Goal: Transaction & Acquisition: Purchase product/service

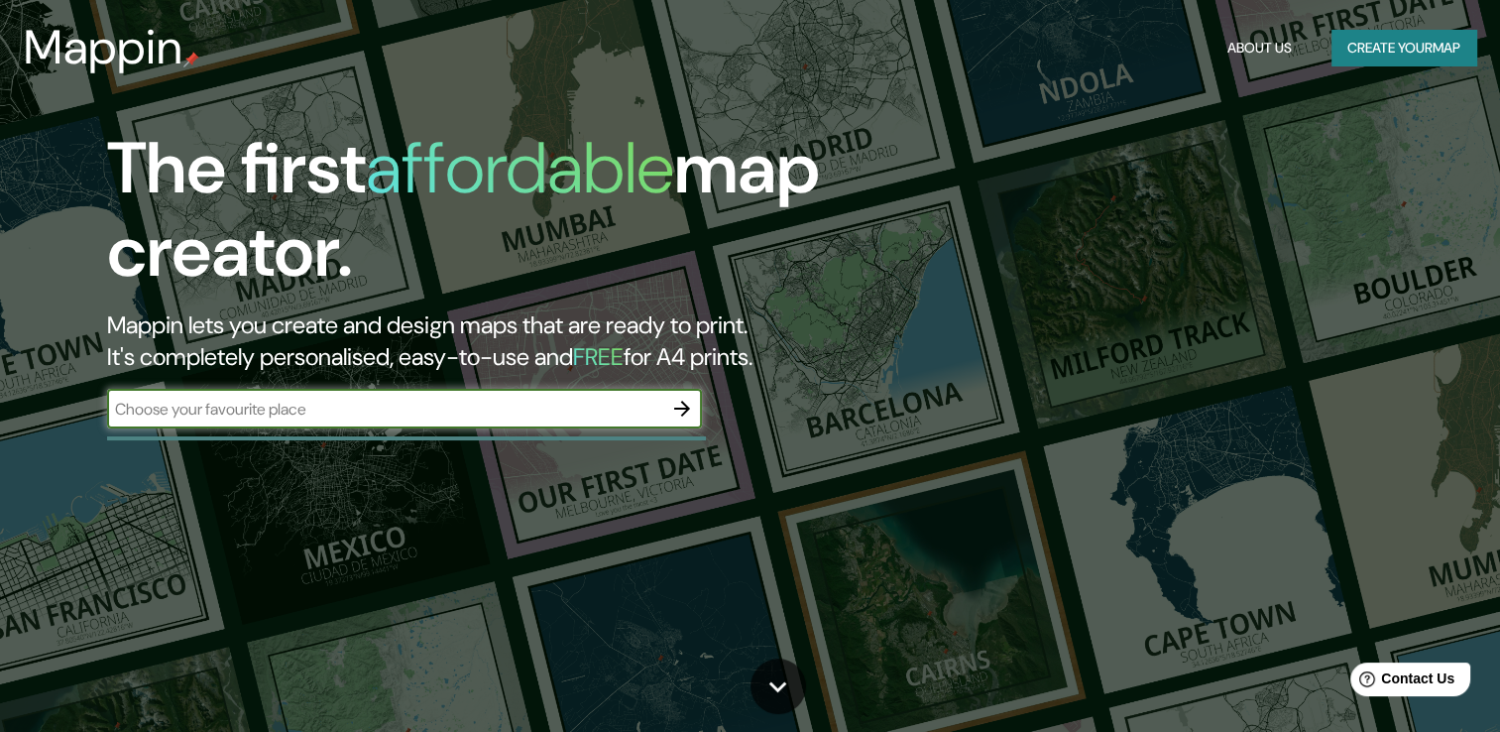
click at [361, 404] on input "text" at bounding box center [384, 409] width 555 height 23
type input "crea un mapa de la republica que resalte [PERSON_NAME][GEOGRAPHIC_DATA], [GEOGR…"
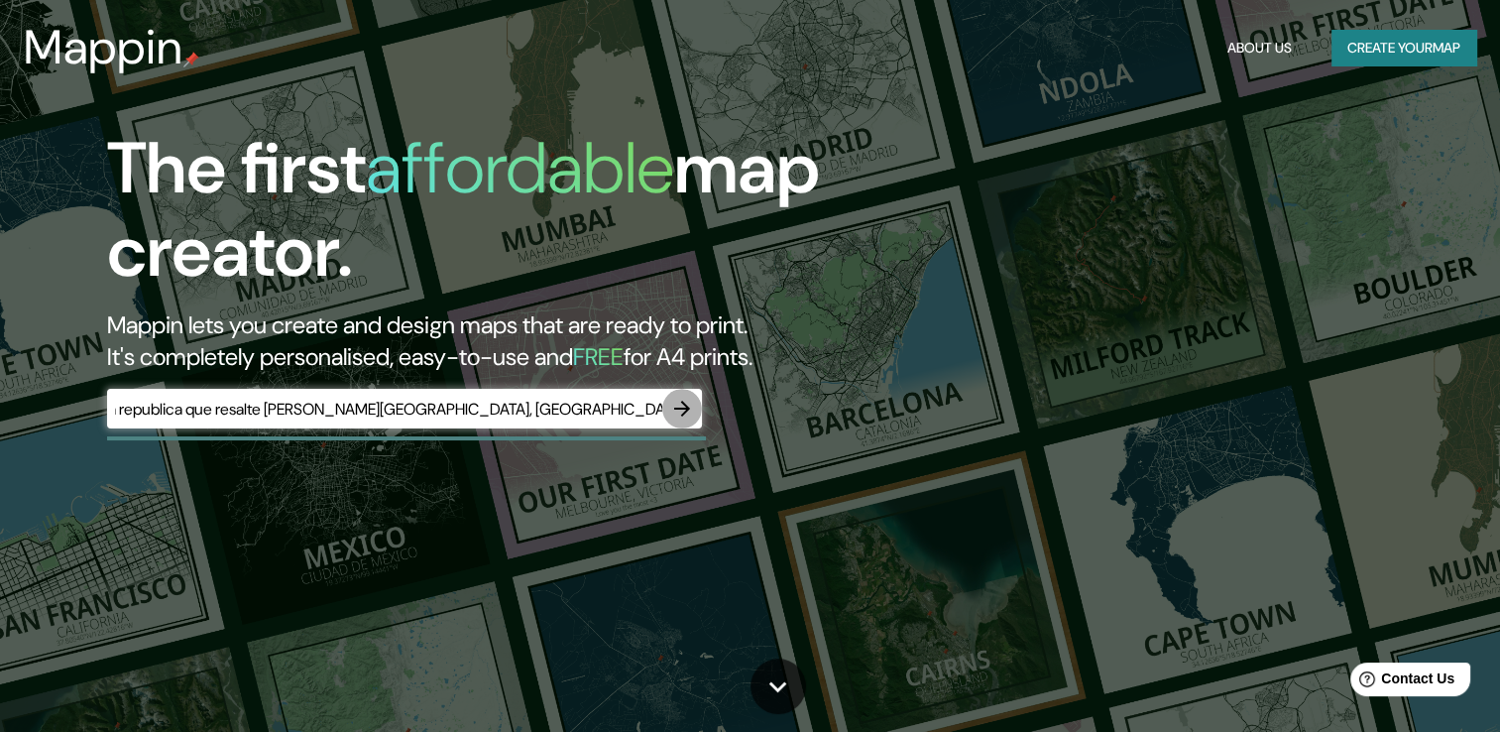
scroll to position [0, 0]
click at [687, 402] on icon "button" at bounding box center [682, 409] width 24 height 24
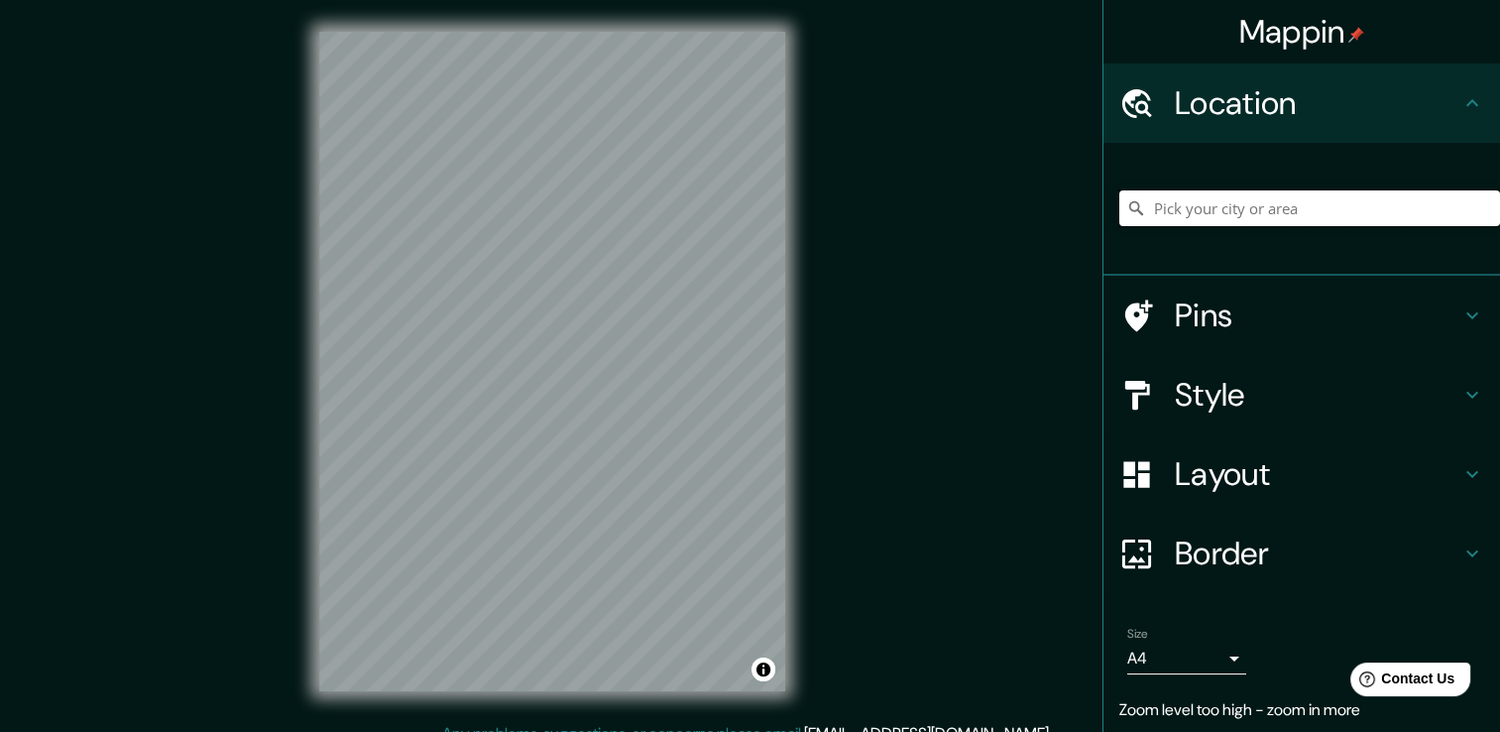
click at [1198, 207] on input "Pick your city or area" at bounding box center [1309, 208] width 381 height 36
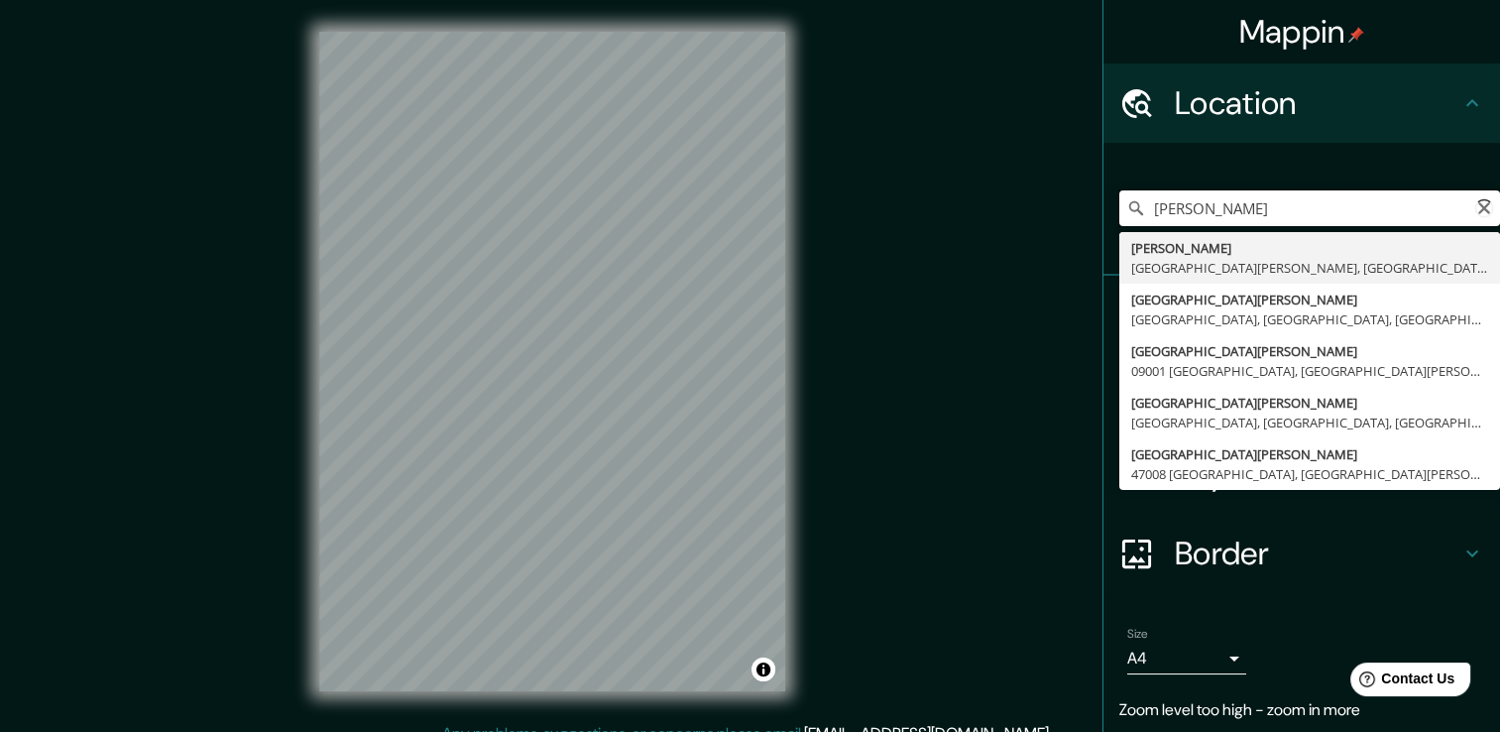
type input "[PERSON_NAME][GEOGRAPHIC_DATA]"
drag, startPoint x: 1265, startPoint y: 209, endPoint x: 1095, endPoint y: 223, distance: 171.1
click at [1103, 222] on div "[PERSON_NAME][GEOGRAPHIC_DATA] [GEOGRAPHIC_DATA][PERSON_NAME], [GEOGRAPHIC_DATA…" at bounding box center [1301, 209] width 397 height 133
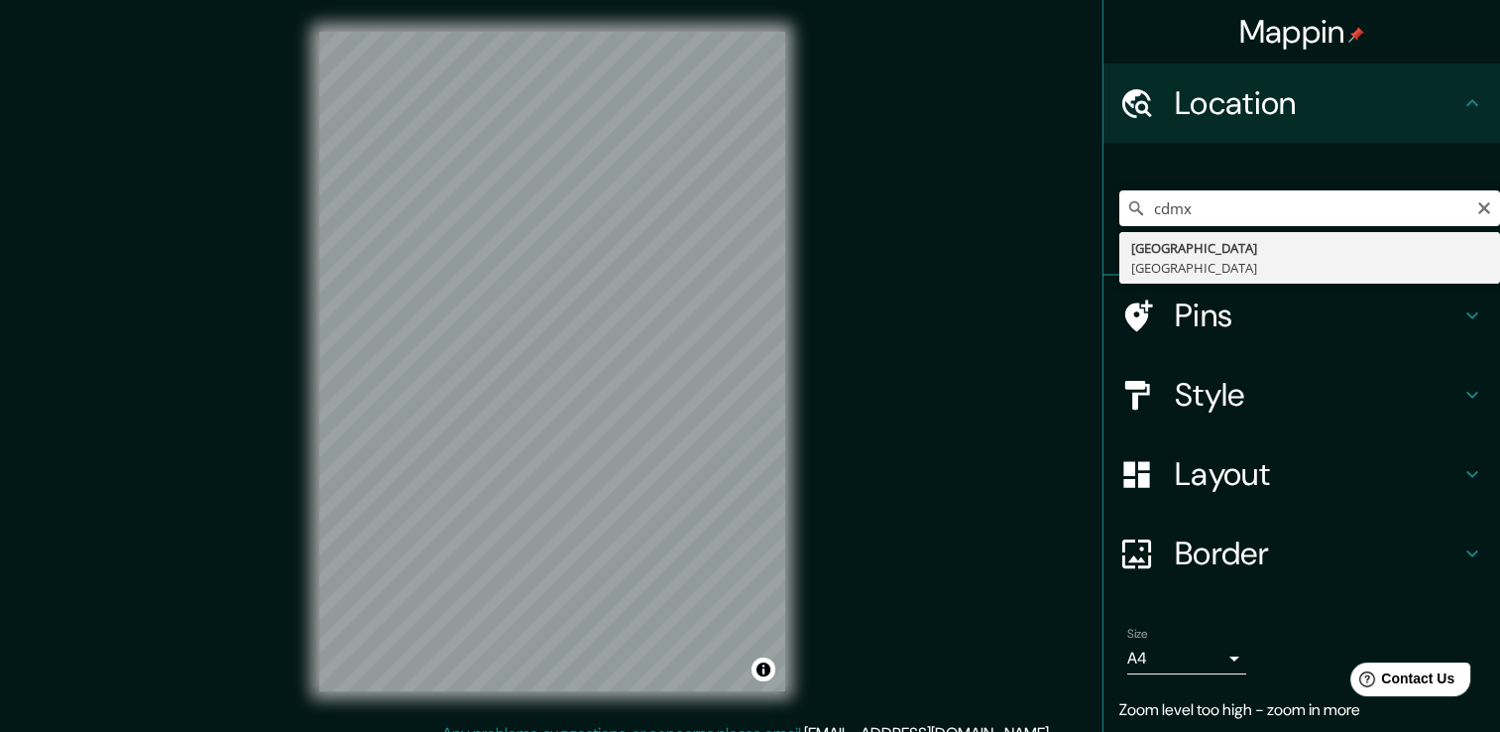
type input "[GEOGRAPHIC_DATA], [GEOGRAPHIC_DATA]"
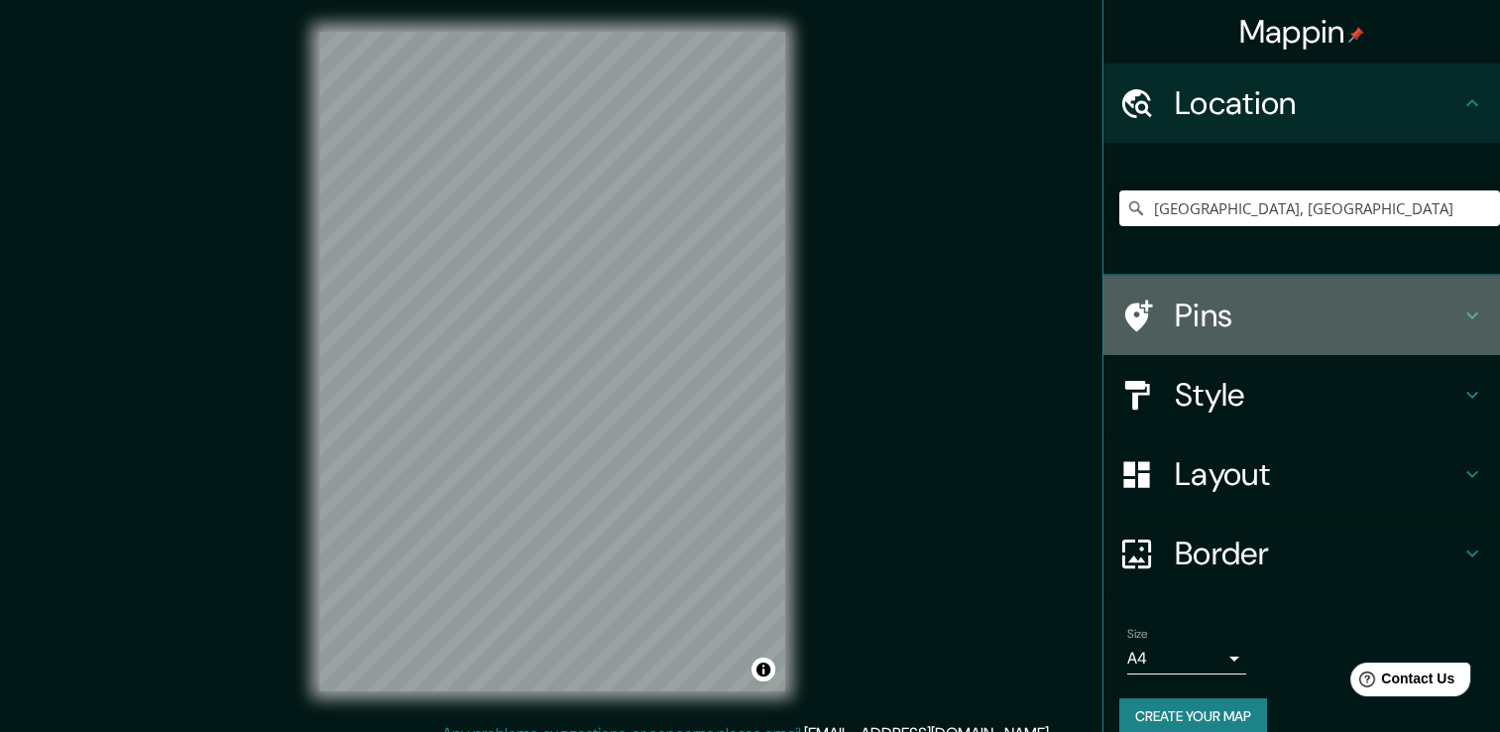
click at [1221, 311] on h4 "Pins" at bounding box center [1318, 315] width 286 height 40
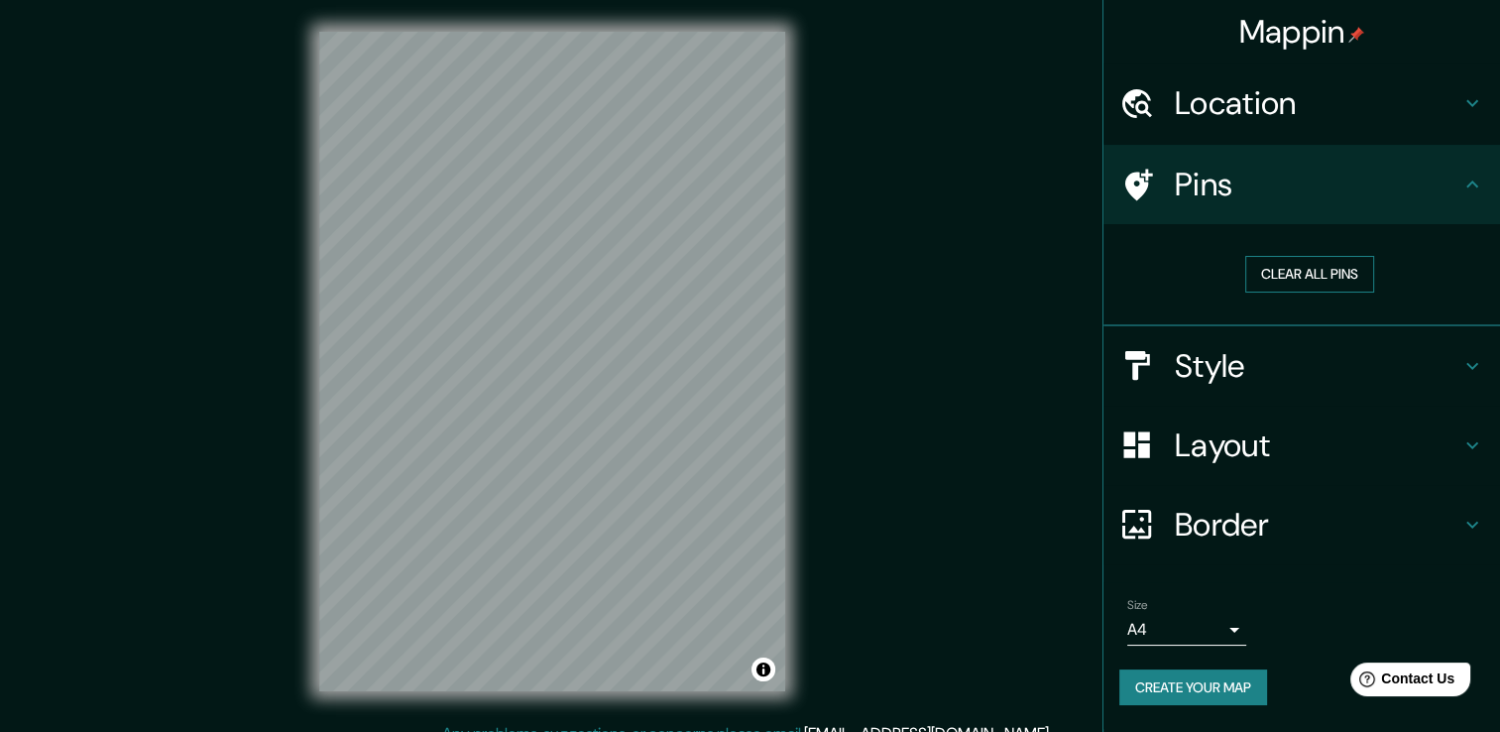
click at [1283, 279] on button "Clear all pins" at bounding box center [1309, 274] width 129 height 37
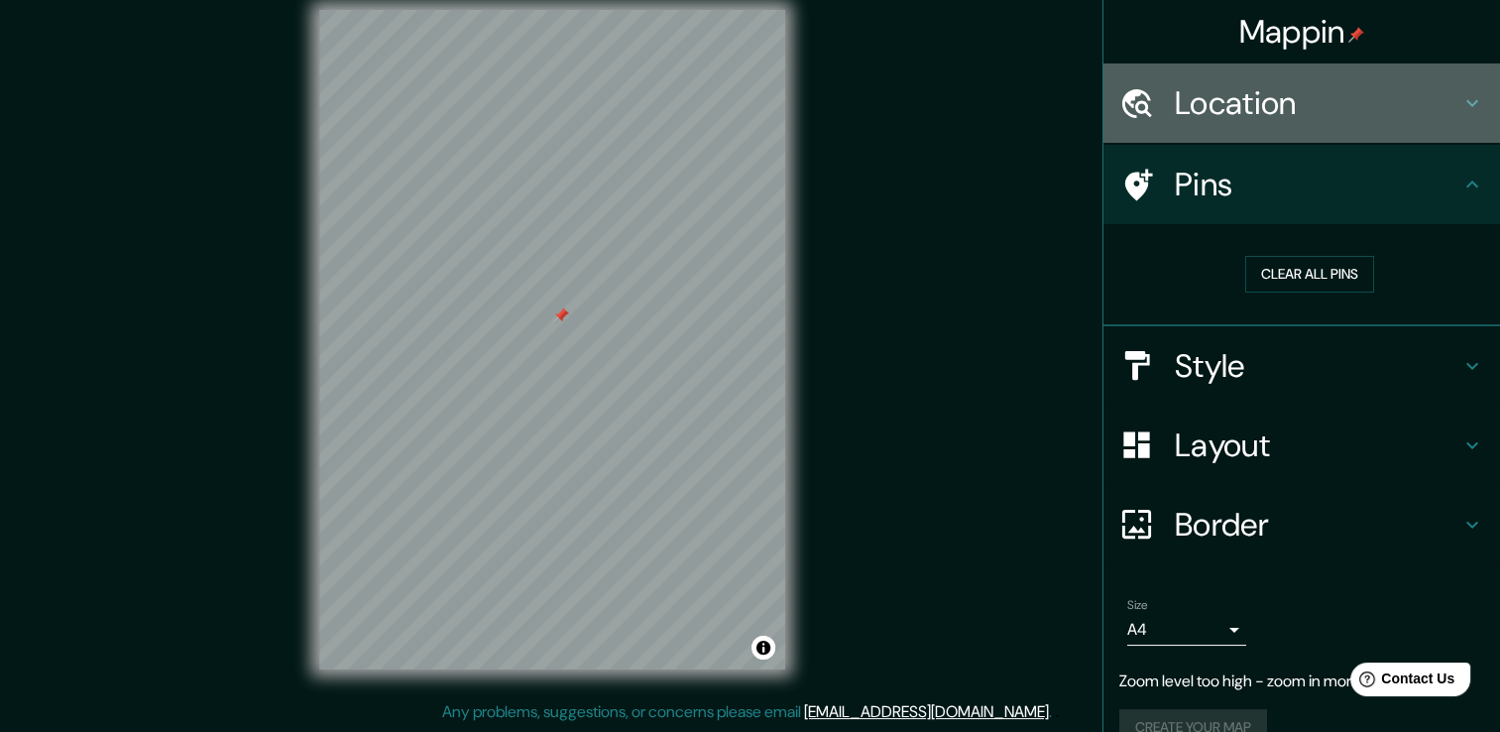
click at [1252, 107] on h4 "Location" at bounding box center [1318, 103] width 286 height 40
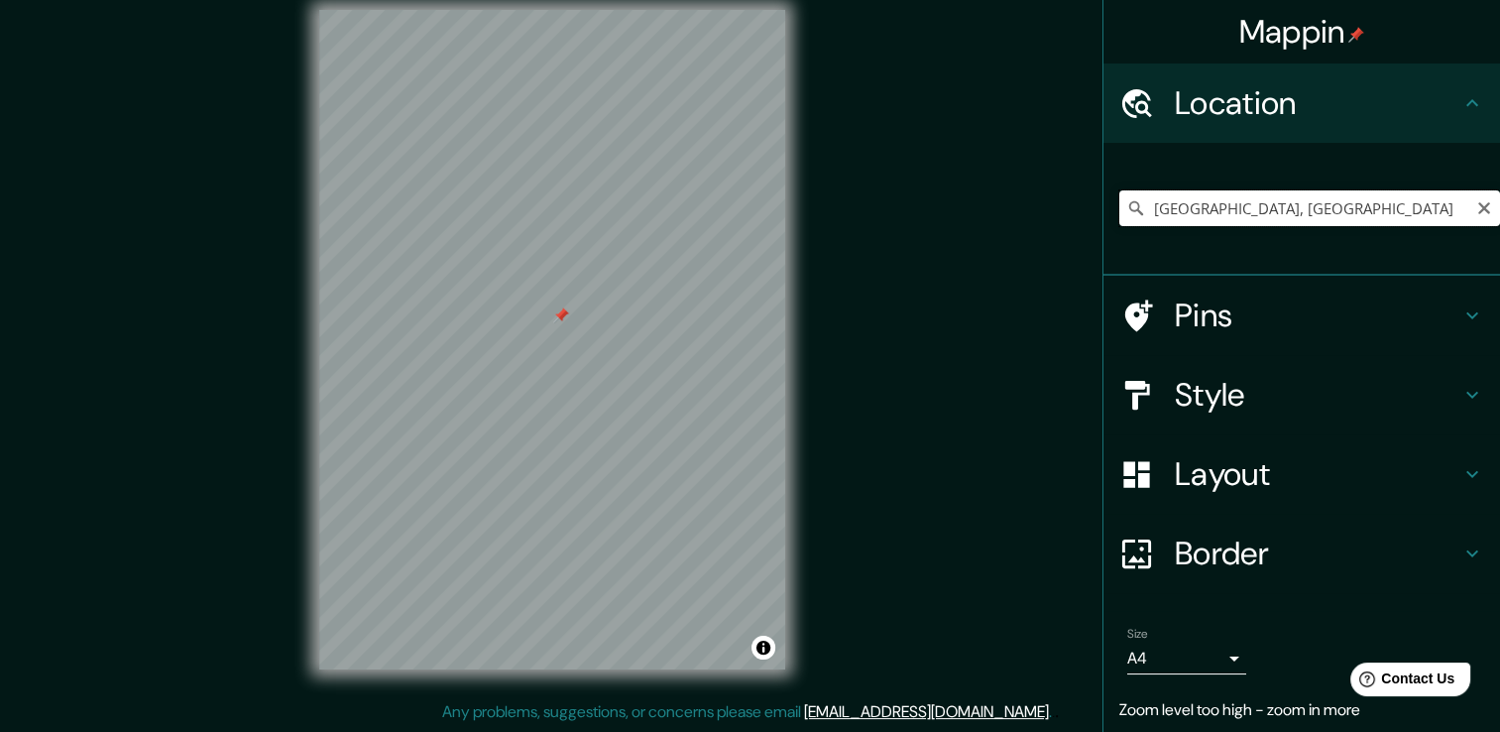
click at [1216, 216] on input "[GEOGRAPHIC_DATA], [GEOGRAPHIC_DATA]" at bounding box center [1309, 208] width 381 height 36
drag, startPoint x: 1293, startPoint y: 210, endPoint x: 1091, endPoint y: 230, distance: 203.2
click at [1103, 230] on div "[GEOGRAPHIC_DATA], [GEOGRAPHIC_DATA]" at bounding box center [1301, 209] width 397 height 133
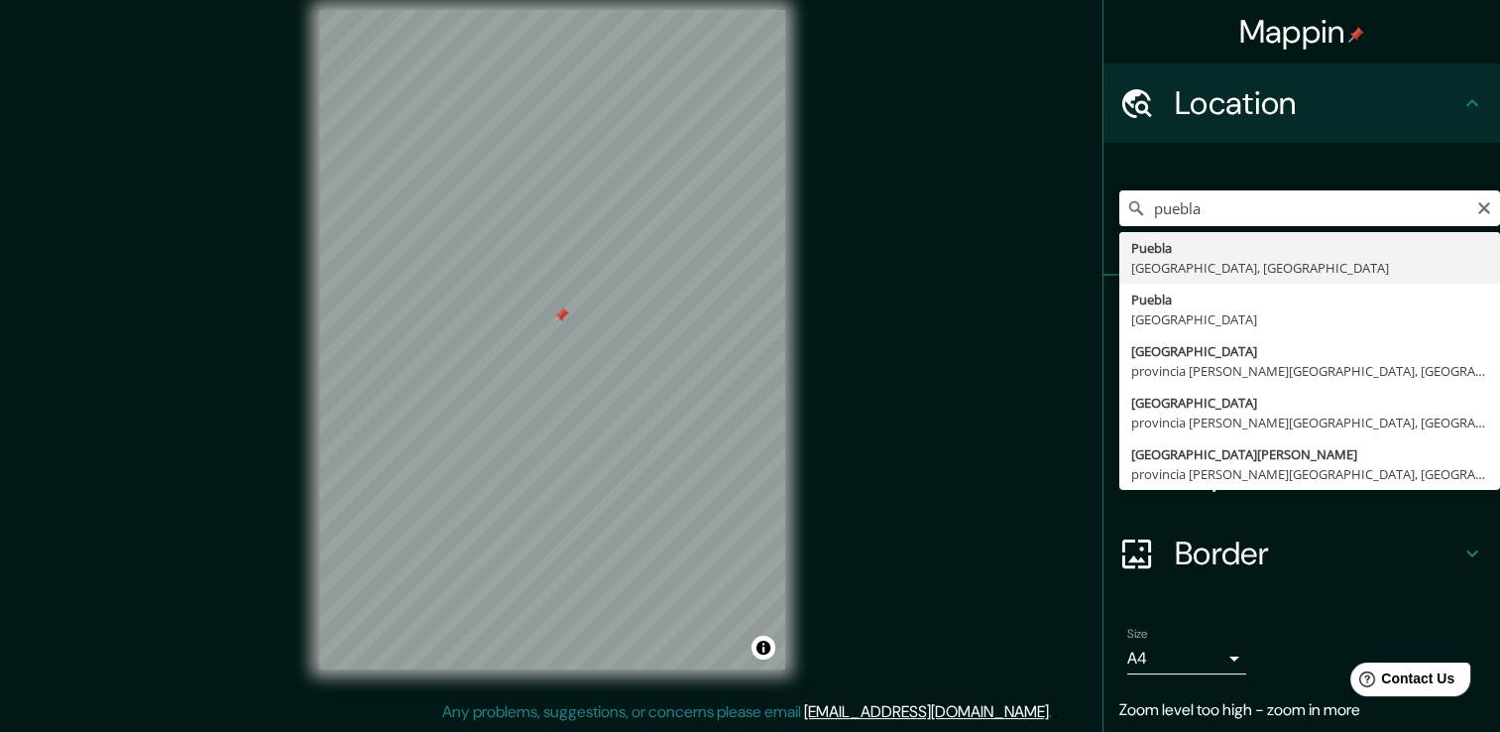
drag, startPoint x: 1186, startPoint y: 257, endPoint x: 986, endPoint y: 280, distance: 200.6
type input "[GEOGRAPHIC_DATA], [GEOGRAPHIC_DATA], [GEOGRAPHIC_DATA]"
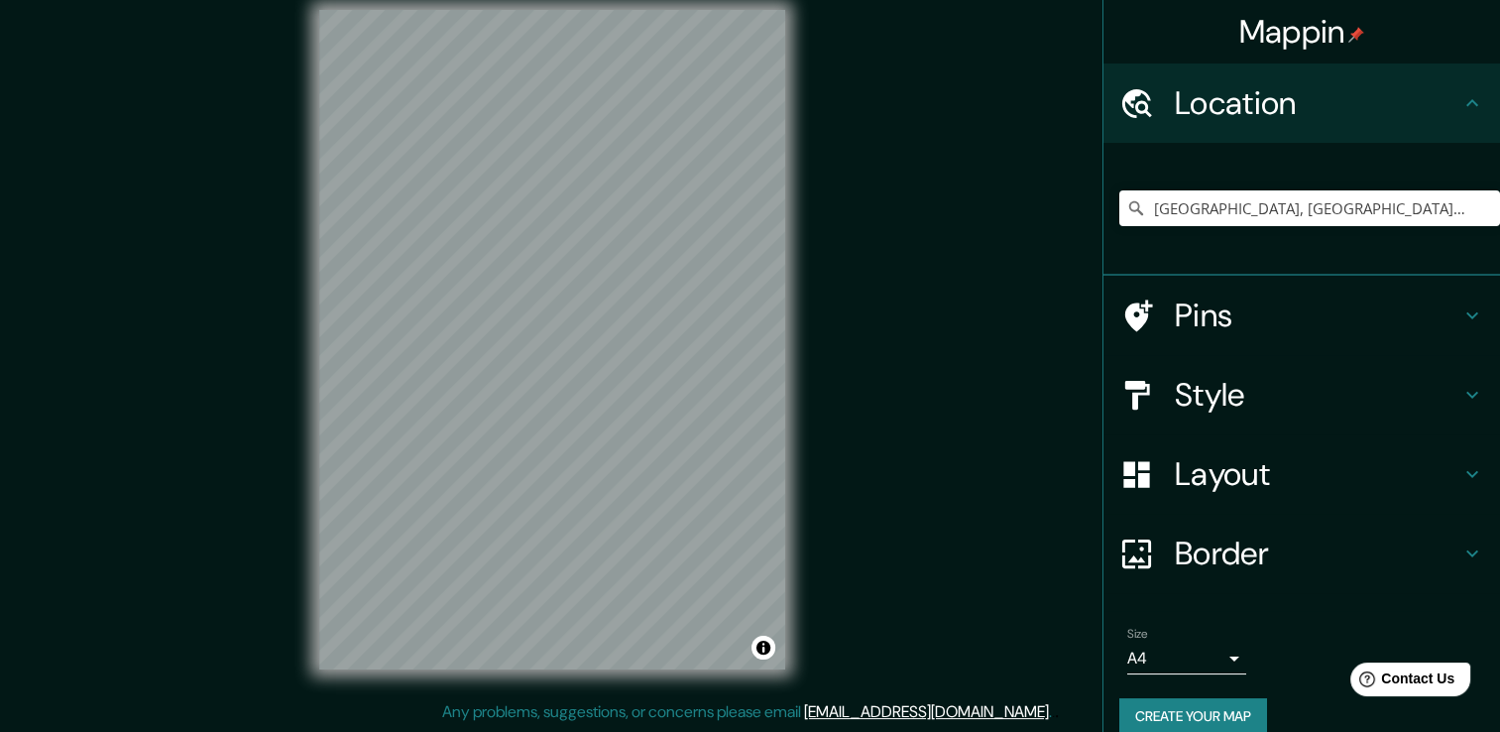
click at [1193, 312] on h4 "Pins" at bounding box center [1318, 315] width 286 height 40
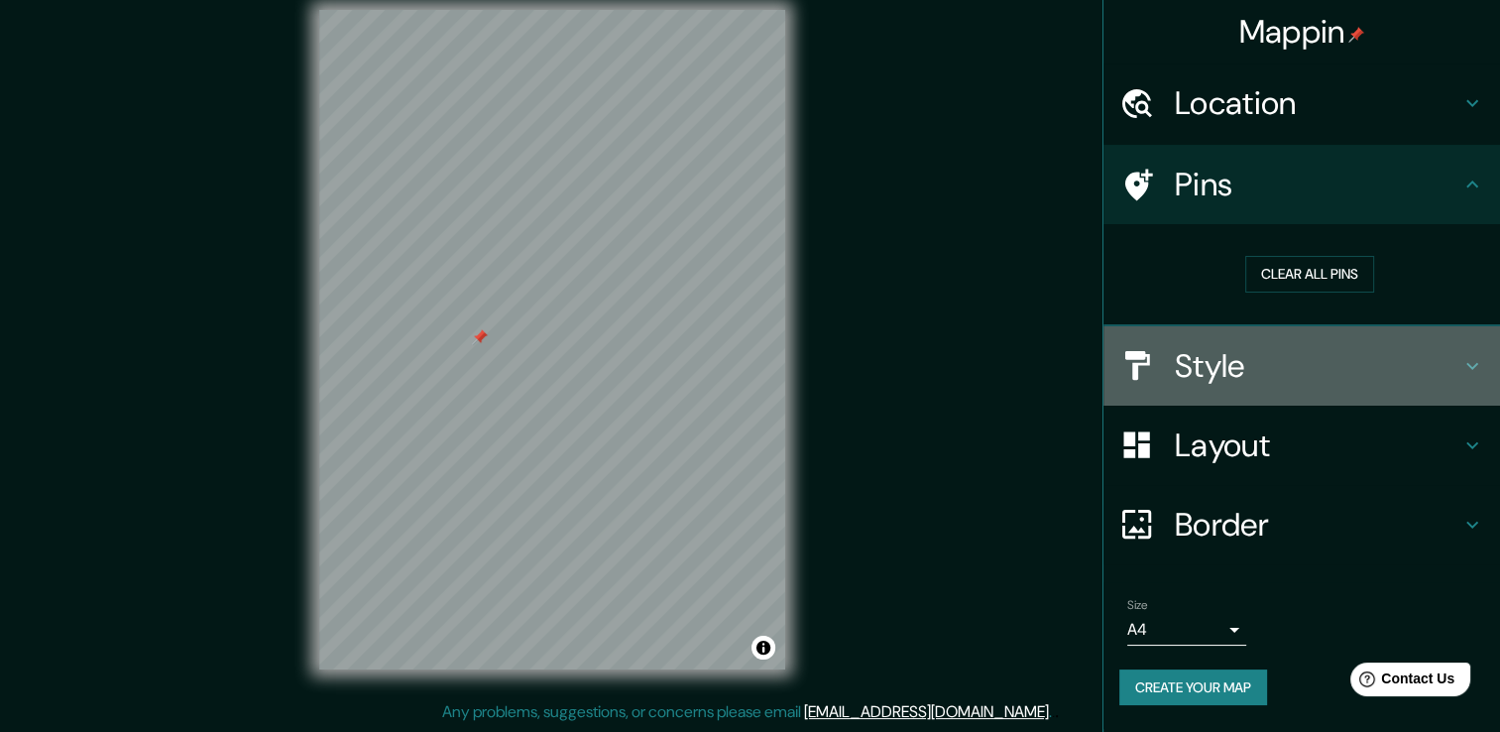
click at [1243, 371] on h4 "Style" at bounding box center [1318, 366] width 286 height 40
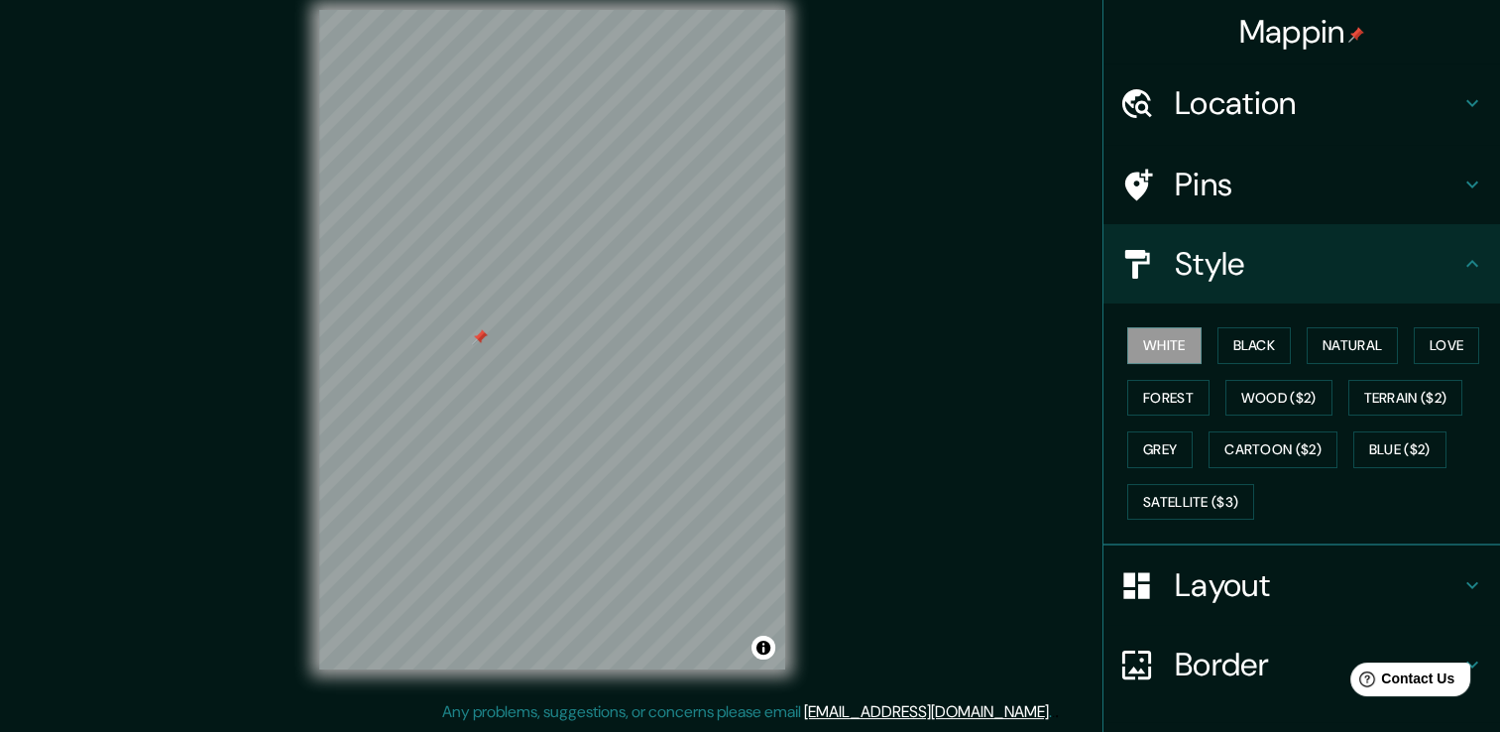
click at [971, 338] on div "Mappin Location [GEOGRAPHIC_DATA], [GEOGRAPHIC_DATA], [GEOGRAPHIC_DATA] Pins St…" at bounding box center [750, 354] width 1500 height 753
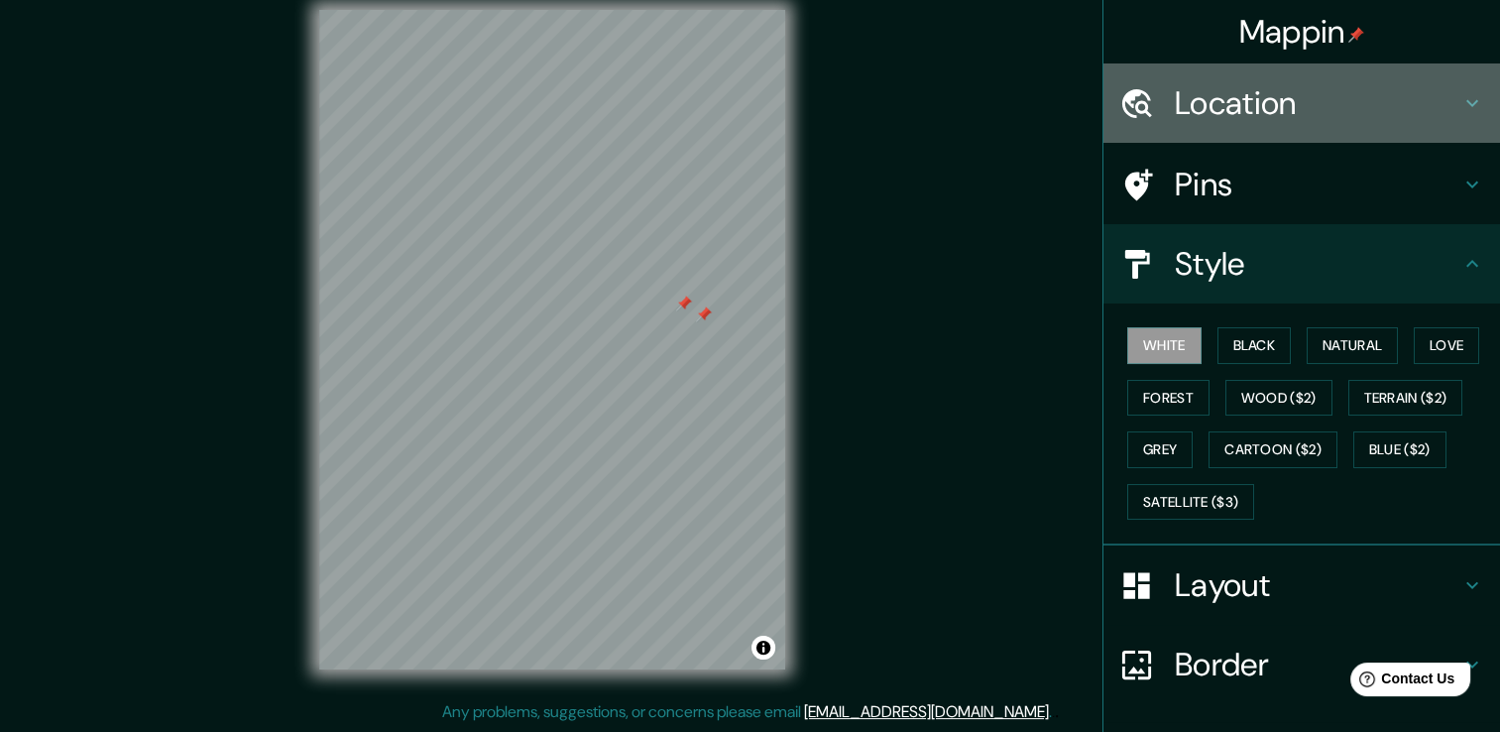
click at [1260, 107] on h4 "Location" at bounding box center [1318, 103] width 286 height 40
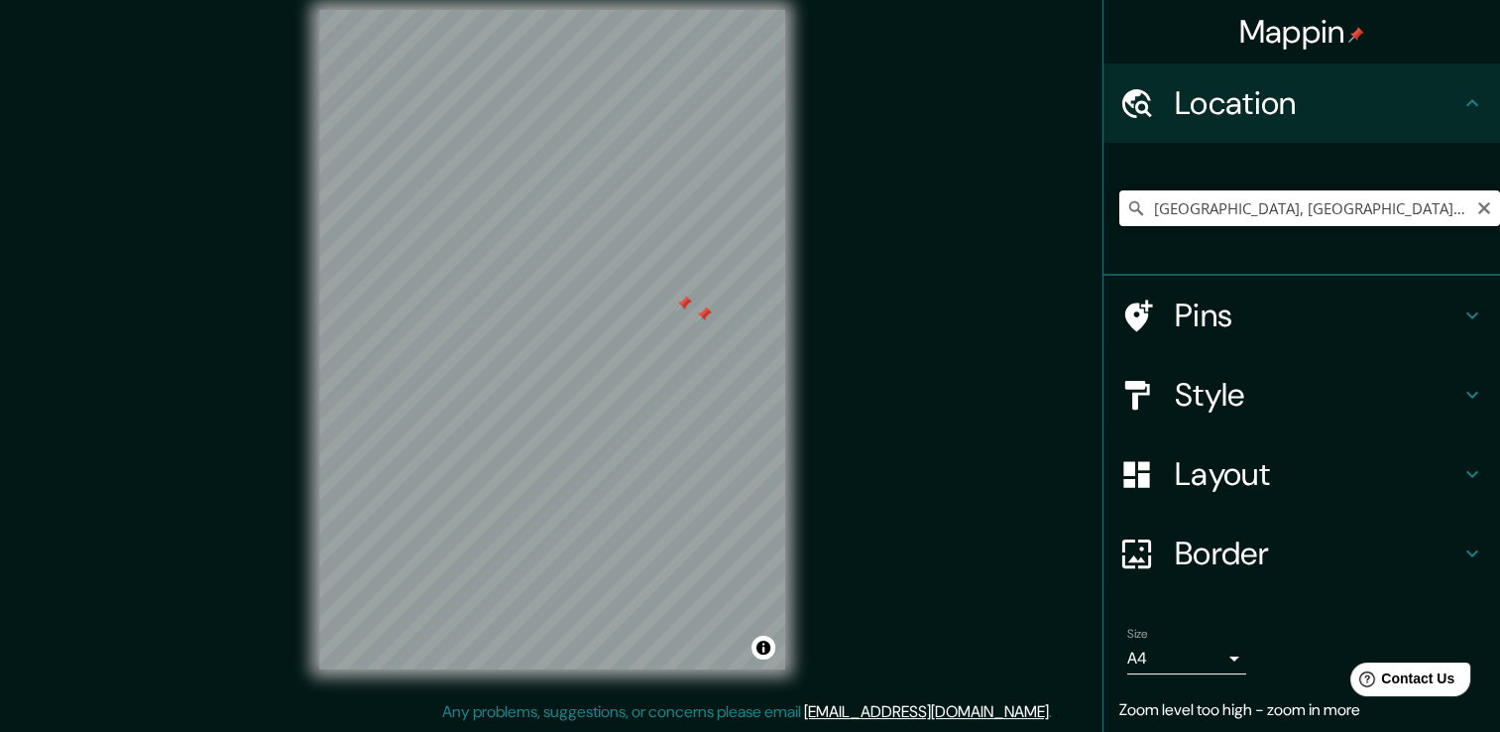
click at [1476, 202] on input "[GEOGRAPHIC_DATA], [GEOGRAPHIC_DATA], [GEOGRAPHIC_DATA]" at bounding box center [1309, 208] width 381 height 36
click at [1476, 206] on icon "Clear" at bounding box center [1484, 208] width 16 height 16
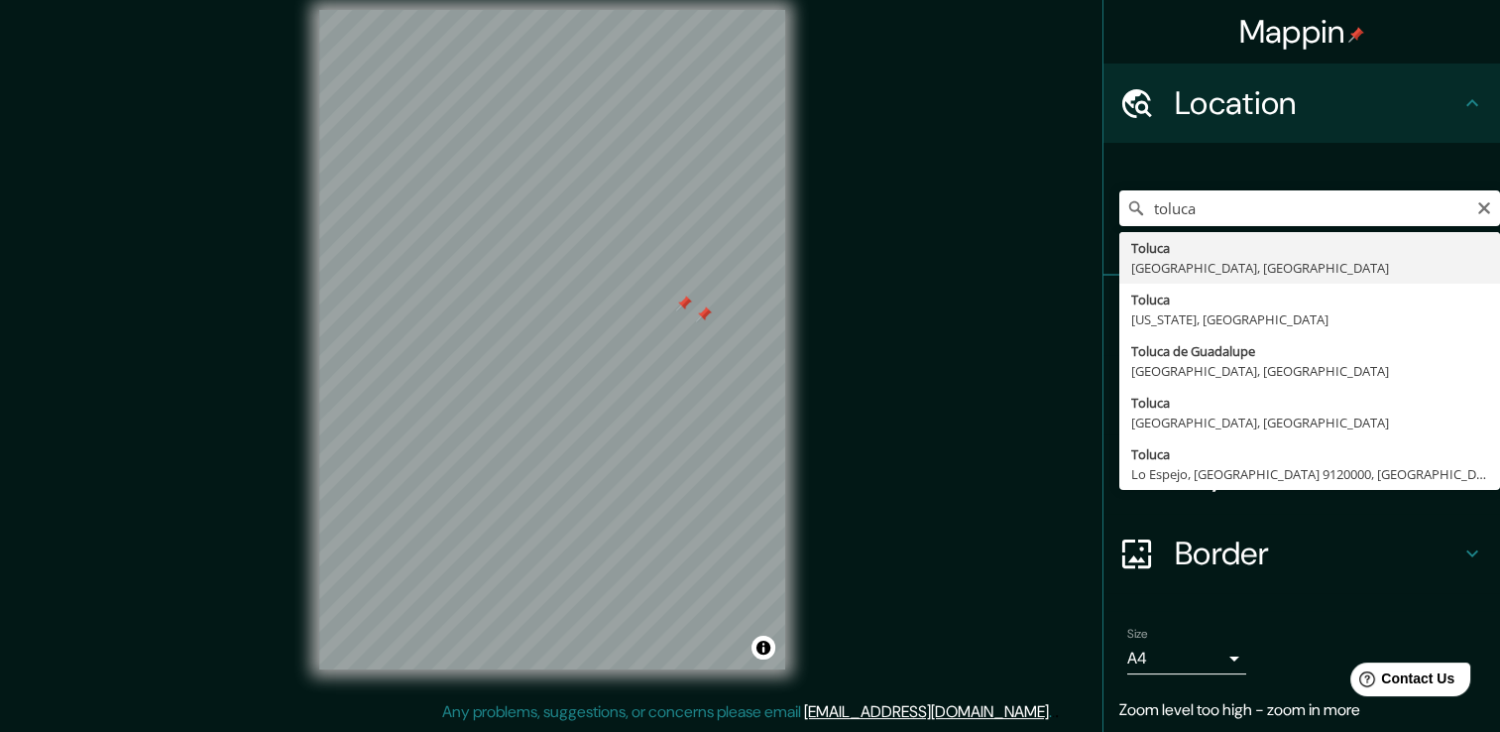
drag, startPoint x: 1259, startPoint y: 262, endPoint x: 1249, endPoint y: 261, distance: 10.0
type input "Toluca, [GEOGRAPHIC_DATA], [GEOGRAPHIC_DATA]"
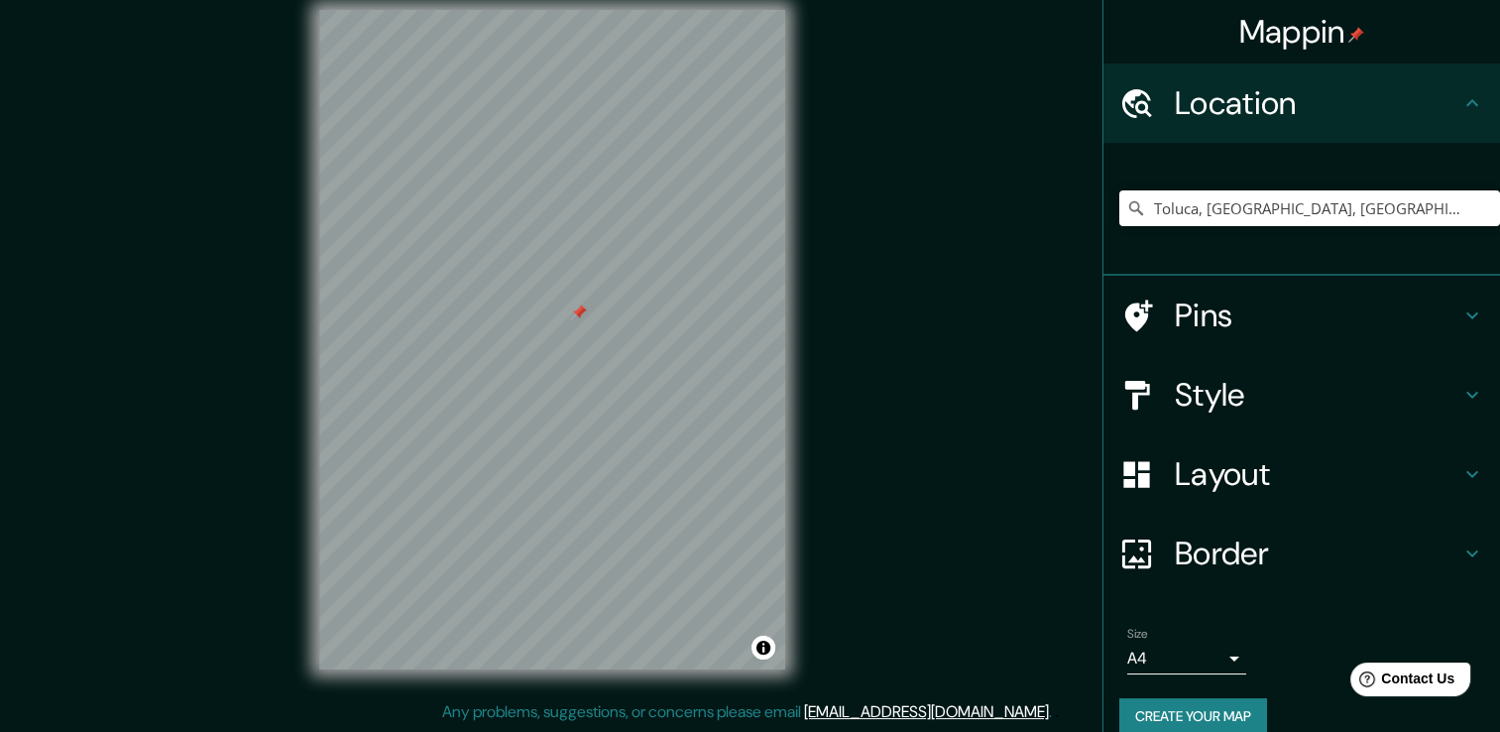
scroll to position [25, 0]
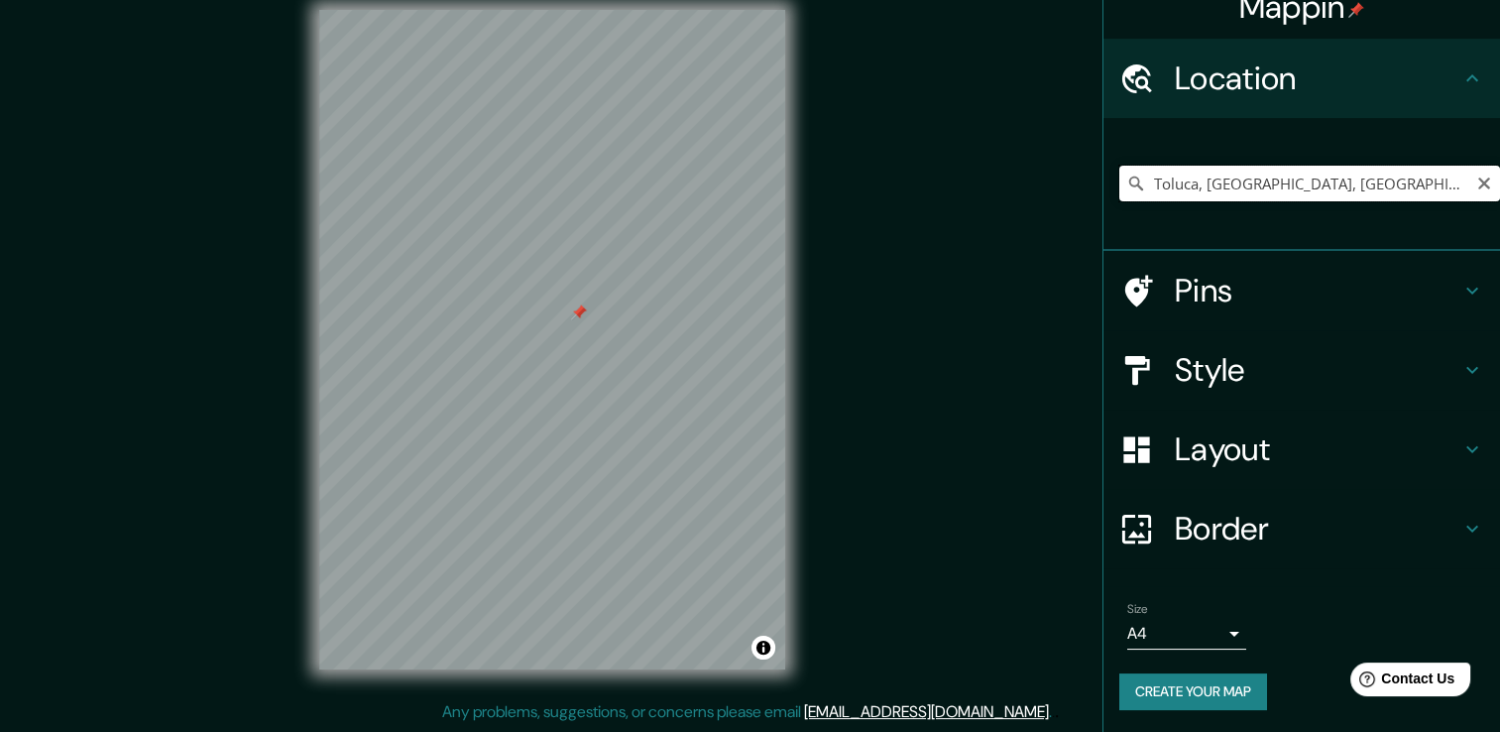
click at [1190, 168] on input "Toluca, [GEOGRAPHIC_DATA], [GEOGRAPHIC_DATA]" at bounding box center [1309, 184] width 381 height 36
click at [1476, 176] on icon "Clear" at bounding box center [1484, 183] width 16 height 16
click at [1161, 187] on input "Pick your city or area" at bounding box center [1309, 184] width 381 height 36
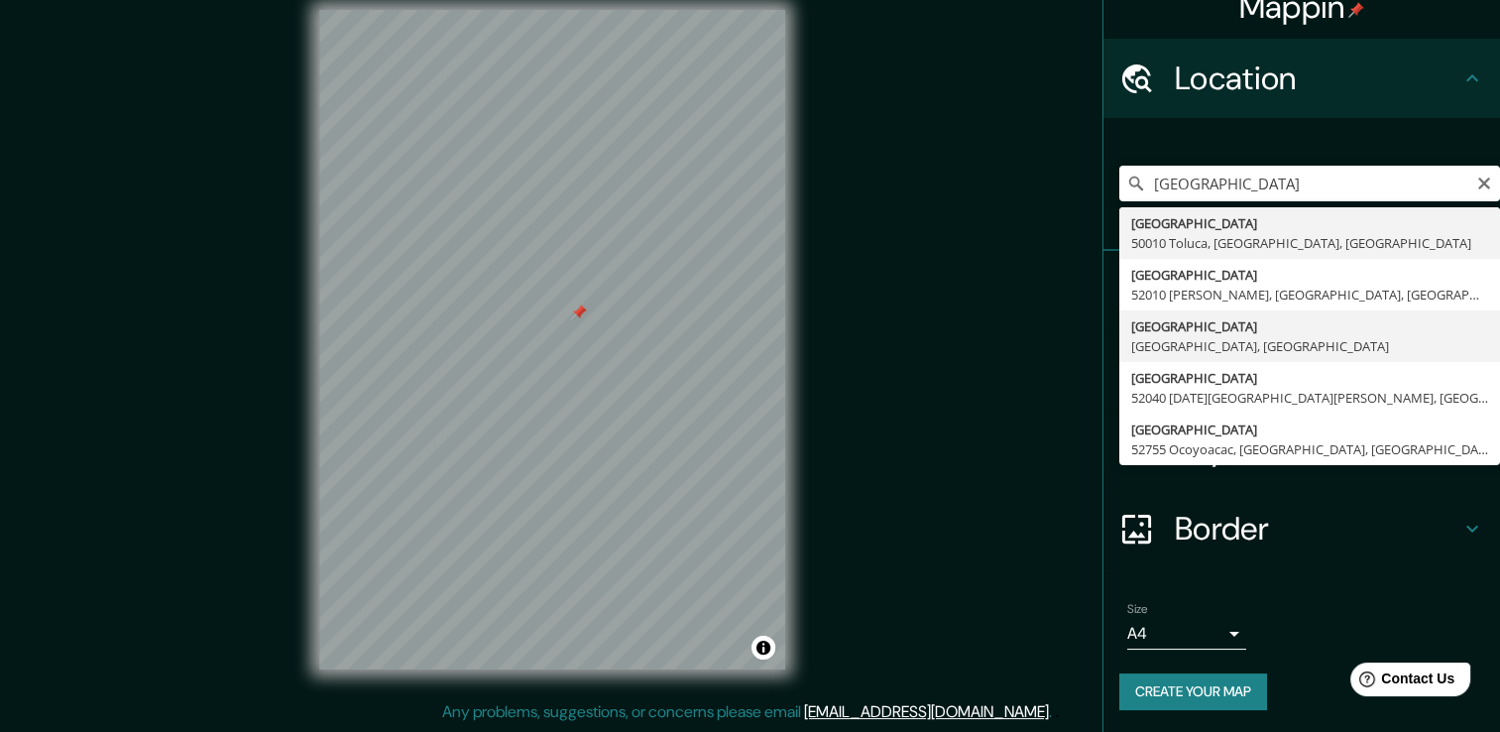
type input "[GEOGRAPHIC_DATA], [GEOGRAPHIC_DATA], [GEOGRAPHIC_DATA]"
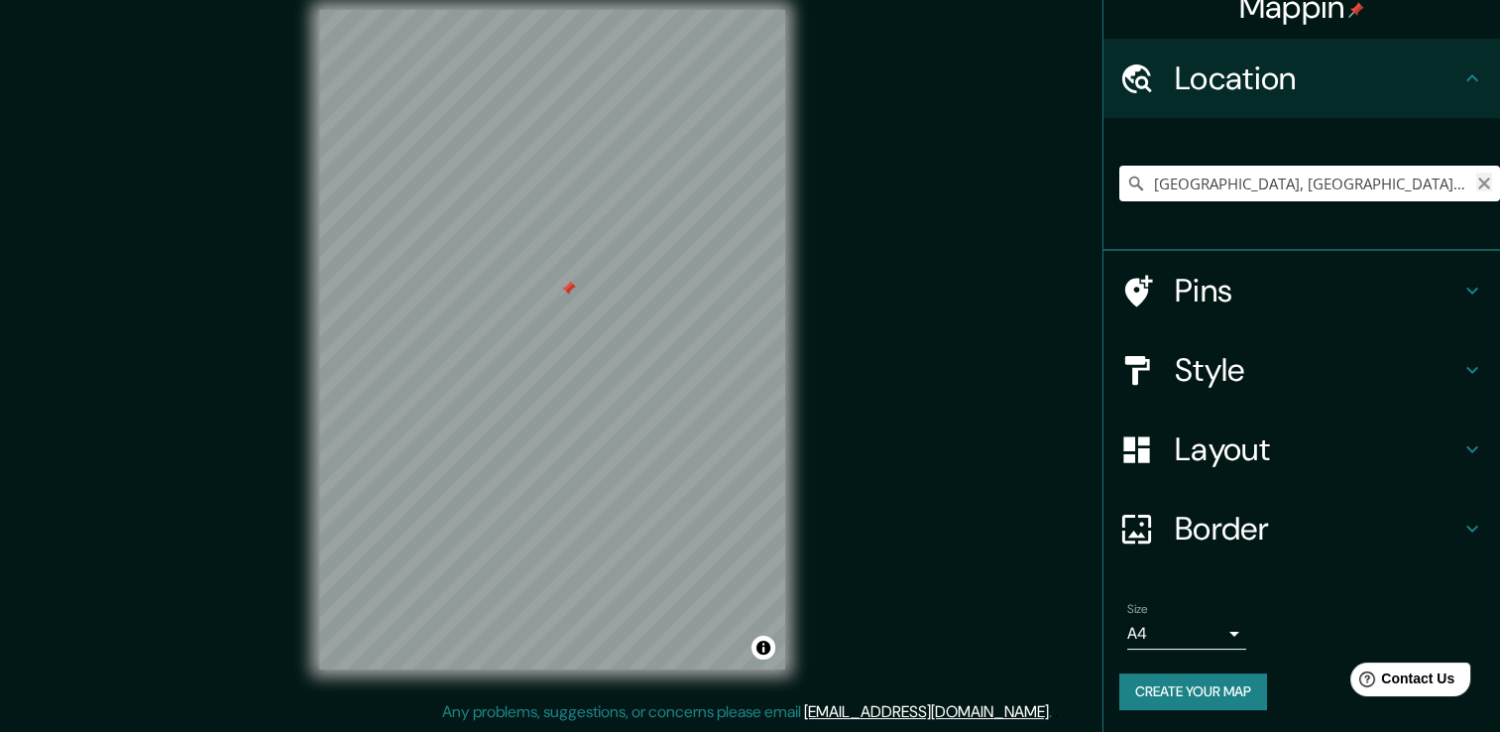
click at [1476, 179] on icon "Clear" at bounding box center [1484, 183] width 16 height 16
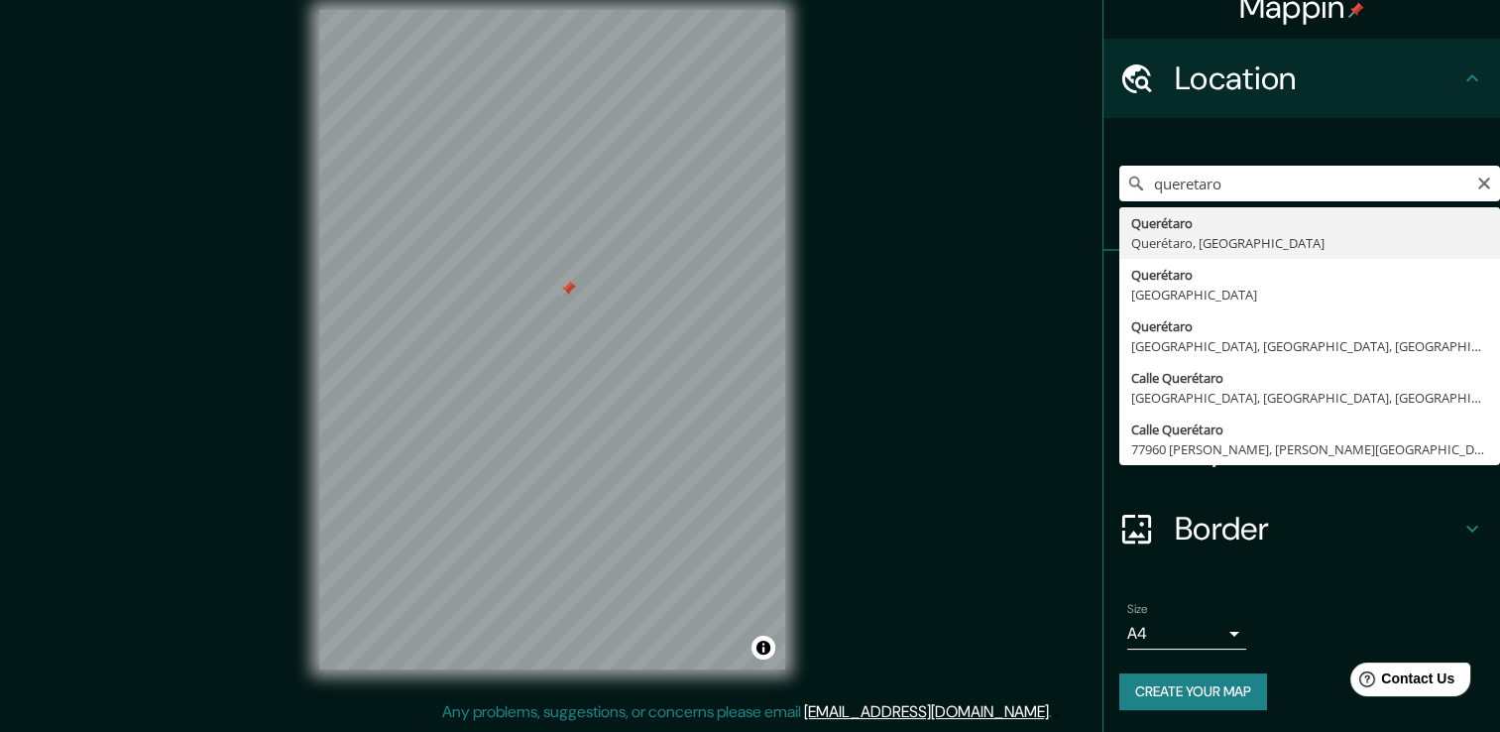
type input "Querétaro, [GEOGRAPHIC_DATA], [GEOGRAPHIC_DATA]"
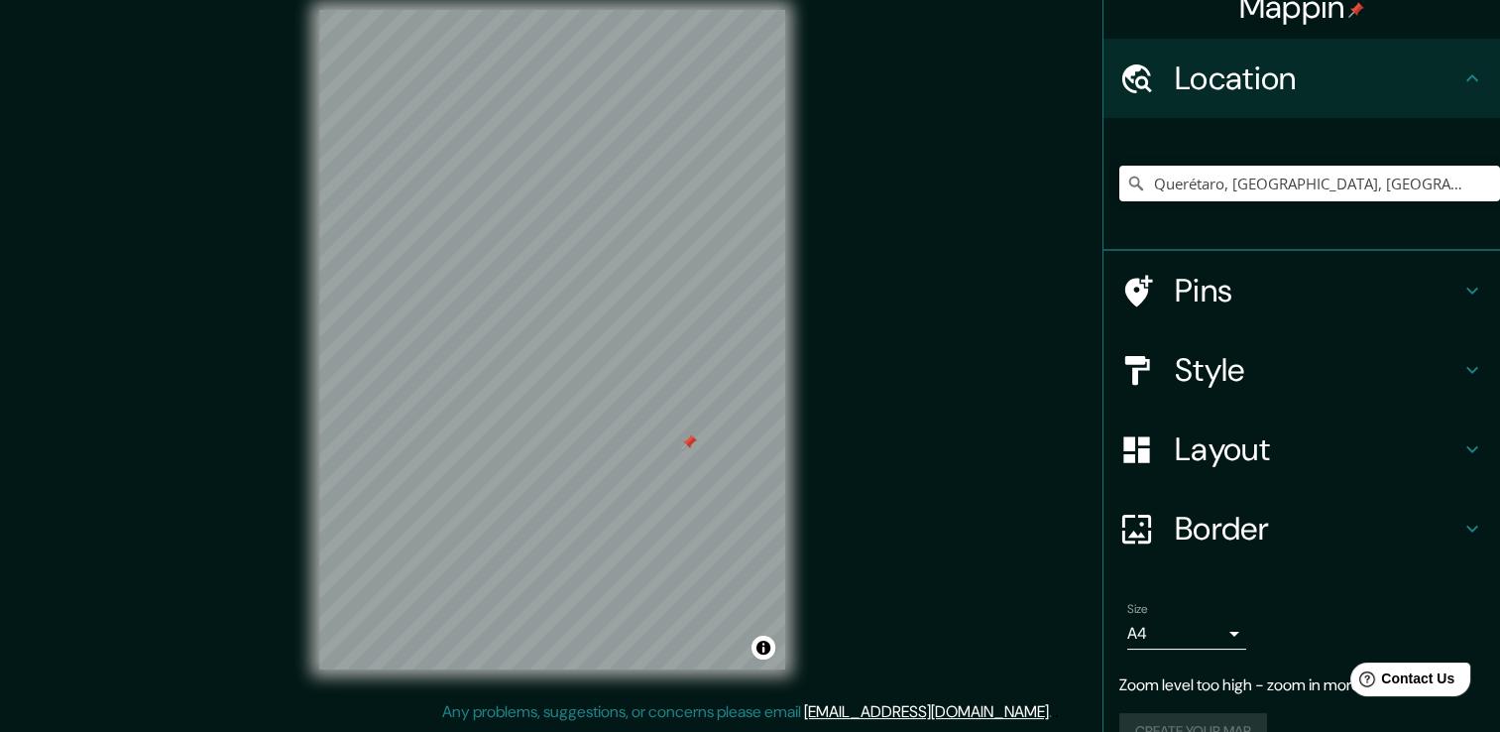
click at [1251, 378] on h4 "Style" at bounding box center [1318, 370] width 286 height 40
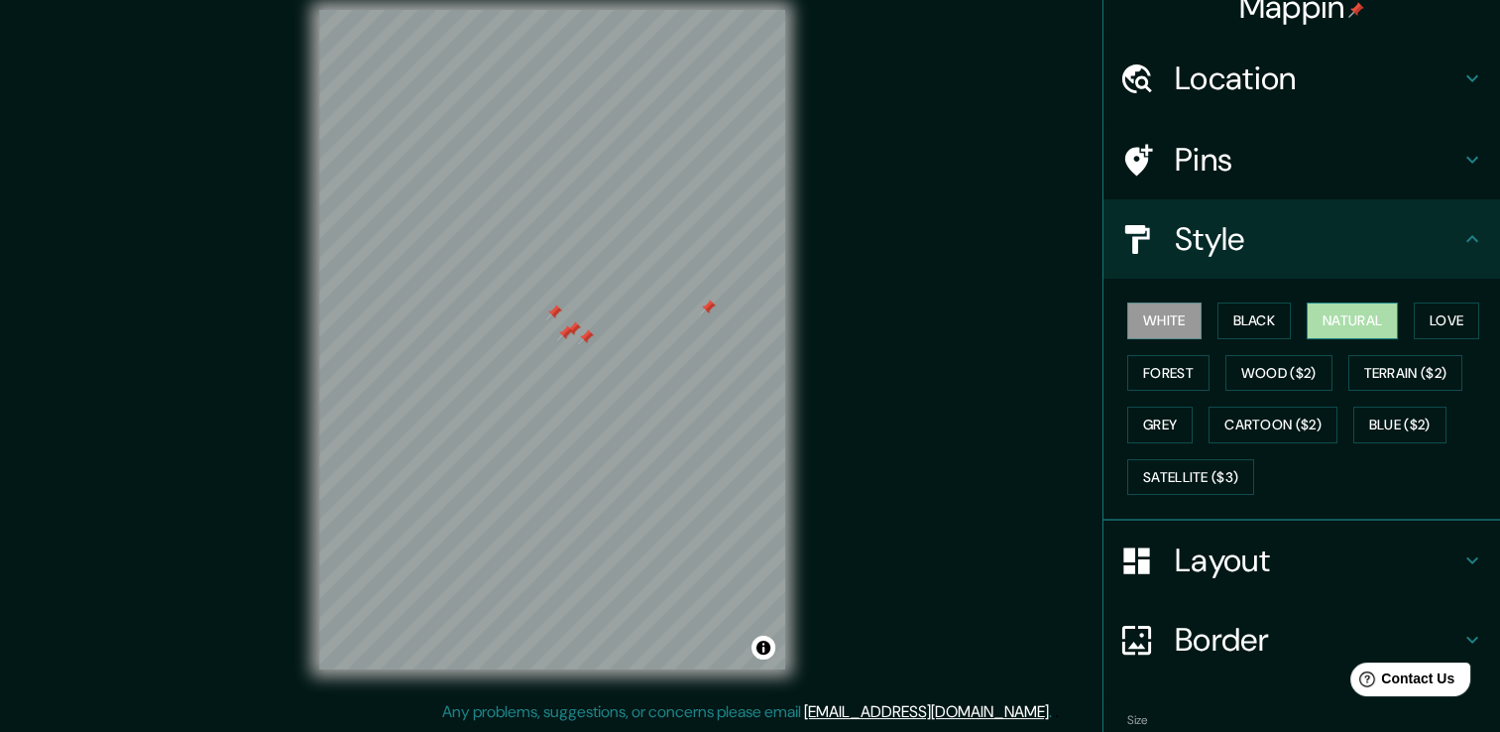
click at [1313, 321] on button "Natural" at bounding box center [1352, 320] width 91 height 37
click at [1436, 315] on button "Love" at bounding box center [1446, 320] width 65 height 37
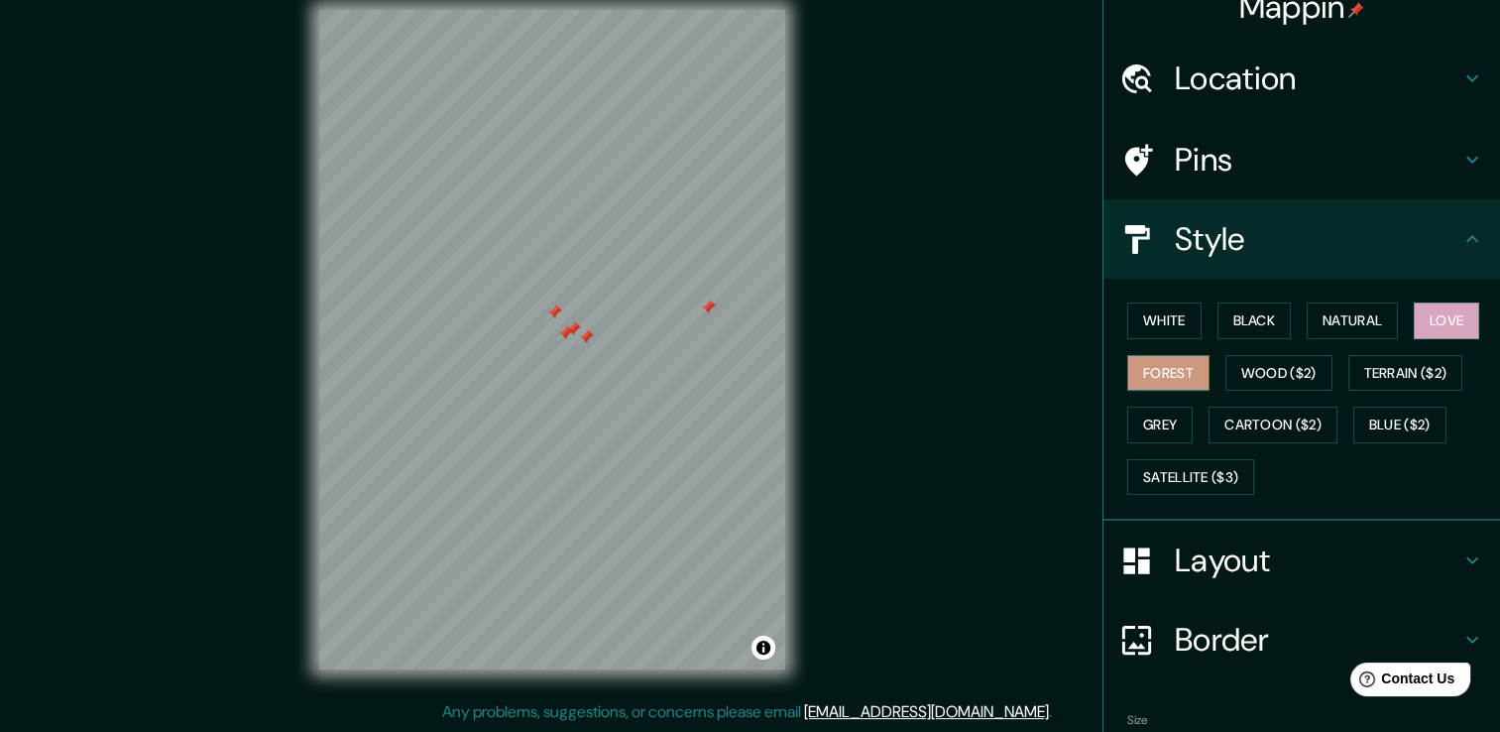
click at [1162, 377] on button "Forest" at bounding box center [1168, 373] width 82 height 37
click at [1225, 378] on button "Wood ($2)" at bounding box center [1278, 373] width 107 height 37
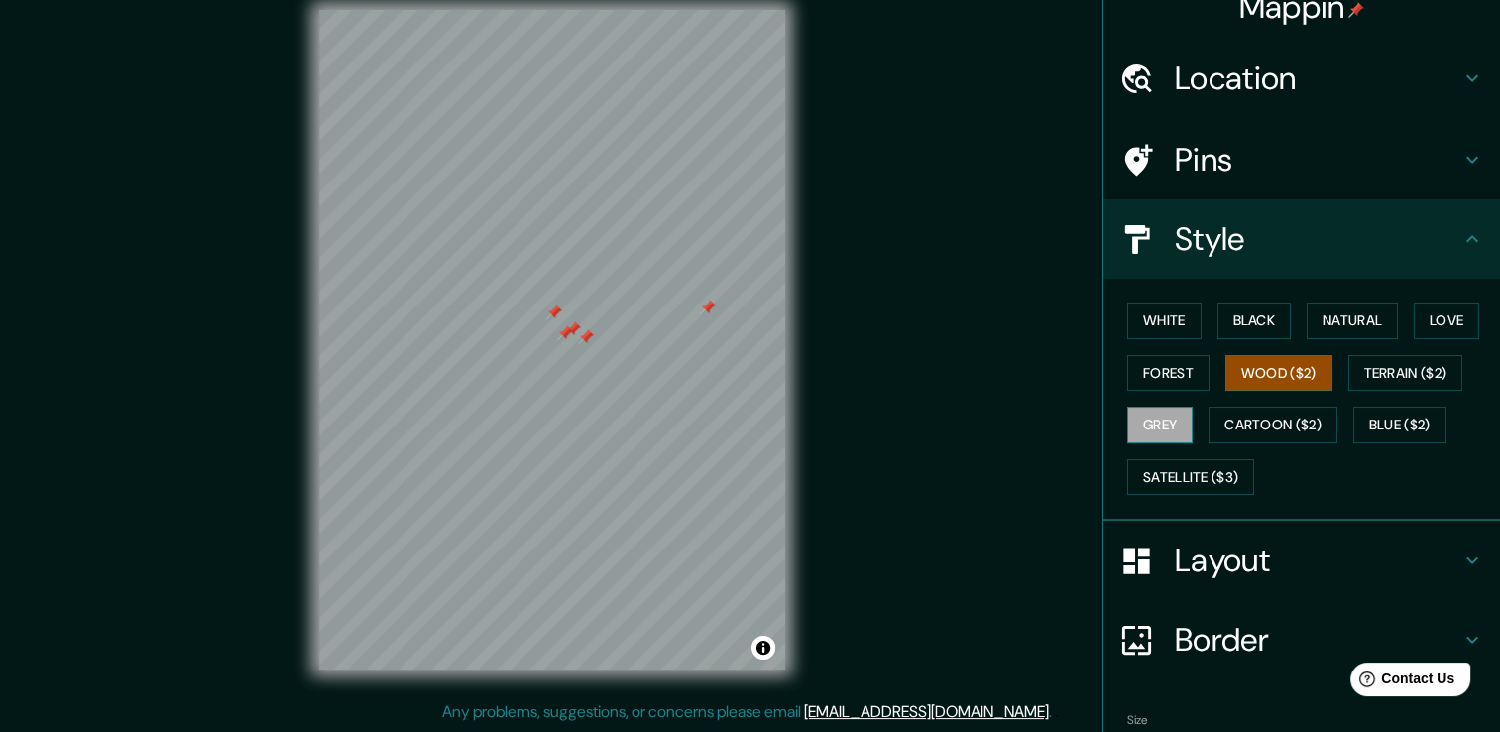
click at [1152, 419] on button "Grey" at bounding box center [1159, 424] width 65 height 37
click at [1213, 553] on h4 "Layout" at bounding box center [1318, 560] width 286 height 40
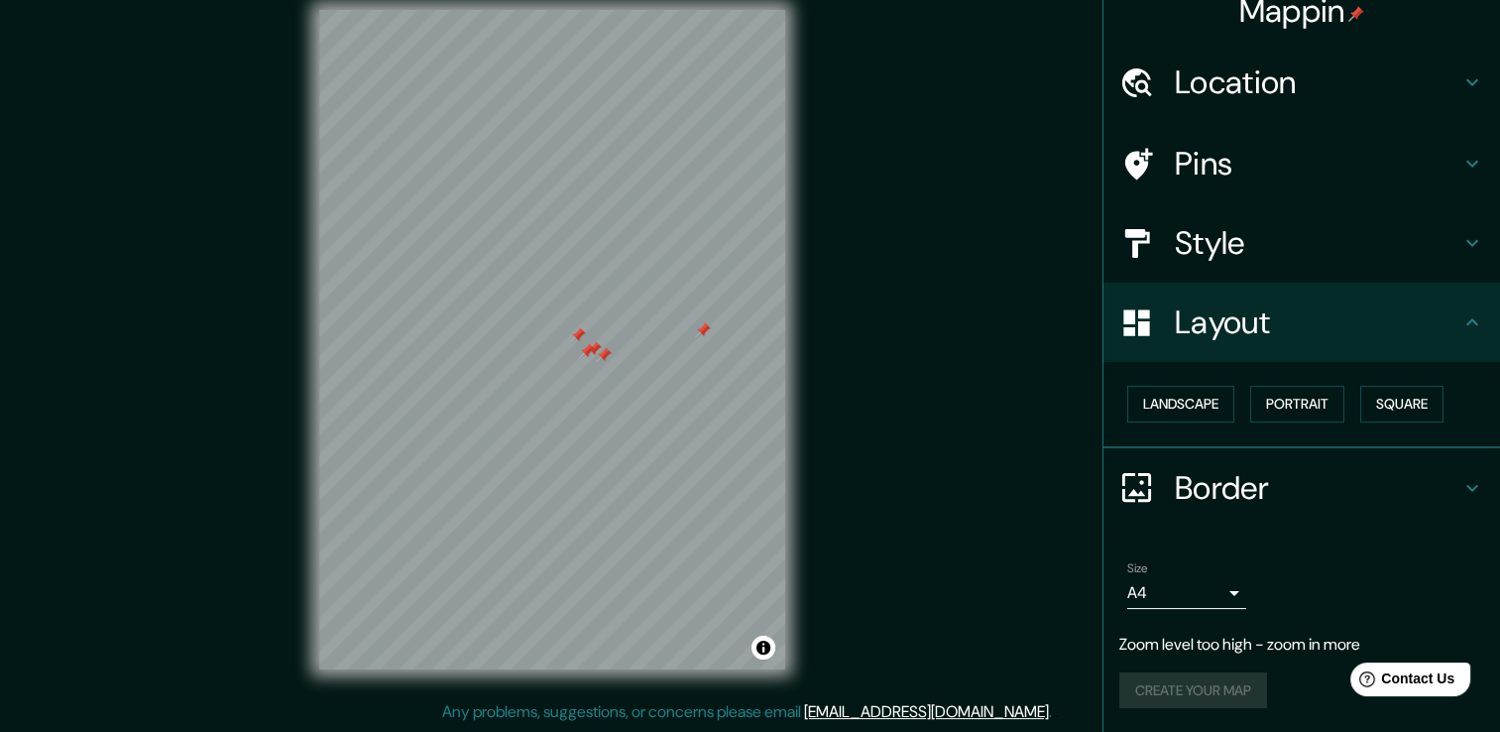
scroll to position [19, 0]
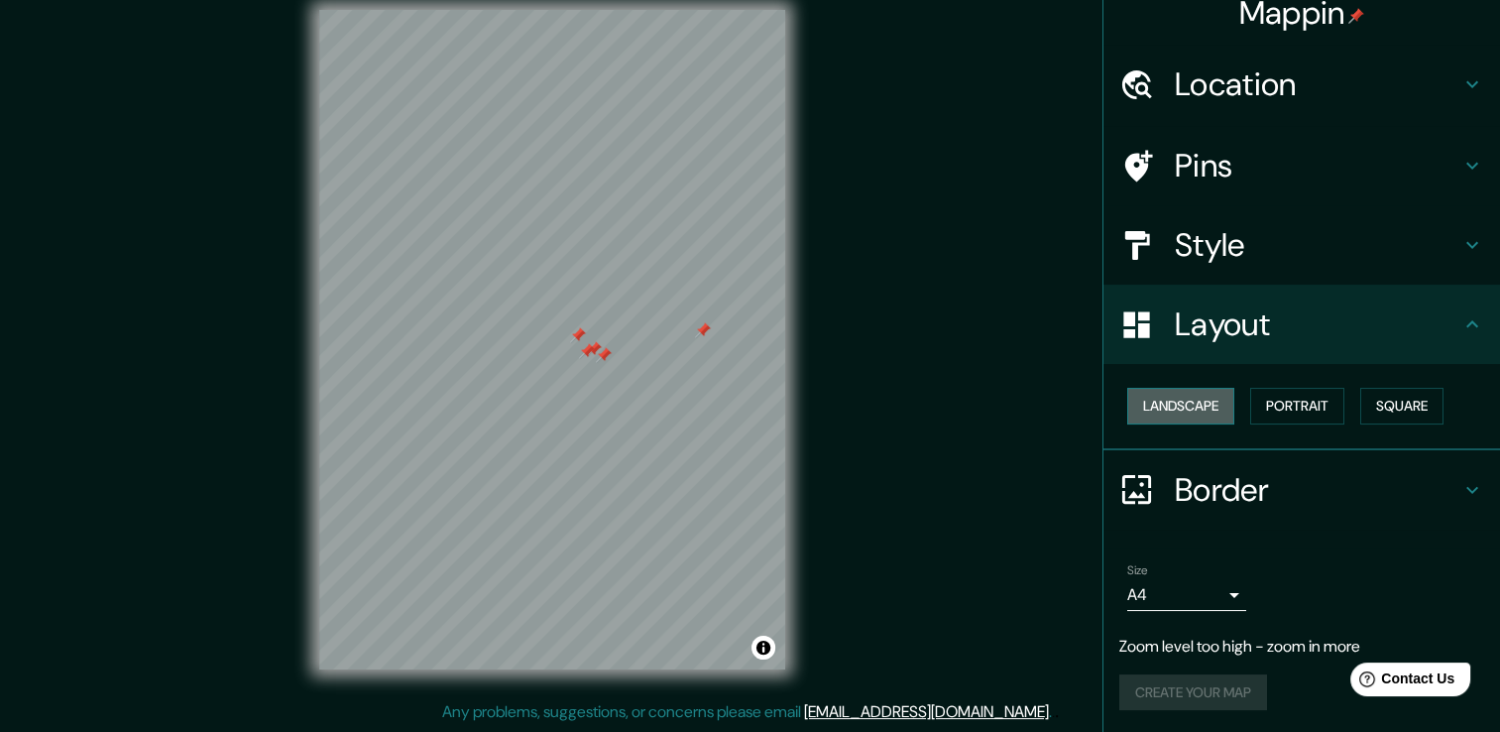
click at [1180, 406] on button "Landscape" at bounding box center [1180, 406] width 107 height 37
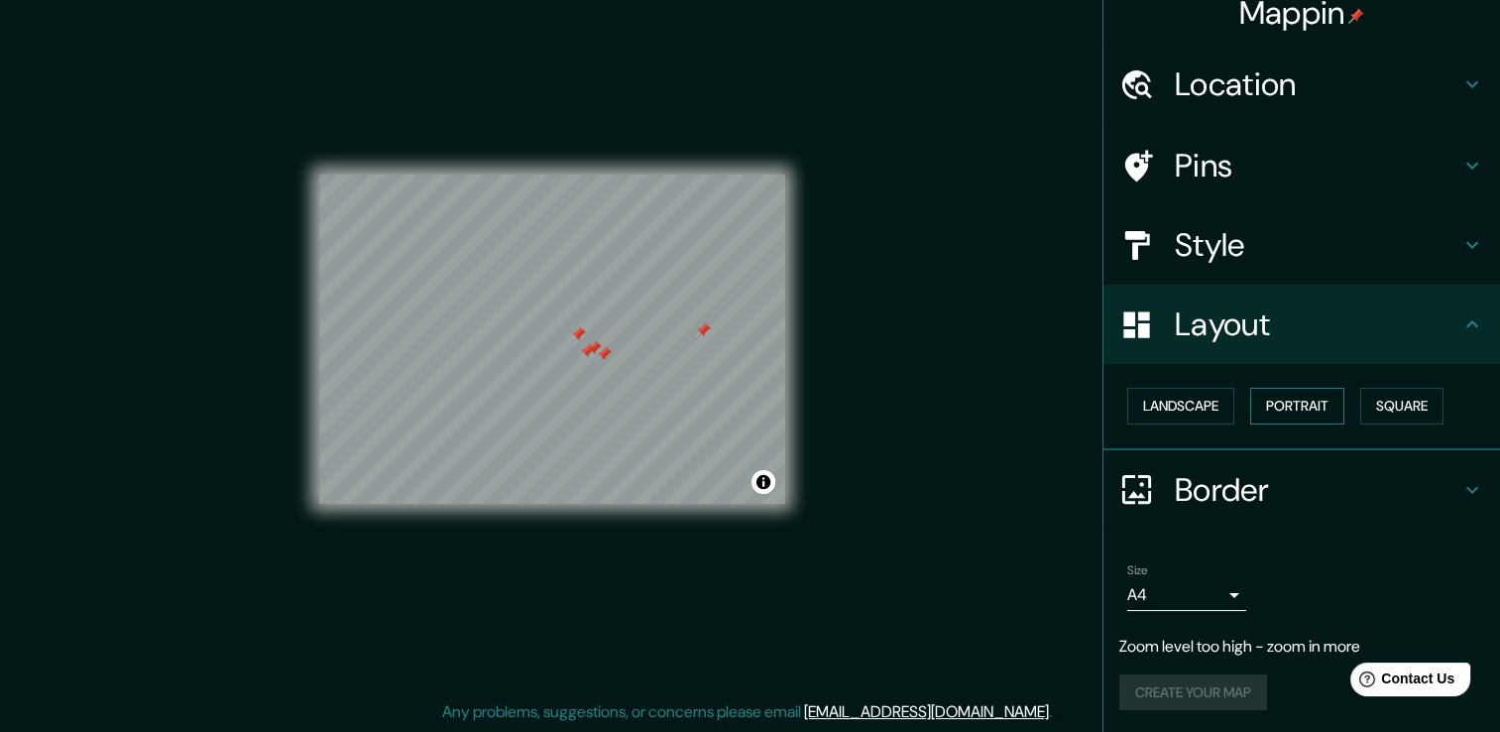
click at [1281, 406] on button "Portrait" at bounding box center [1297, 406] width 94 height 37
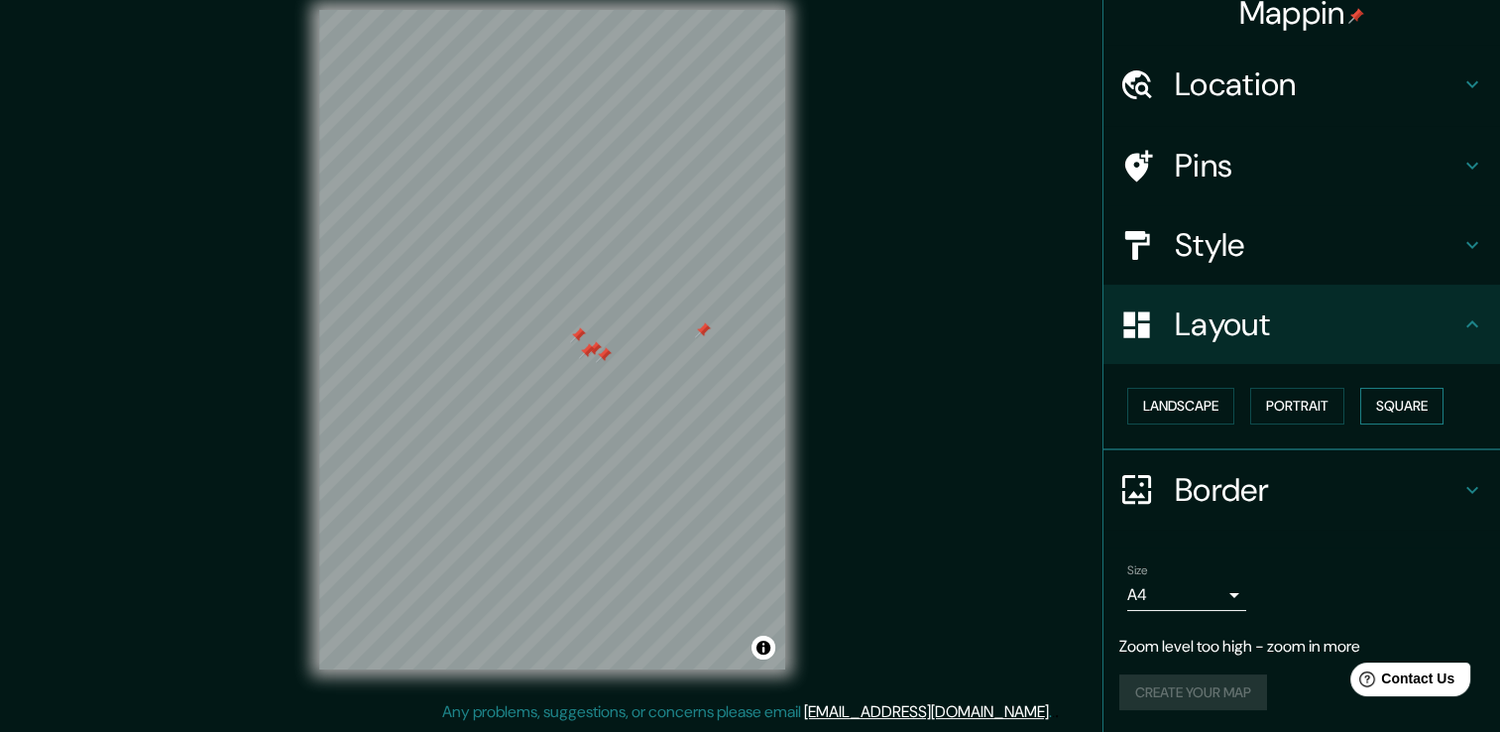
click at [1368, 406] on button "Square" at bounding box center [1401, 406] width 83 height 37
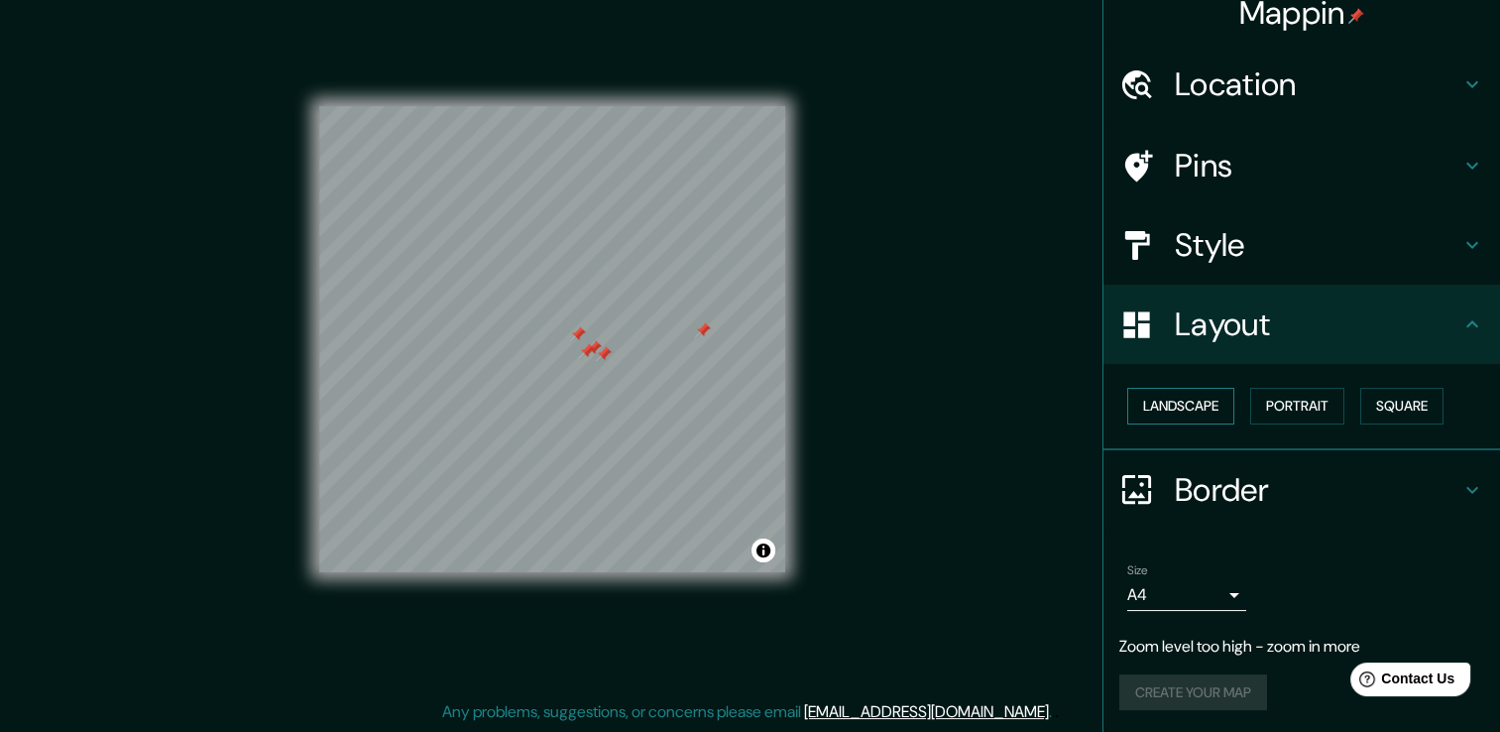
click at [1172, 410] on button "Landscape" at bounding box center [1180, 406] width 107 height 37
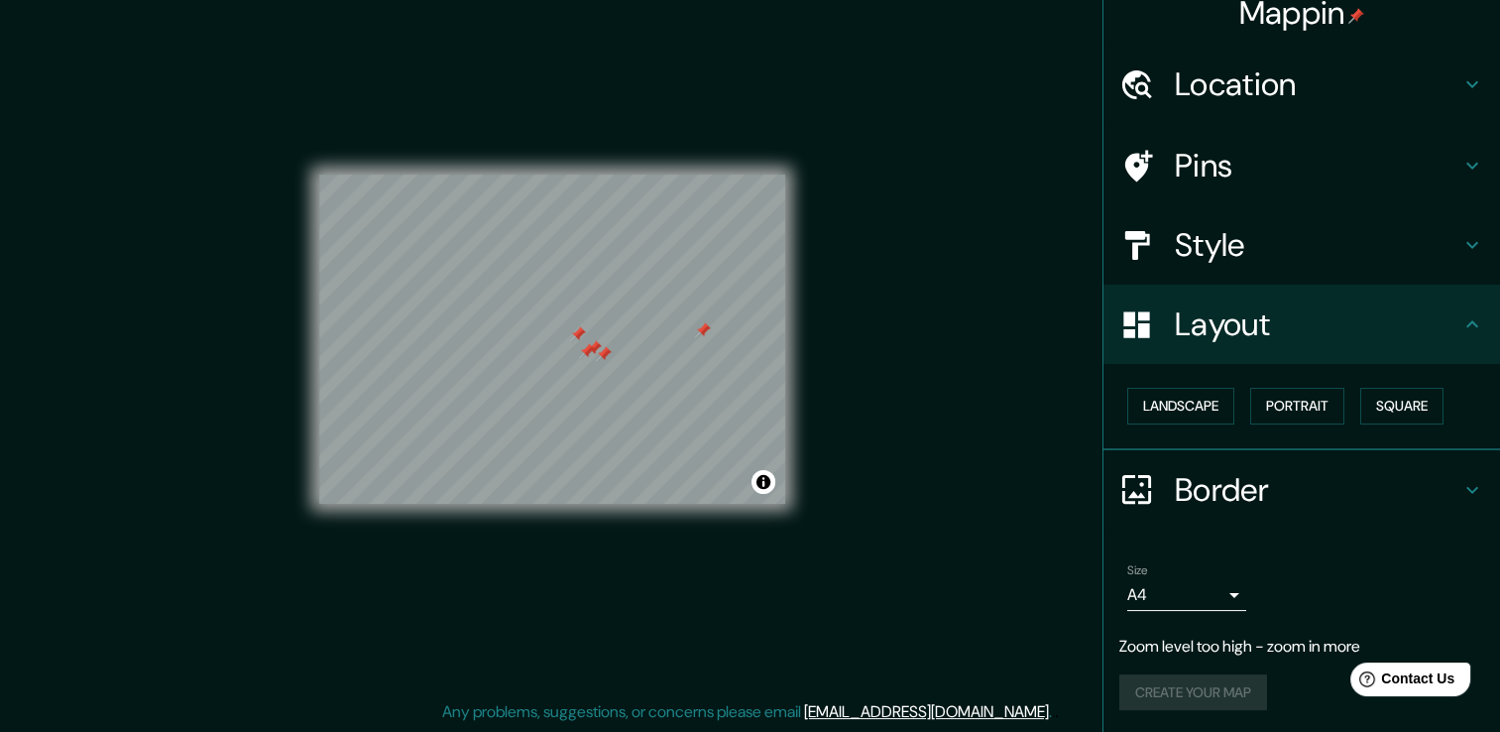
click at [1460, 481] on icon at bounding box center [1472, 490] width 24 height 24
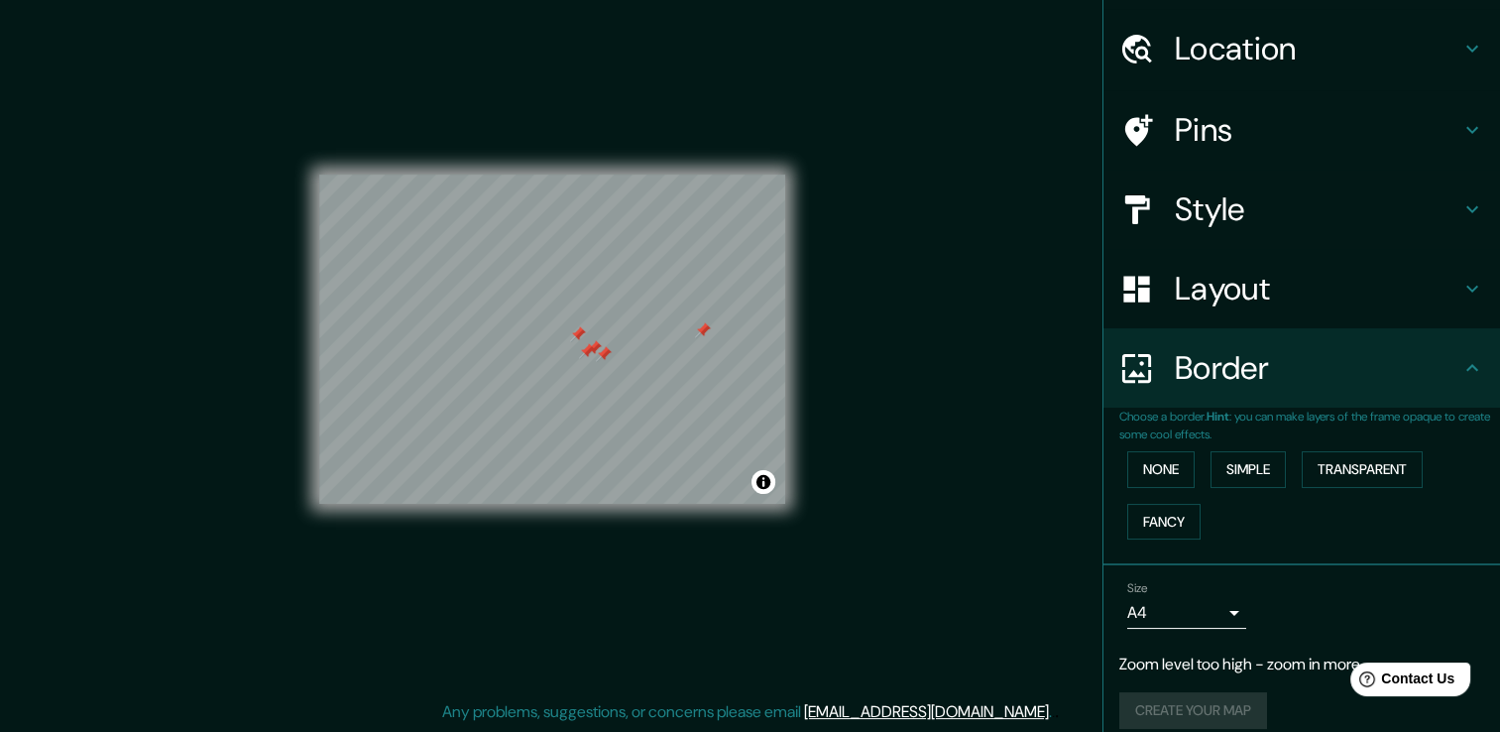
scroll to position [72, 0]
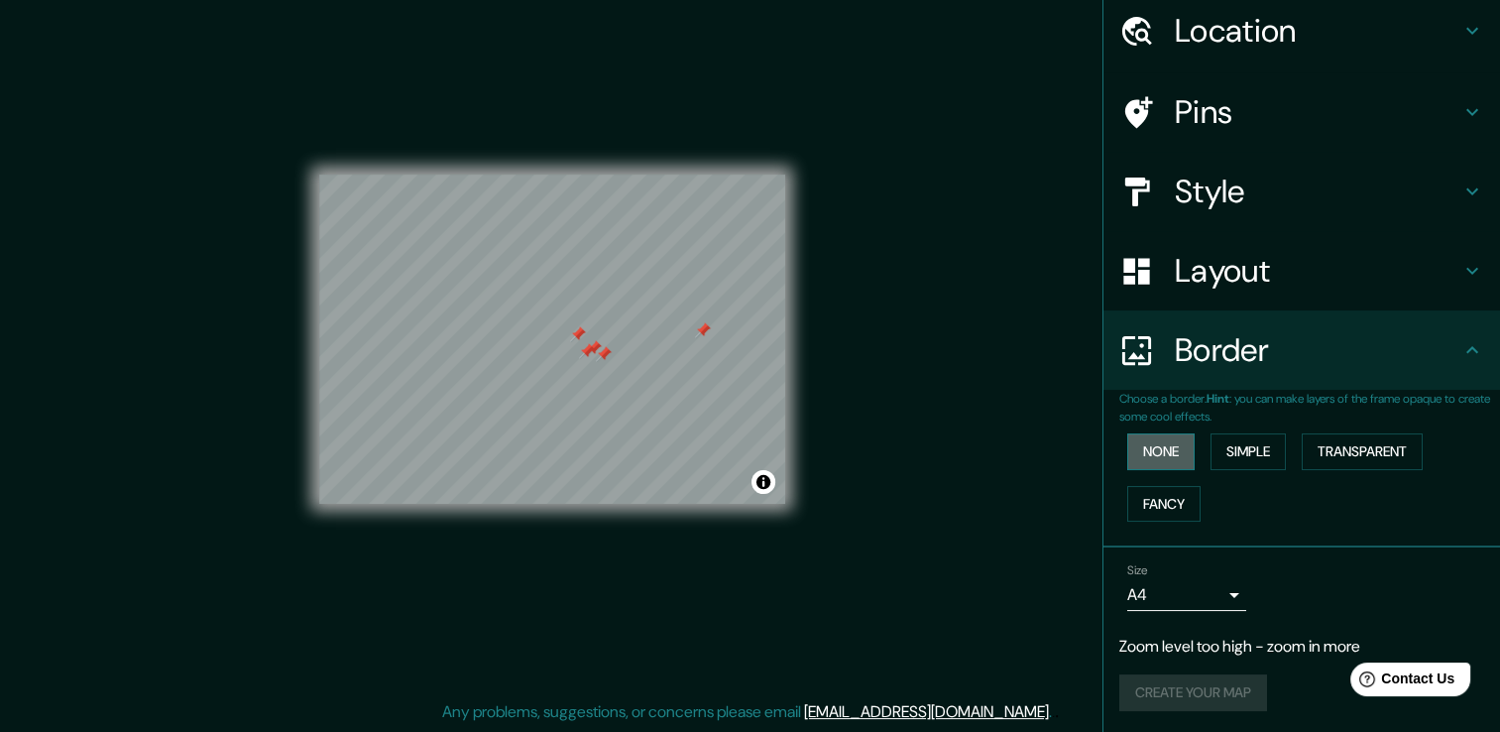
click at [1150, 456] on button "None" at bounding box center [1160, 451] width 67 height 37
click at [1216, 596] on body "Mappin Location [GEOGRAPHIC_DATA], [GEOGRAPHIC_DATA], [GEOGRAPHIC_DATA] Pins St…" at bounding box center [750, 344] width 1500 height 732
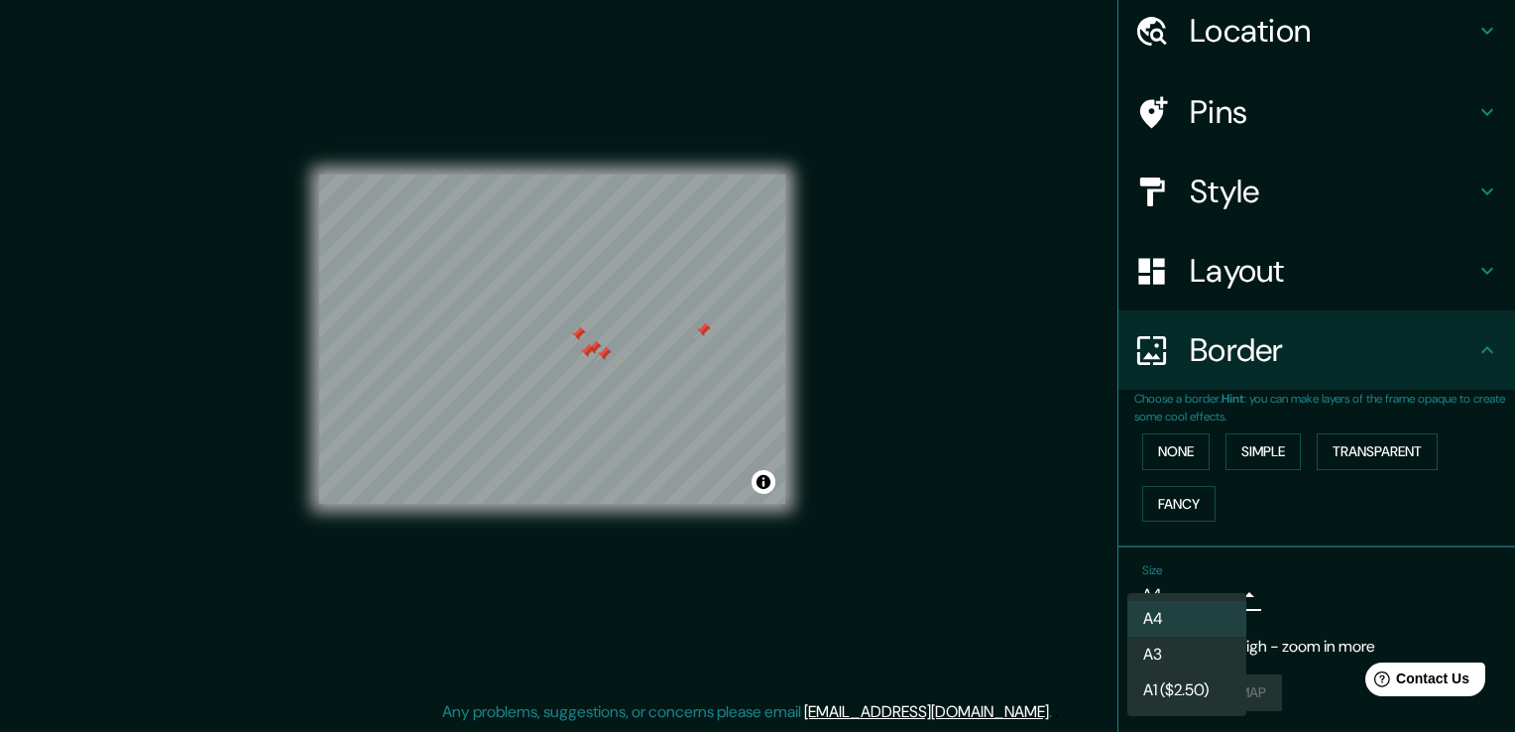
click at [1228, 592] on div at bounding box center [757, 366] width 1515 height 732
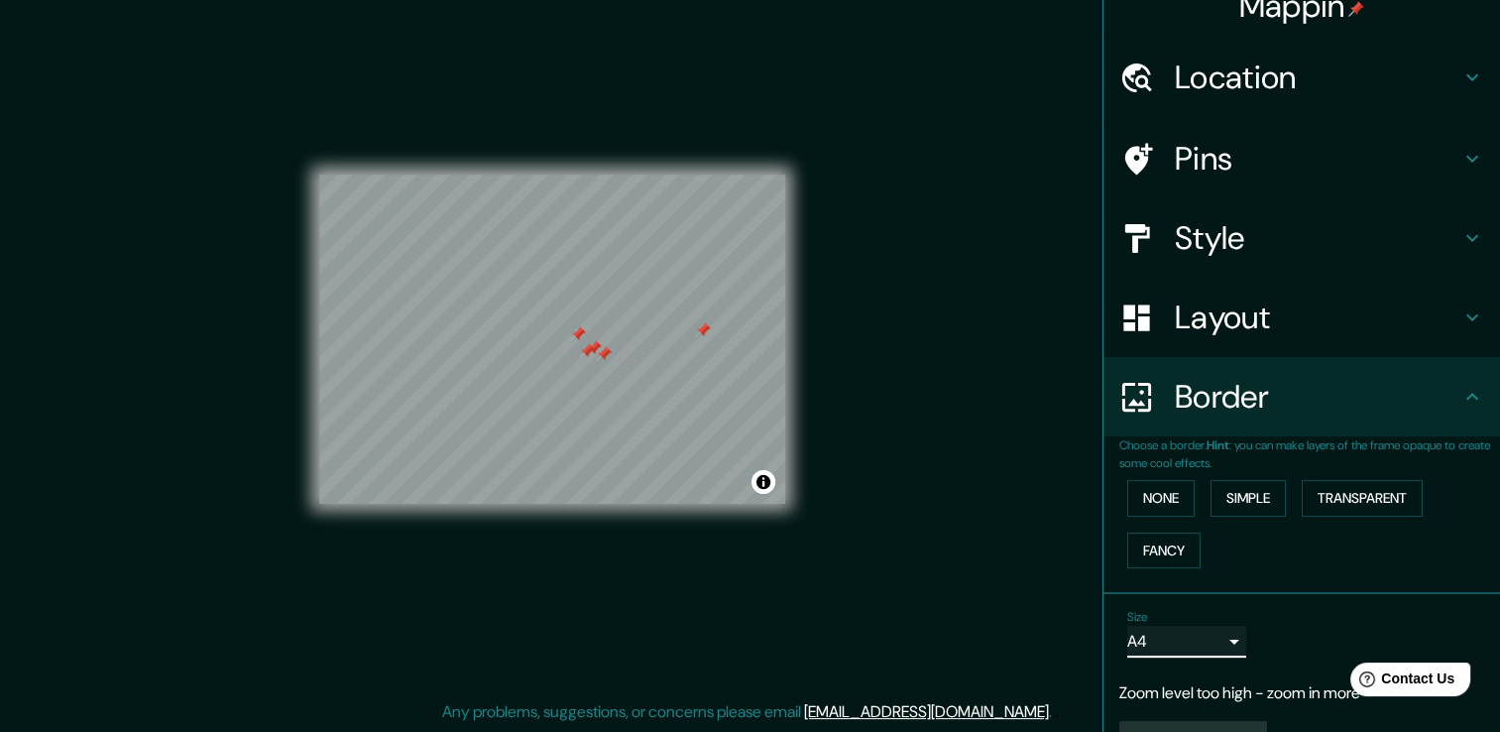
scroll to position [0, 0]
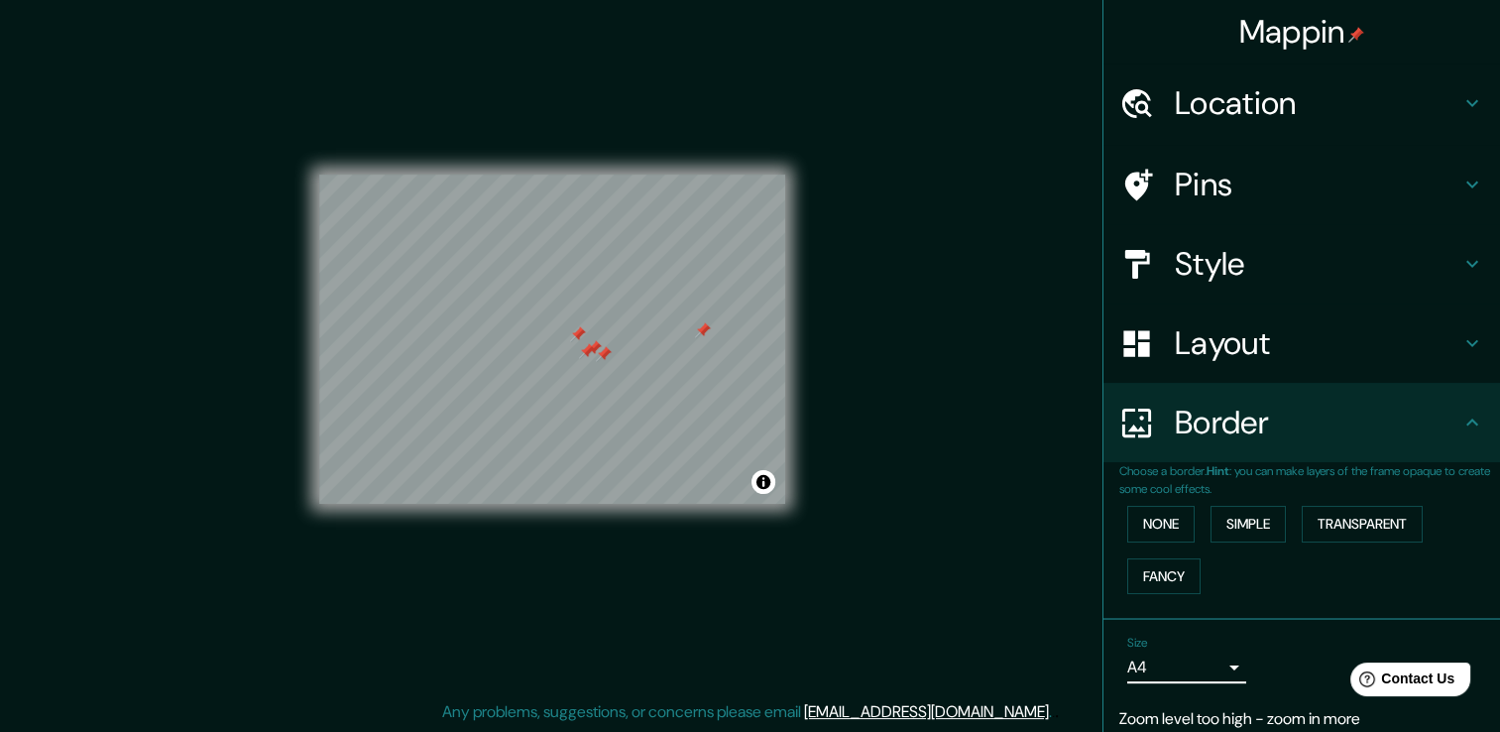
click at [1209, 184] on h4 "Pins" at bounding box center [1318, 185] width 286 height 40
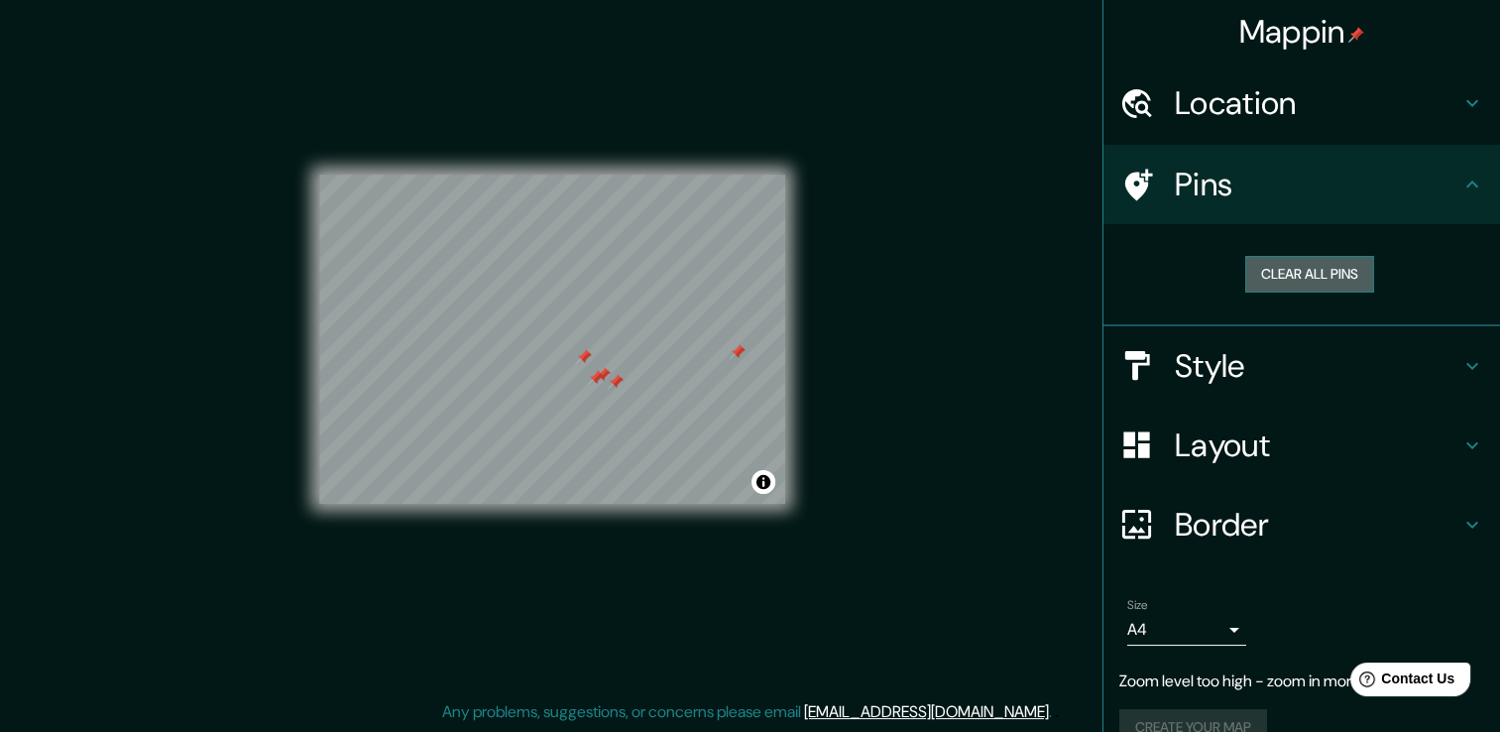
click at [1300, 280] on button "Clear all pins" at bounding box center [1309, 274] width 129 height 37
click at [1294, 272] on button "Clear all pins" at bounding box center [1309, 274] width 129 height 37
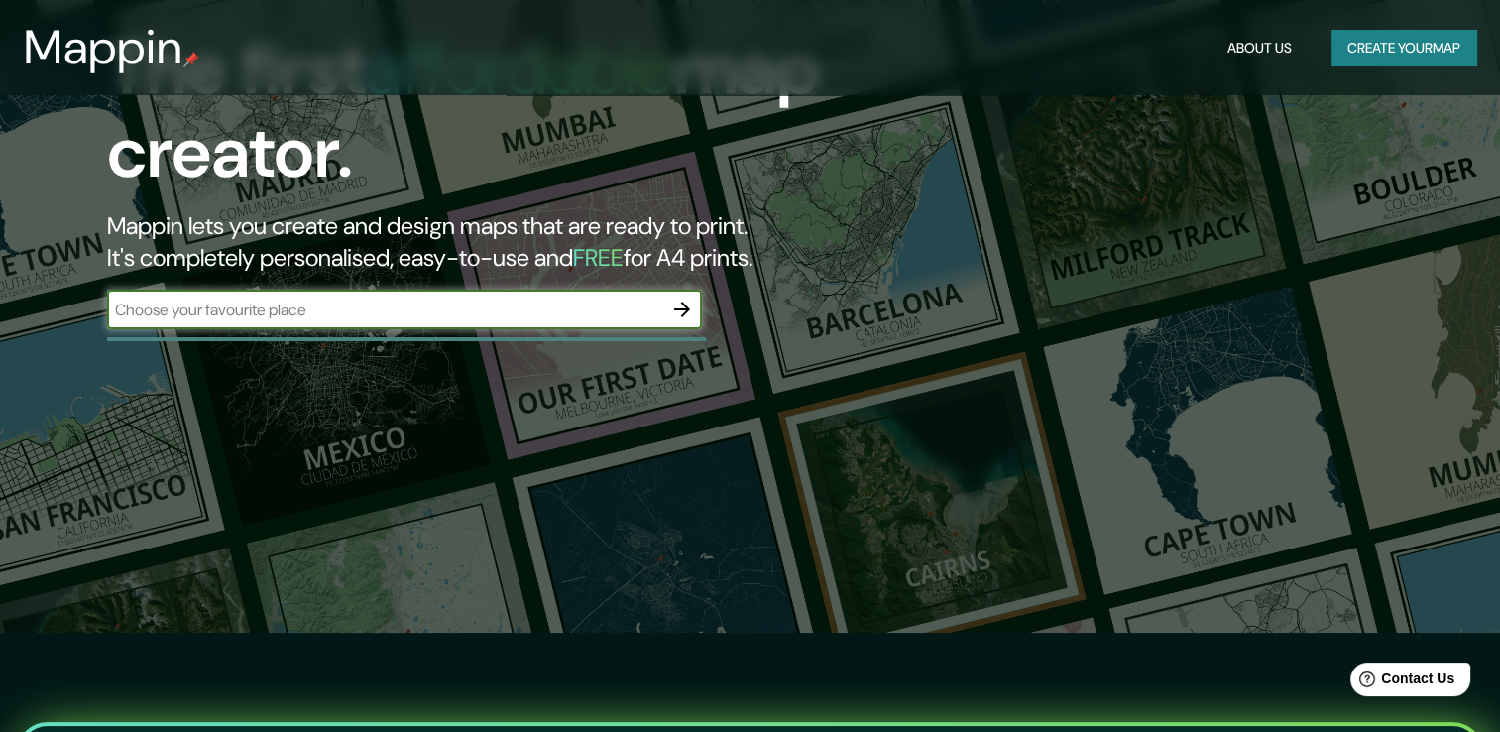
click at [1386, 47] on button "Create your map" at bounding box center [1403, 48] width 145 height 37
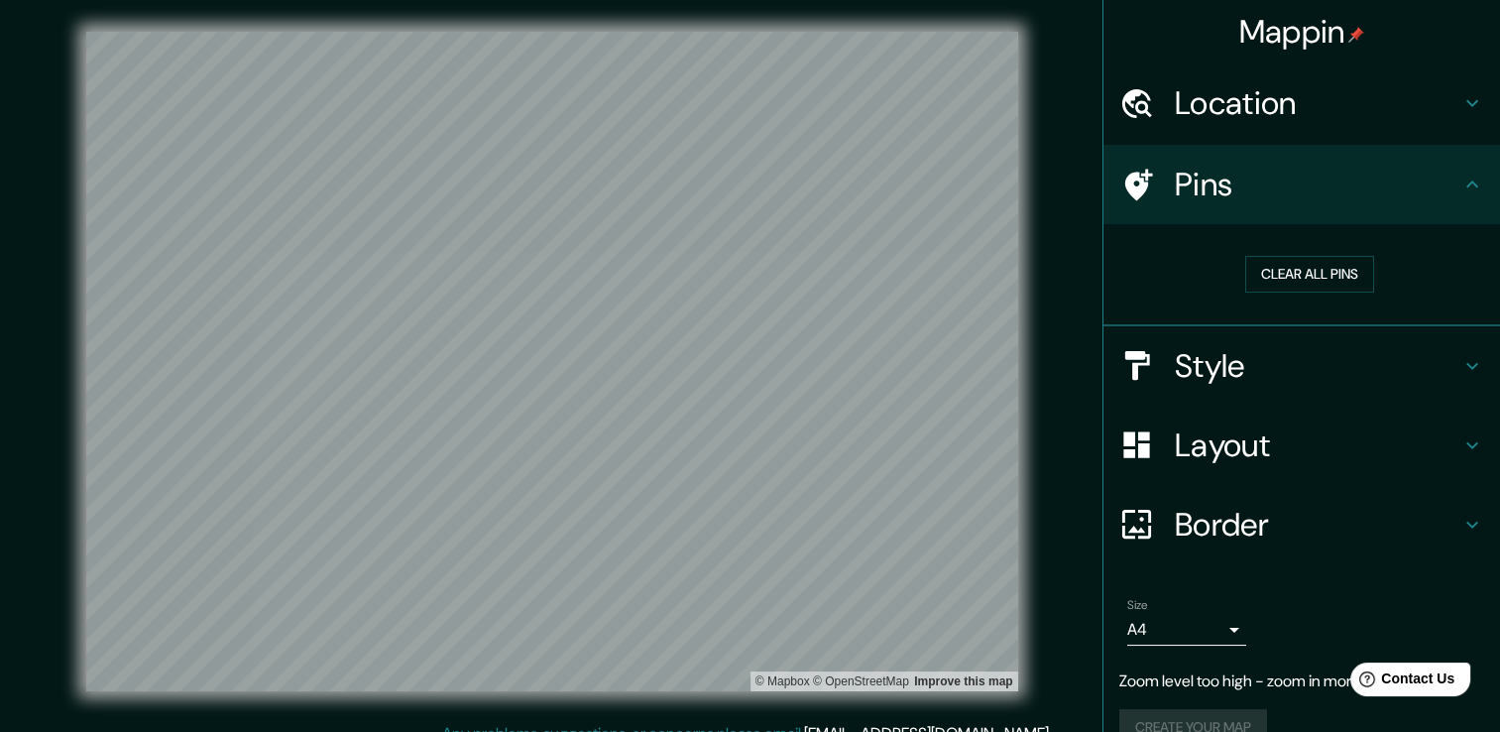
click at [1351, 93] on h4 "Location" at bounding box center [1318, 103] width 286 height 40
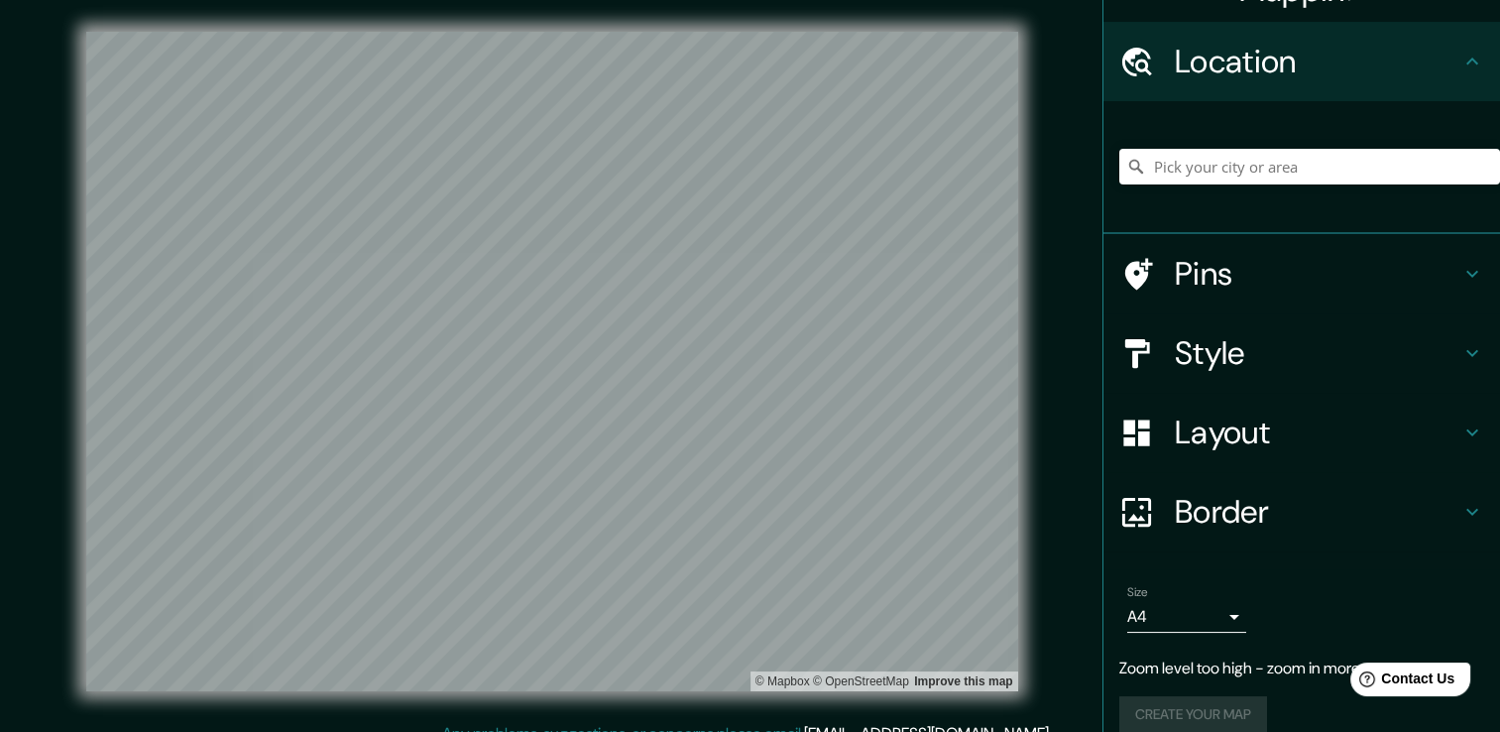
scroll to position [64, 0]
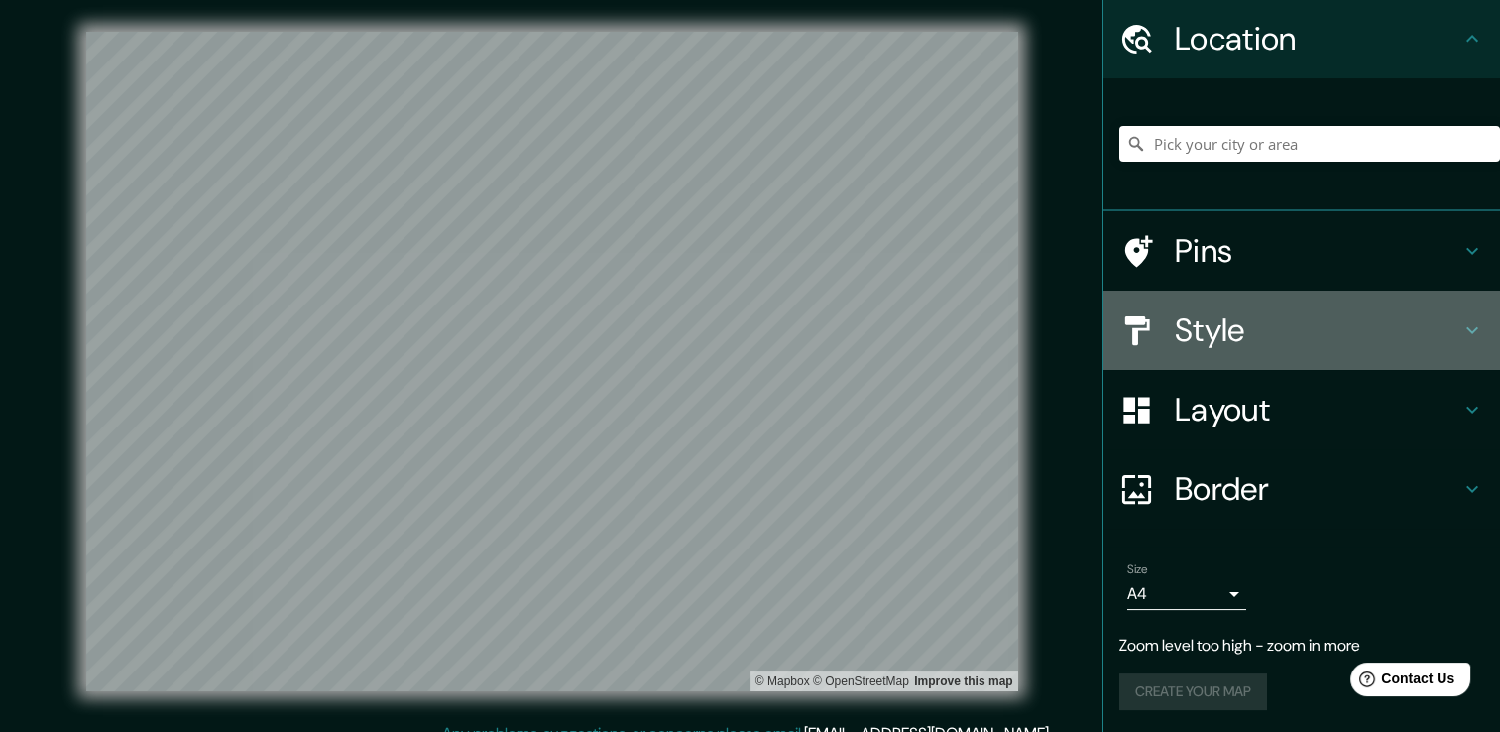
click at [1199, 323] on h4 "Style" at bounding box center [1318, 330] width 286 height 40
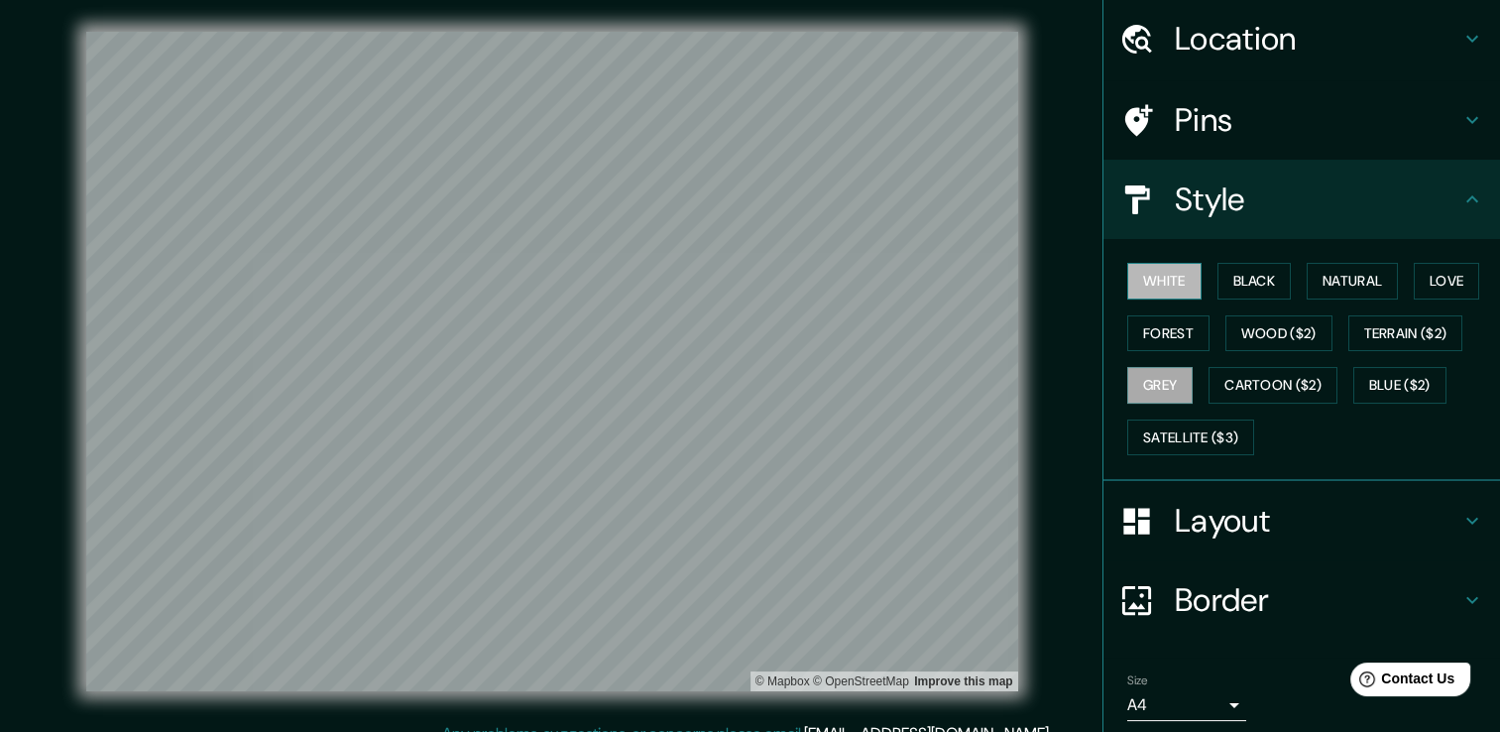
click at [1167, 287] on button "White" at bounding box center [1164, 281] width 74 height 37
click at [1230, 282] on button "Black" at bounding box center [1254, 281] width 74 height 37
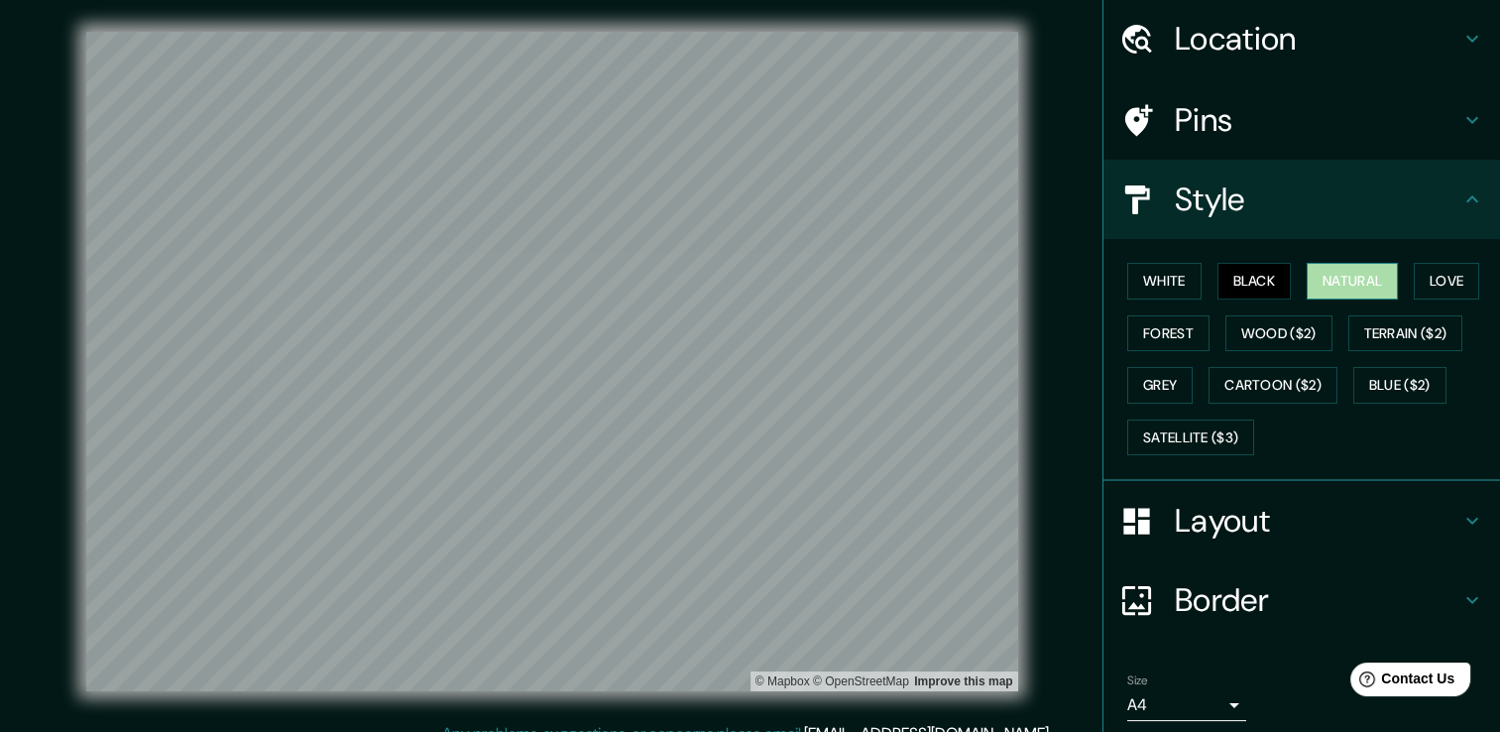
click at [1328, 276] on button "Natural" at bounding box center [1352, 281] width 91 height 37
click at [1213, 521] on h4 "Layout" at bounding box center [1318, 521] width 286 height 40
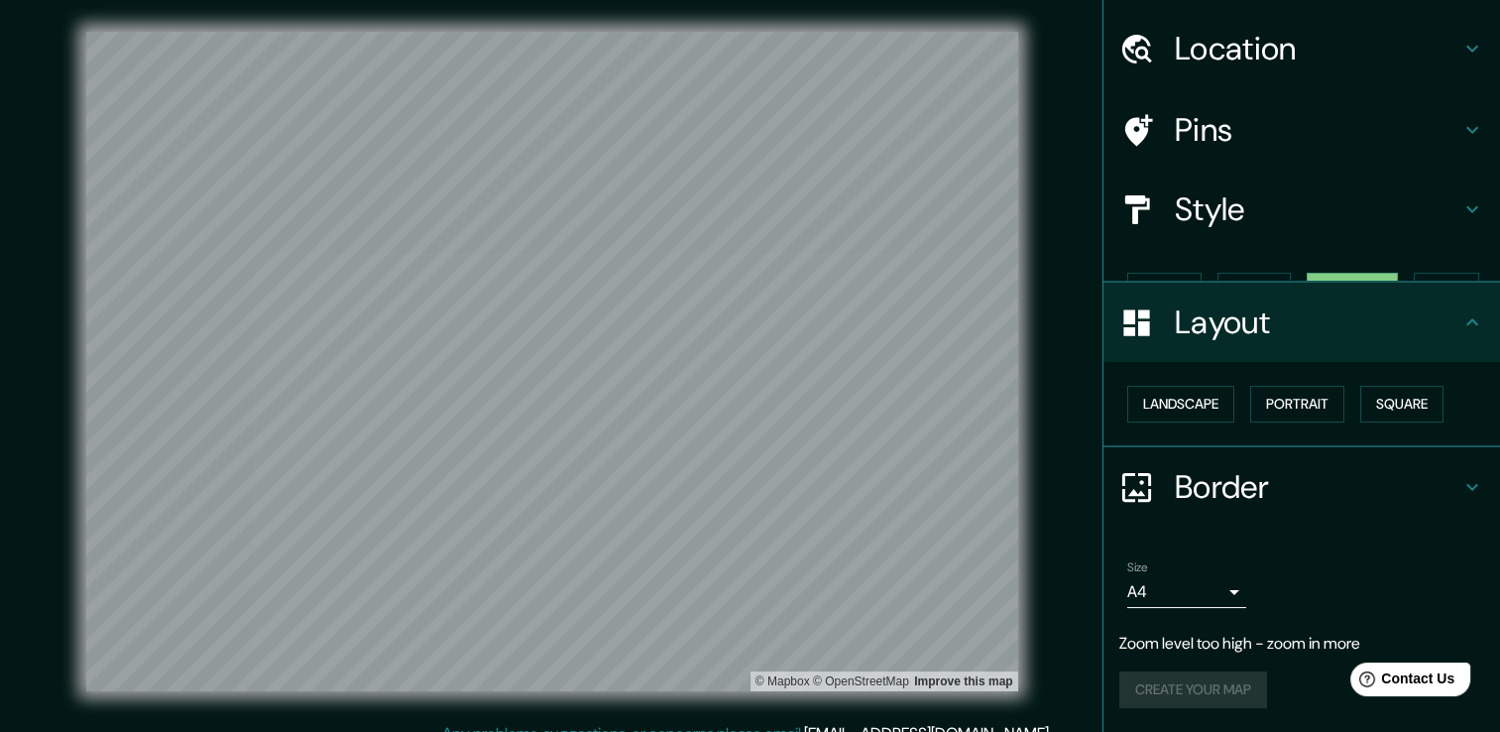
scroll to position [19, 0]
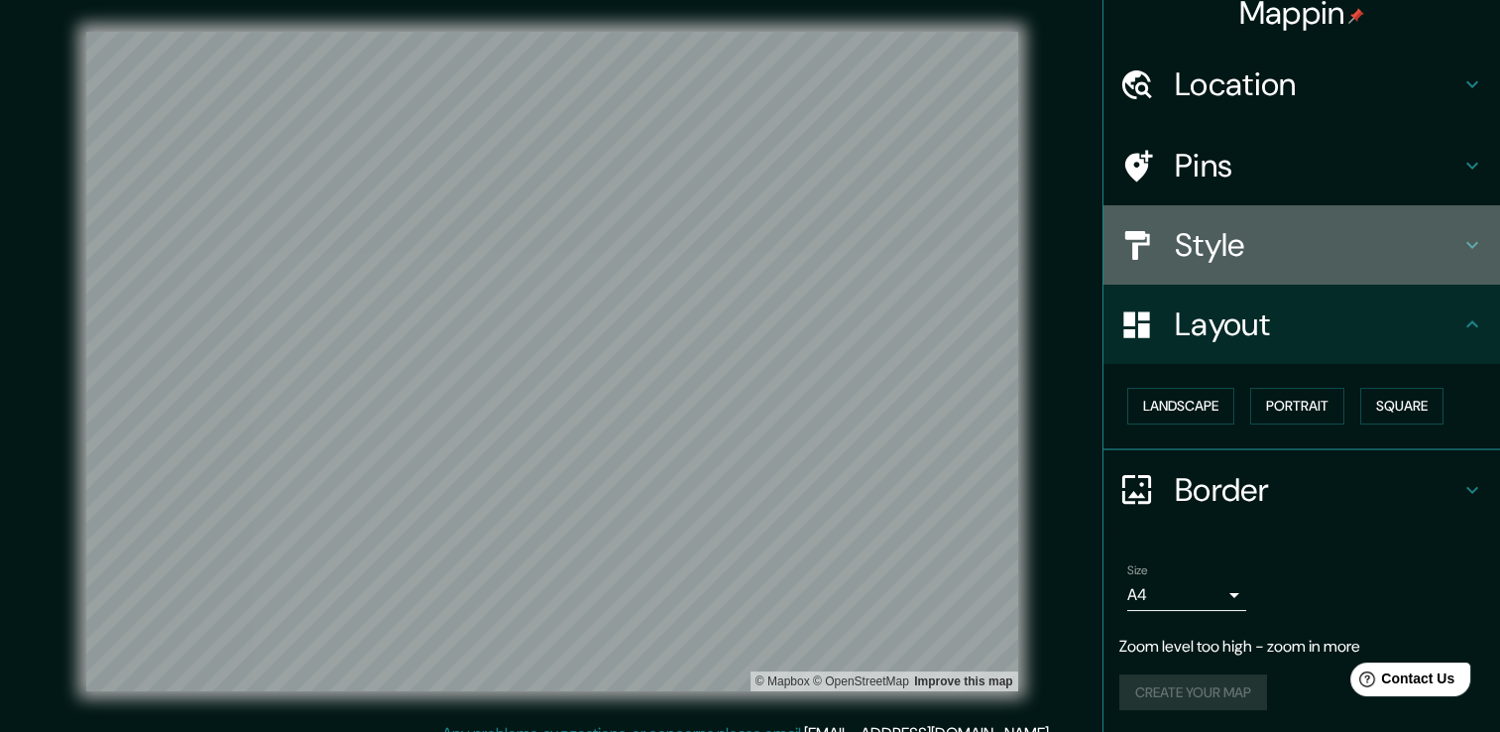
click at [1198, 228] on h4 "Style" at bounding box center [1318, 245] width 286 height 40
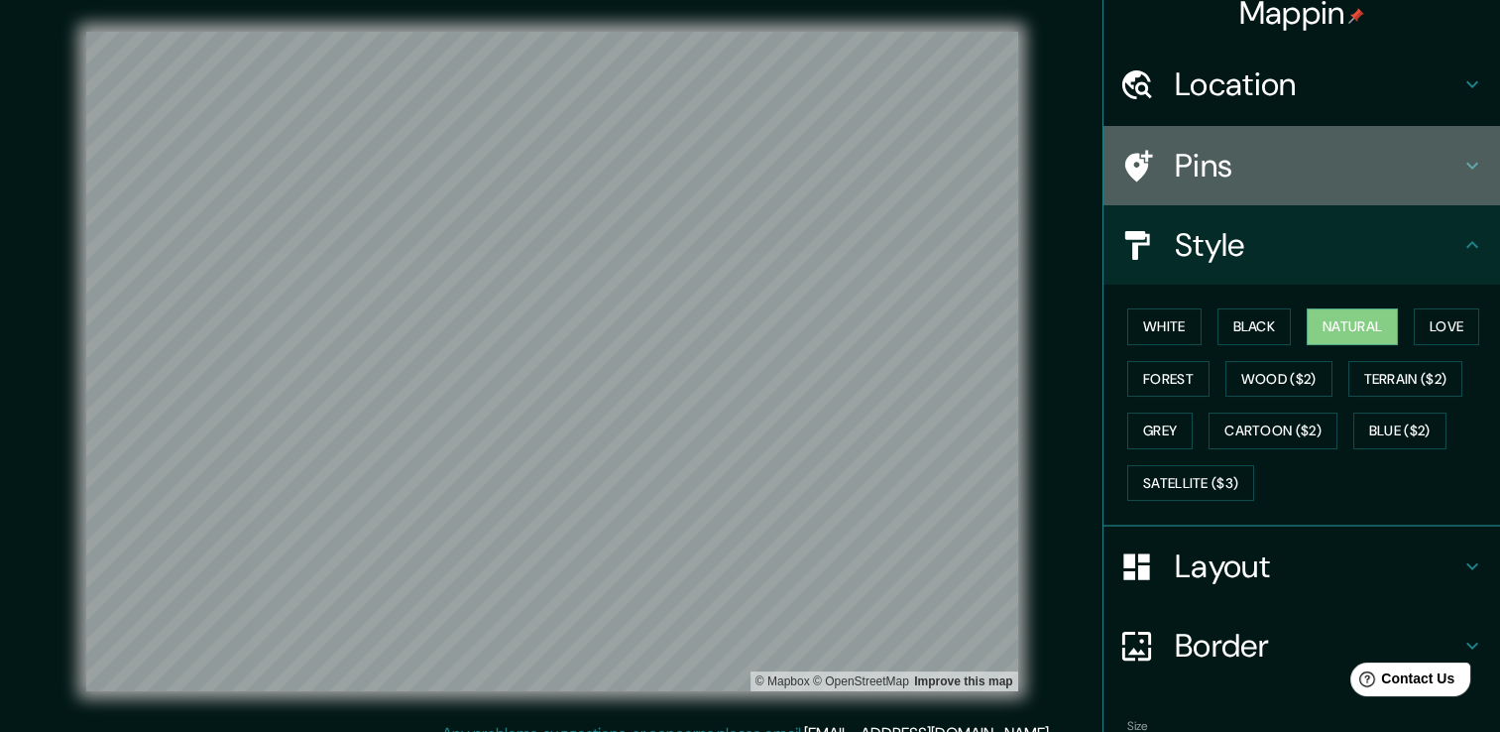
click at [1194, 166] on h4 "Pins" at bounding box center [1318, 166] width 286 height 40
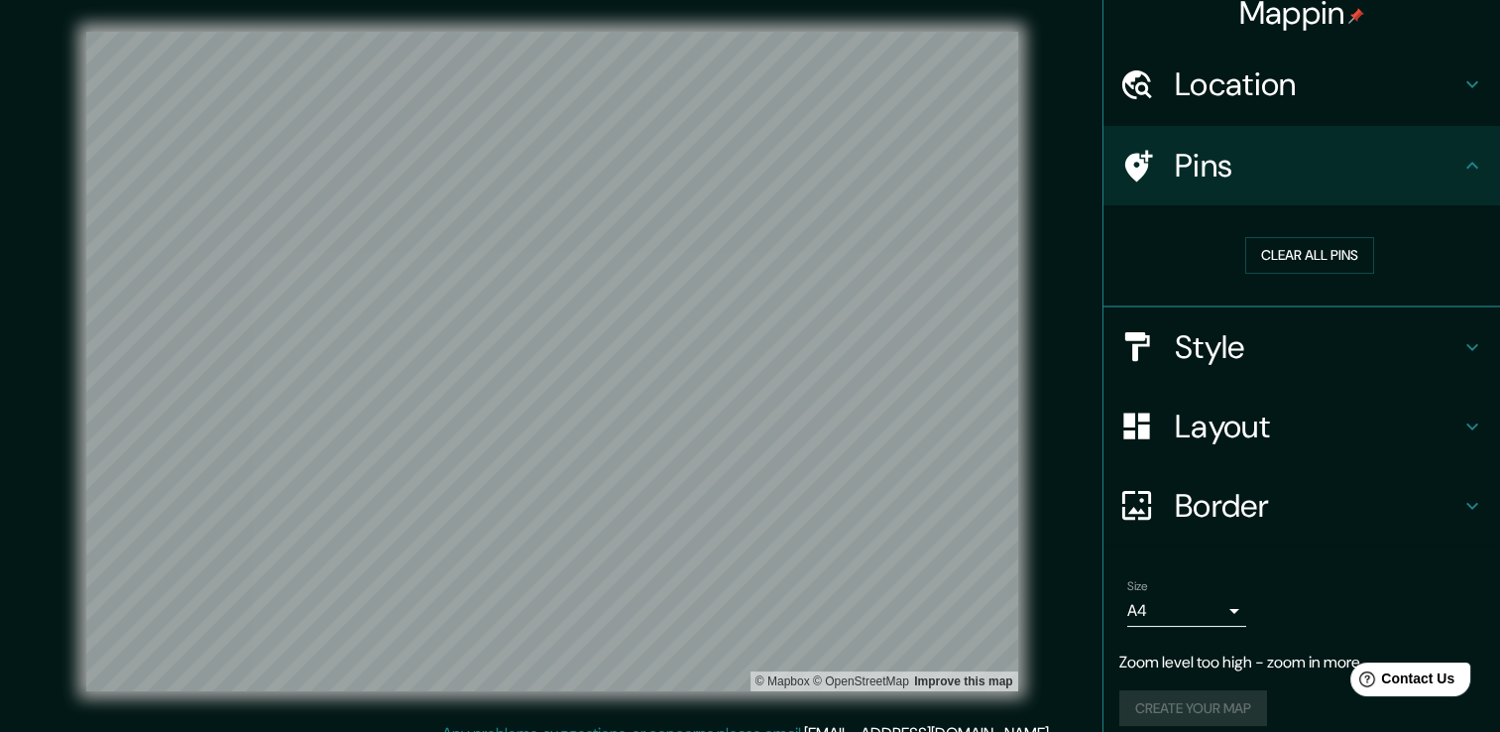
click at [1222, 93] on h4 "Location" at bounding box center [1318, 84] width 286 height 40
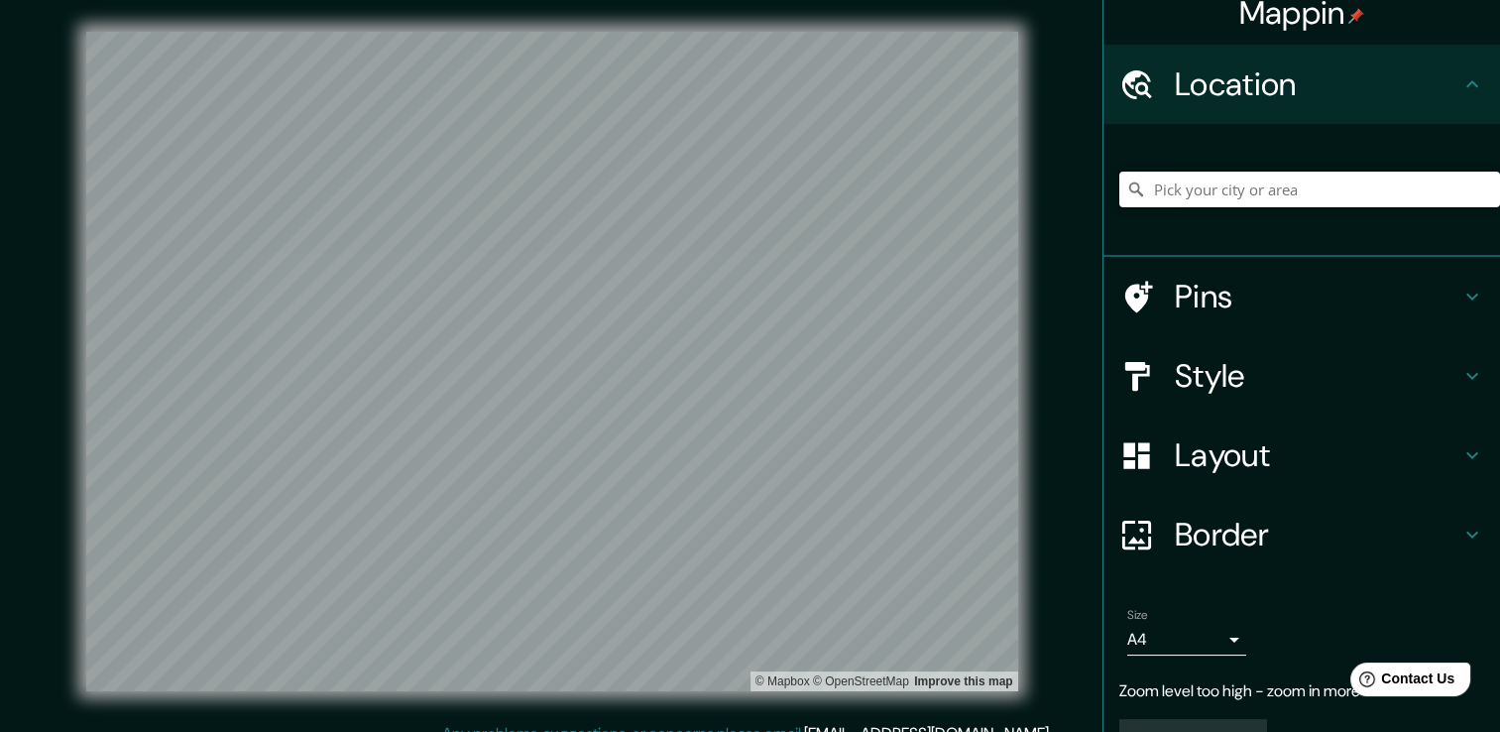
click at [1208, 192] on input "Pick your city or area" at bounding box center [1309, 190] width 381 height 36
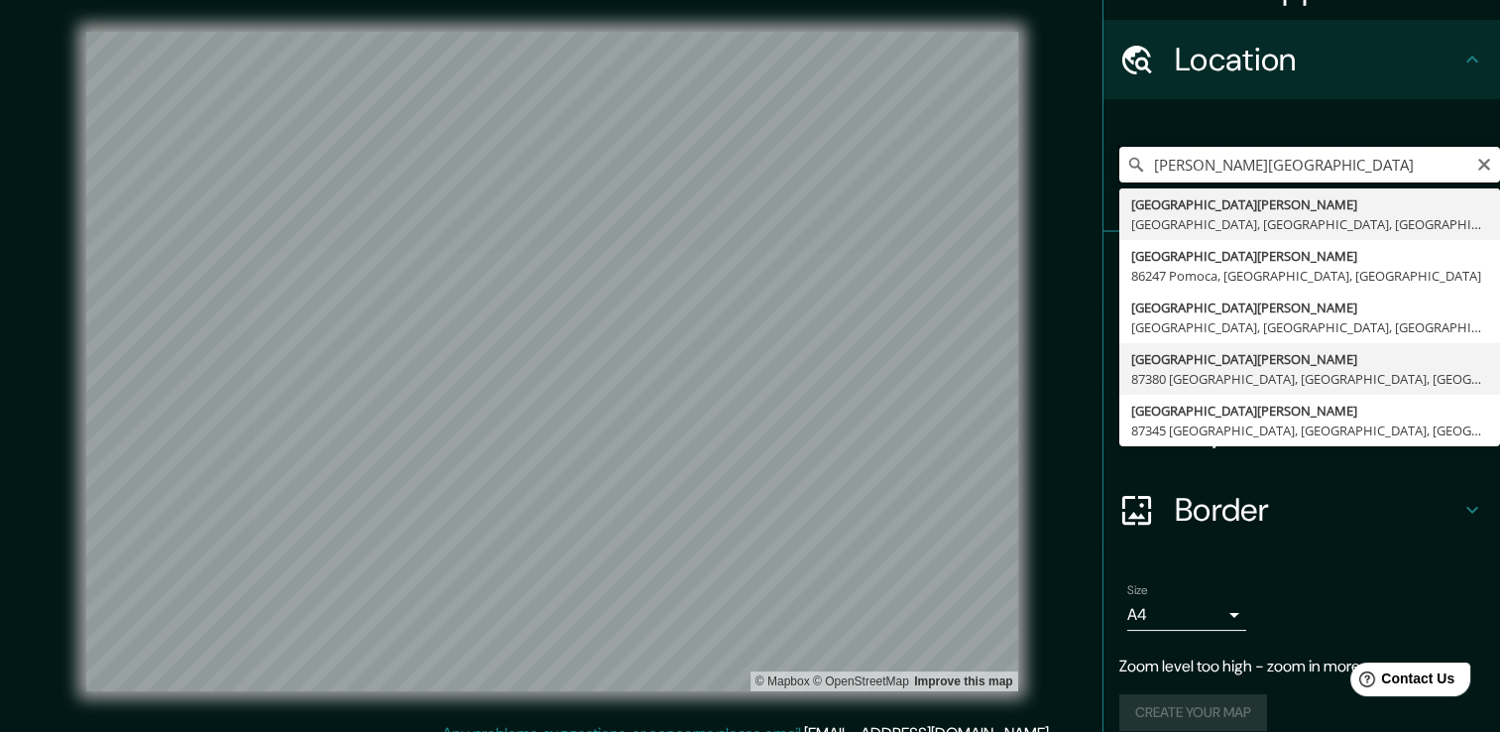
scroll to position [64, 0]
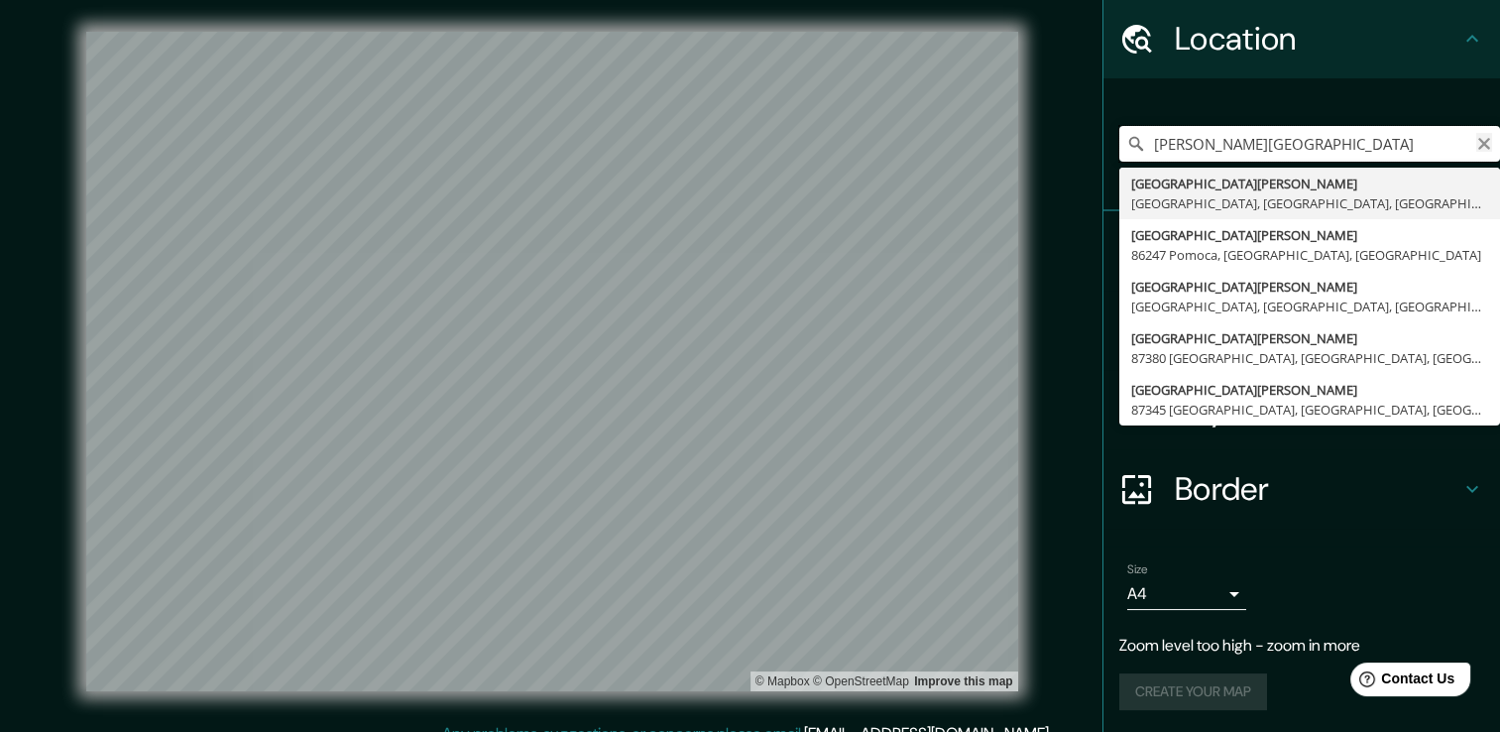
type input "[PERSON_NAME][GEOGRAPHIC_DATA]"
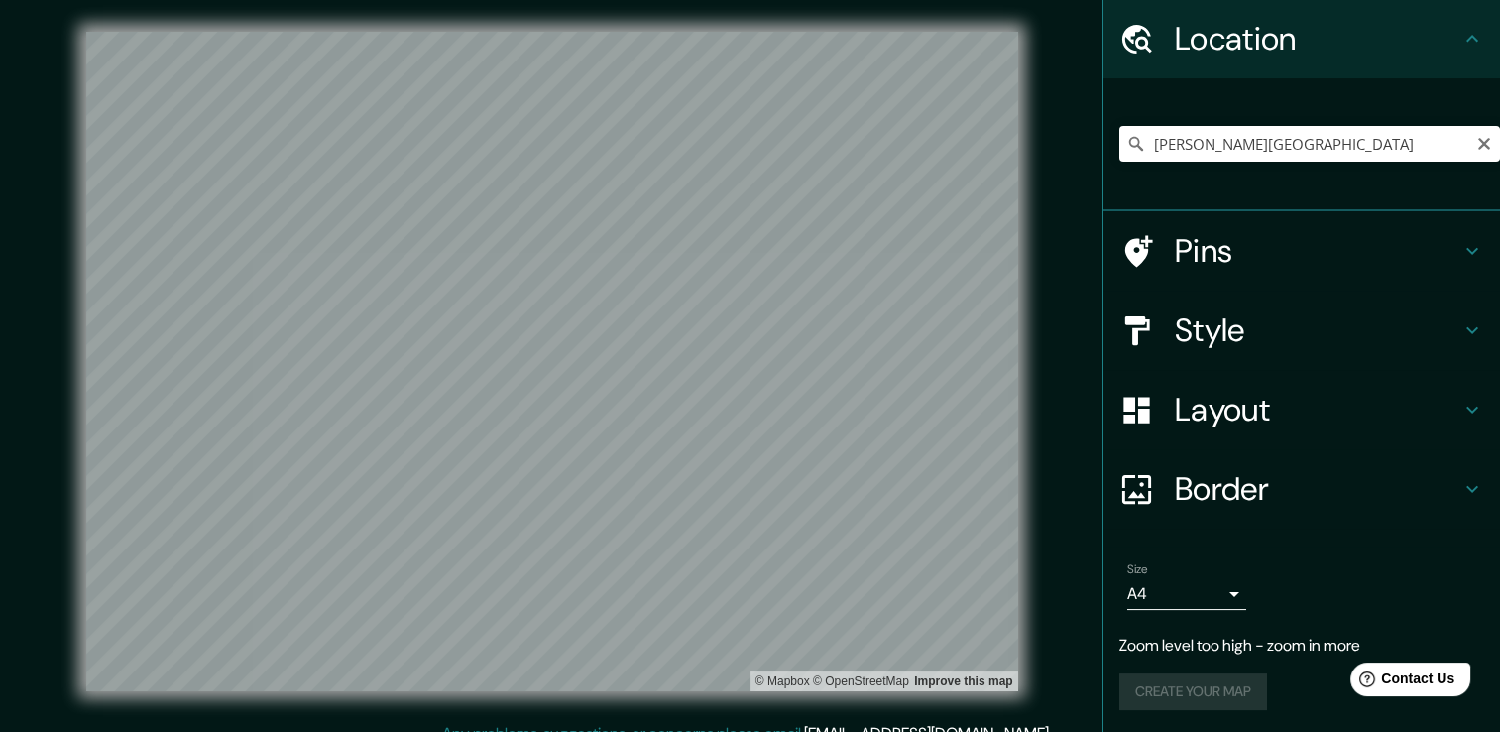
click at [1476, 139] on icon "Clear" at bounding box center [1484, 144] width 16 height 16
click at [1311, 149] on input "Pick your city or area" at bounding box center [1309, 144] width 381 height 36
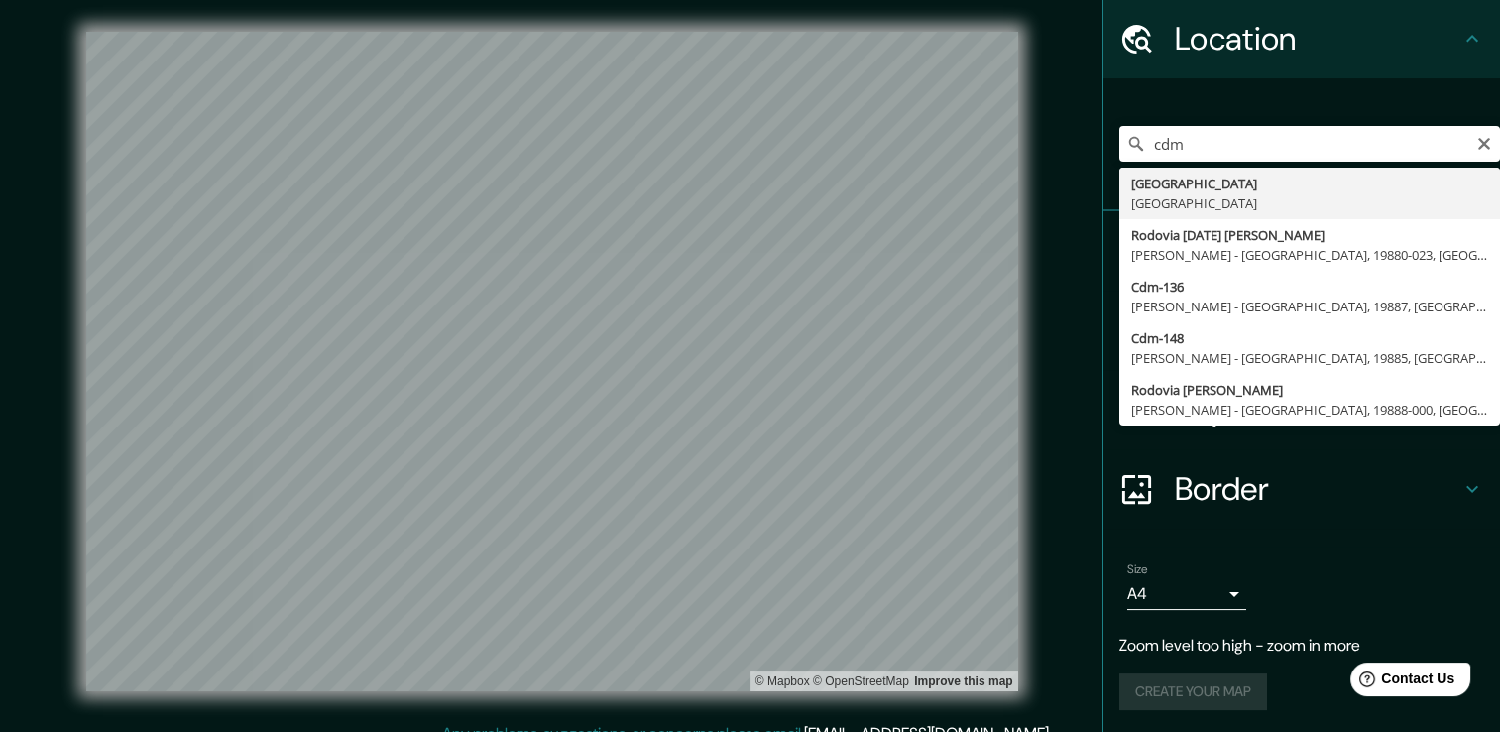
type input "[GEOGRAPHIC_DATA], [GEOGRAPHIC_DATA]"
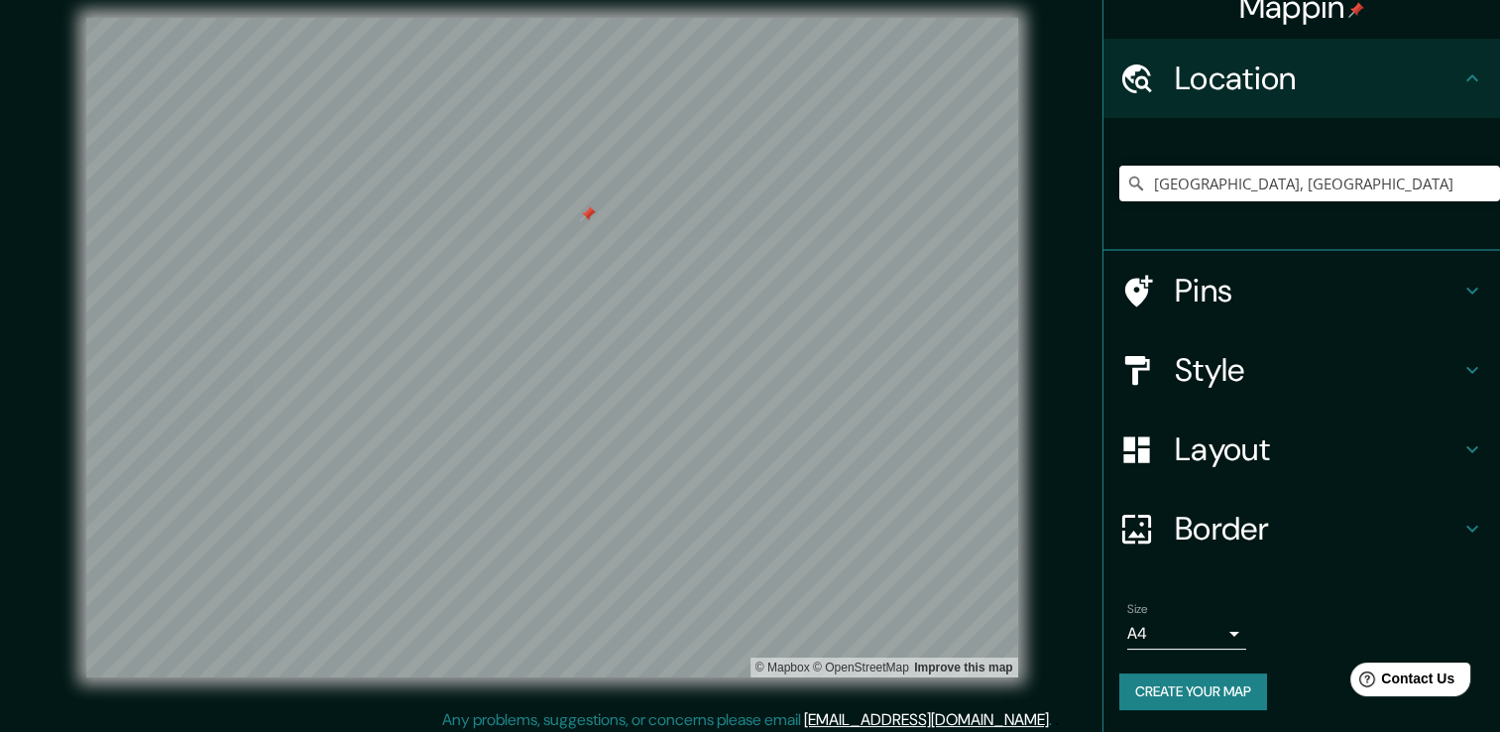
scroll to position [22, 0]
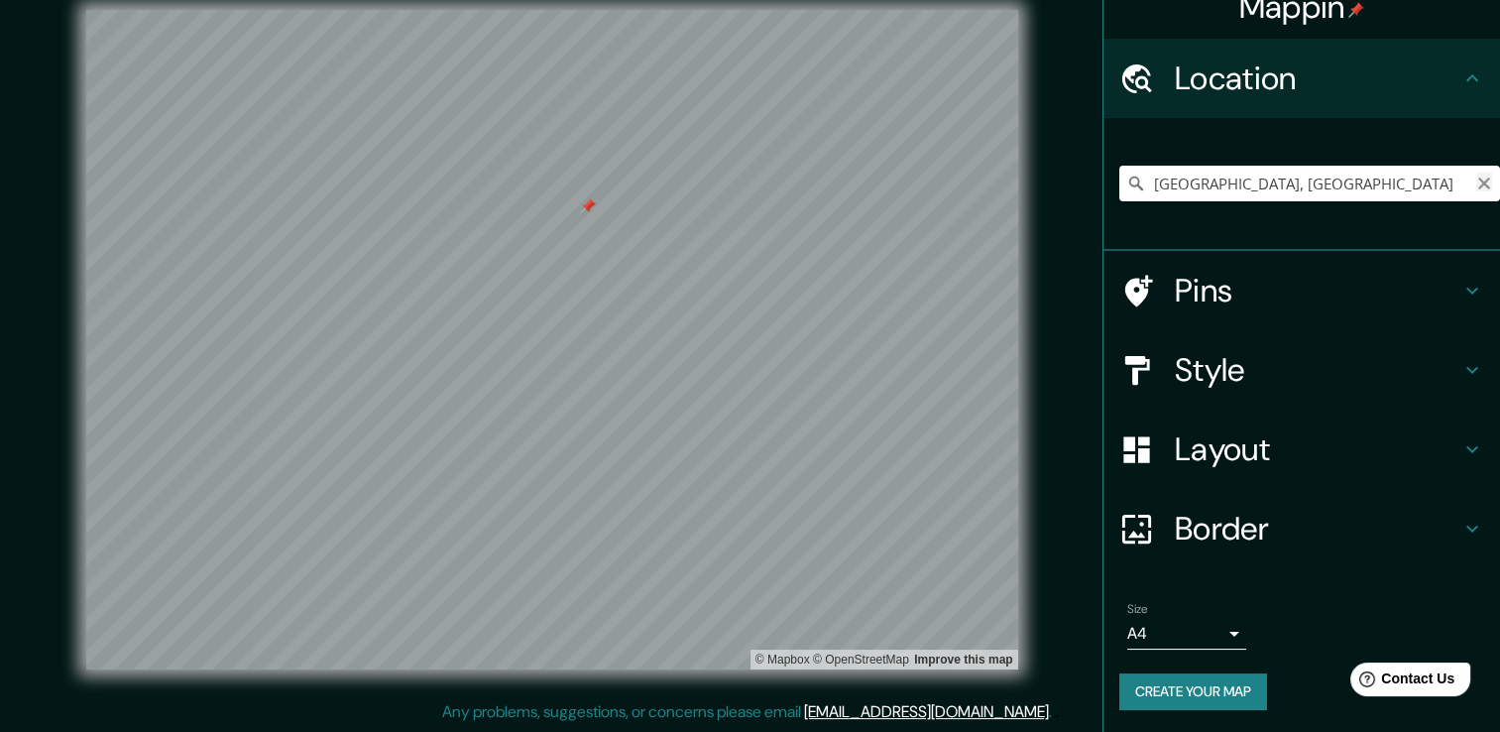
click at [1476, 178] on icon "Clear" at bounding box center [1484, 183] width 16 height 16
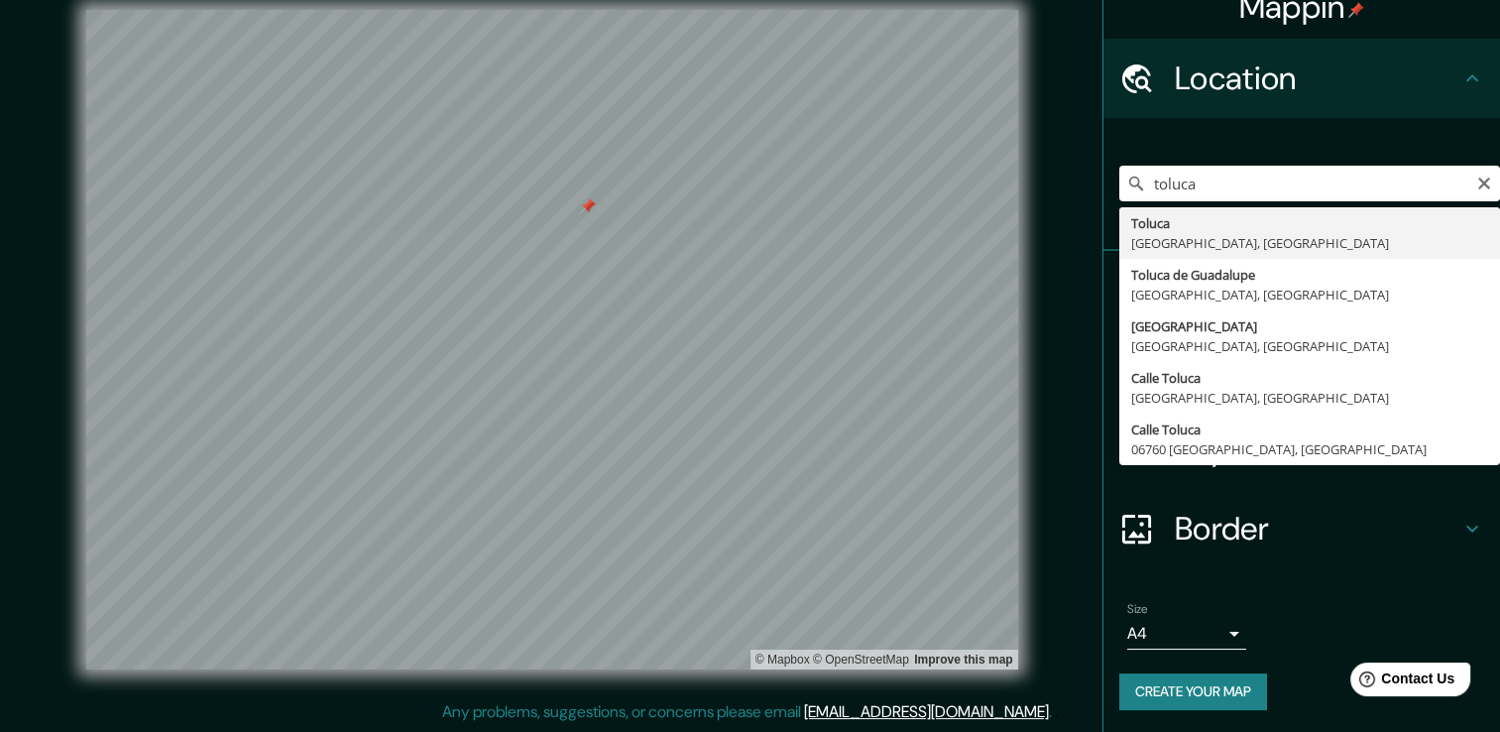
type input "Toluca, [GEOGRAPHIC_DATA], [GEOGRAPHIC_DATA]"
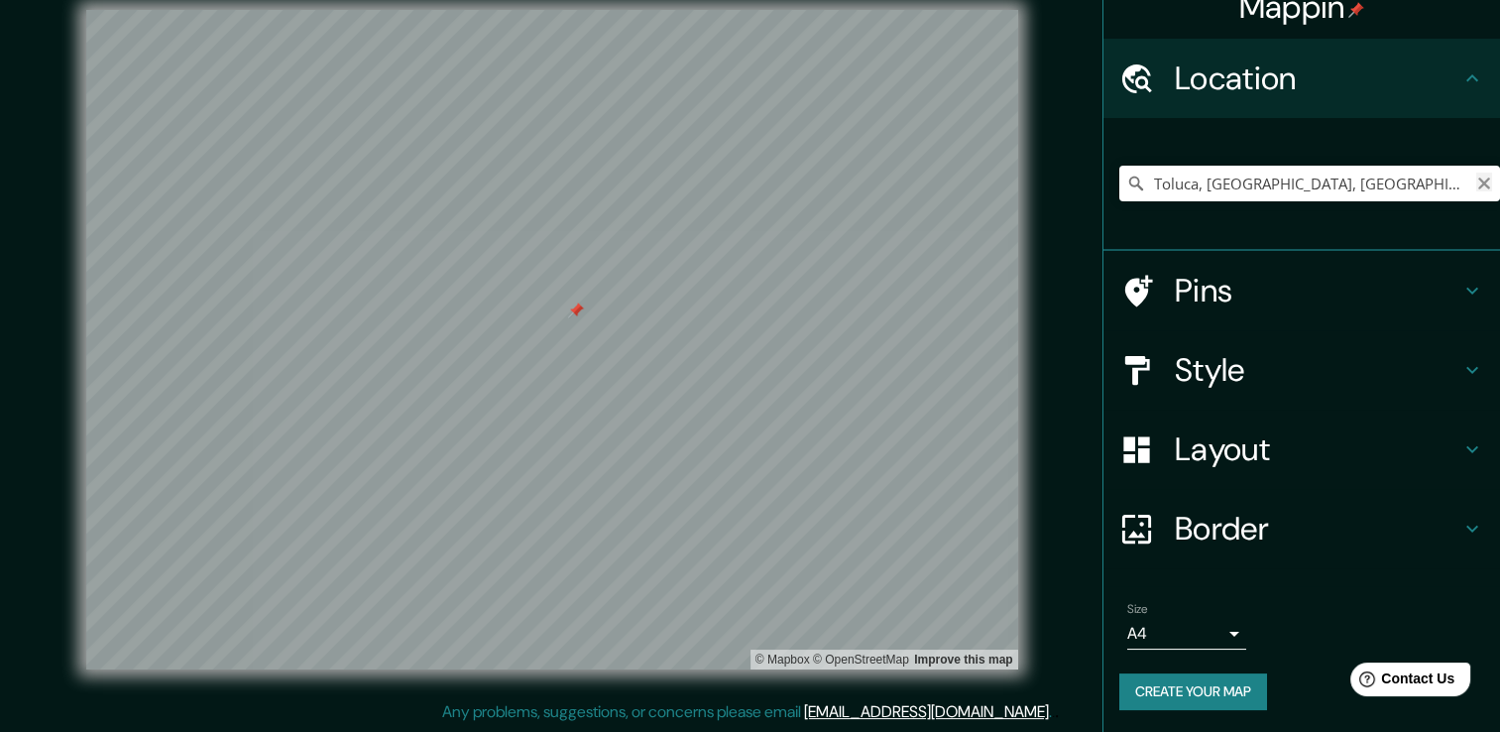
click at [1476, 183] on icon "Clear" at bounding box center [1484, 183] width 16 height 16
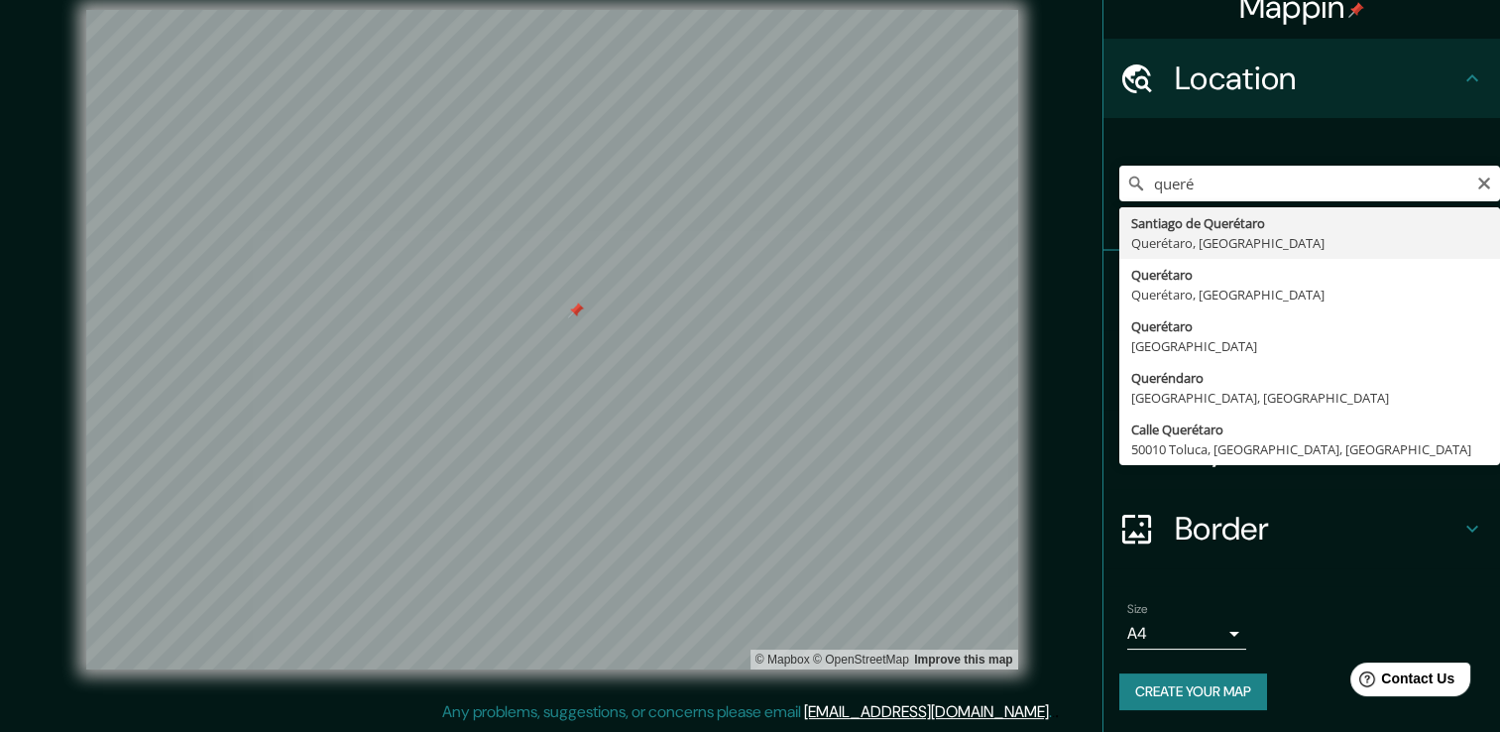
type input "Santiago de Querétaro, [GEOGRAPHIC_DATA], [GEOGRAPHIC_DATA]"
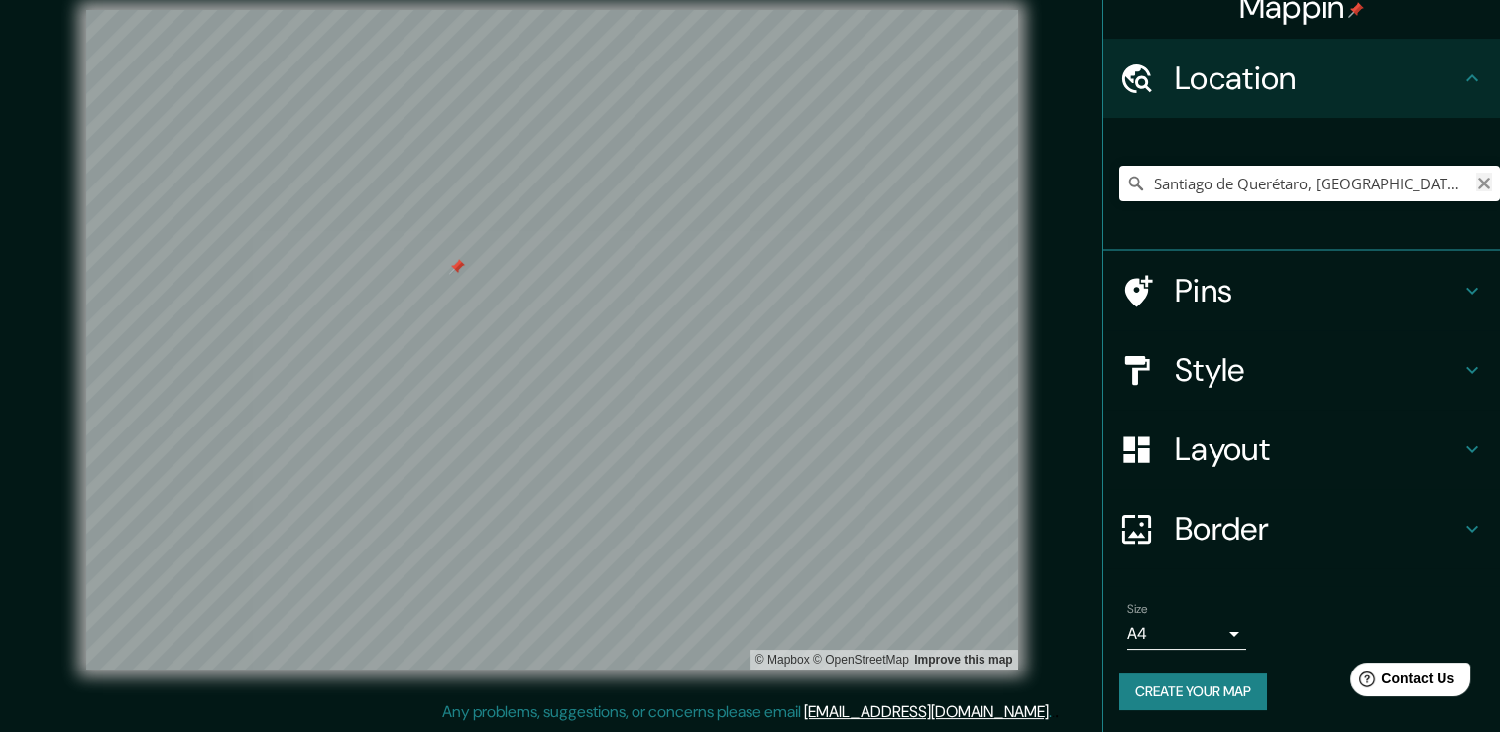
click at [1476, 179] on icon "Clear" at bounding box center [1484, 183] width 16 height 16
click at [1206, 187] on input "Pick your city or area" at bounding box center [1309, 184] width 381 height 36
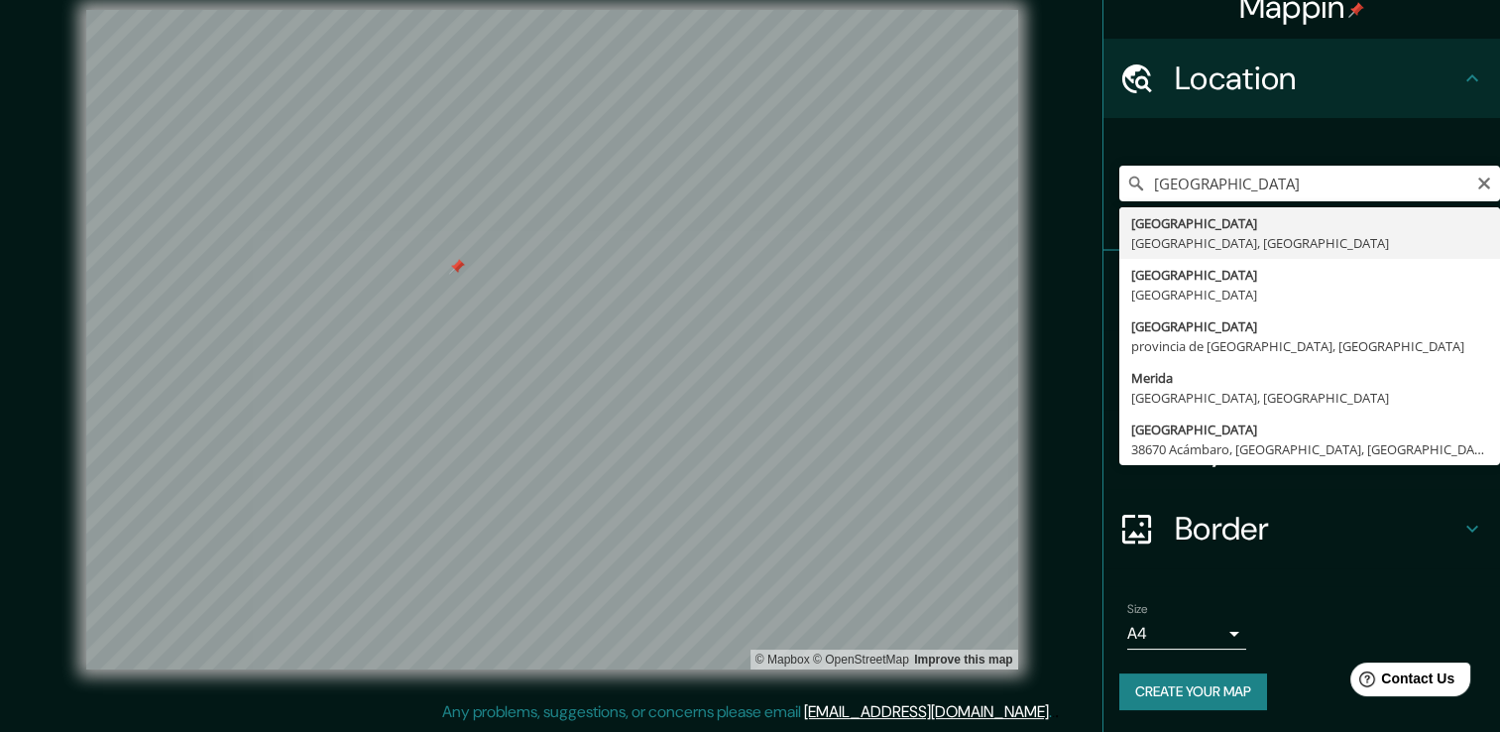
type input "[GEOGRAPHIC_DATA], [GEOGRAPHIC_DATA], [GEOGRAPHIC_DATA]"
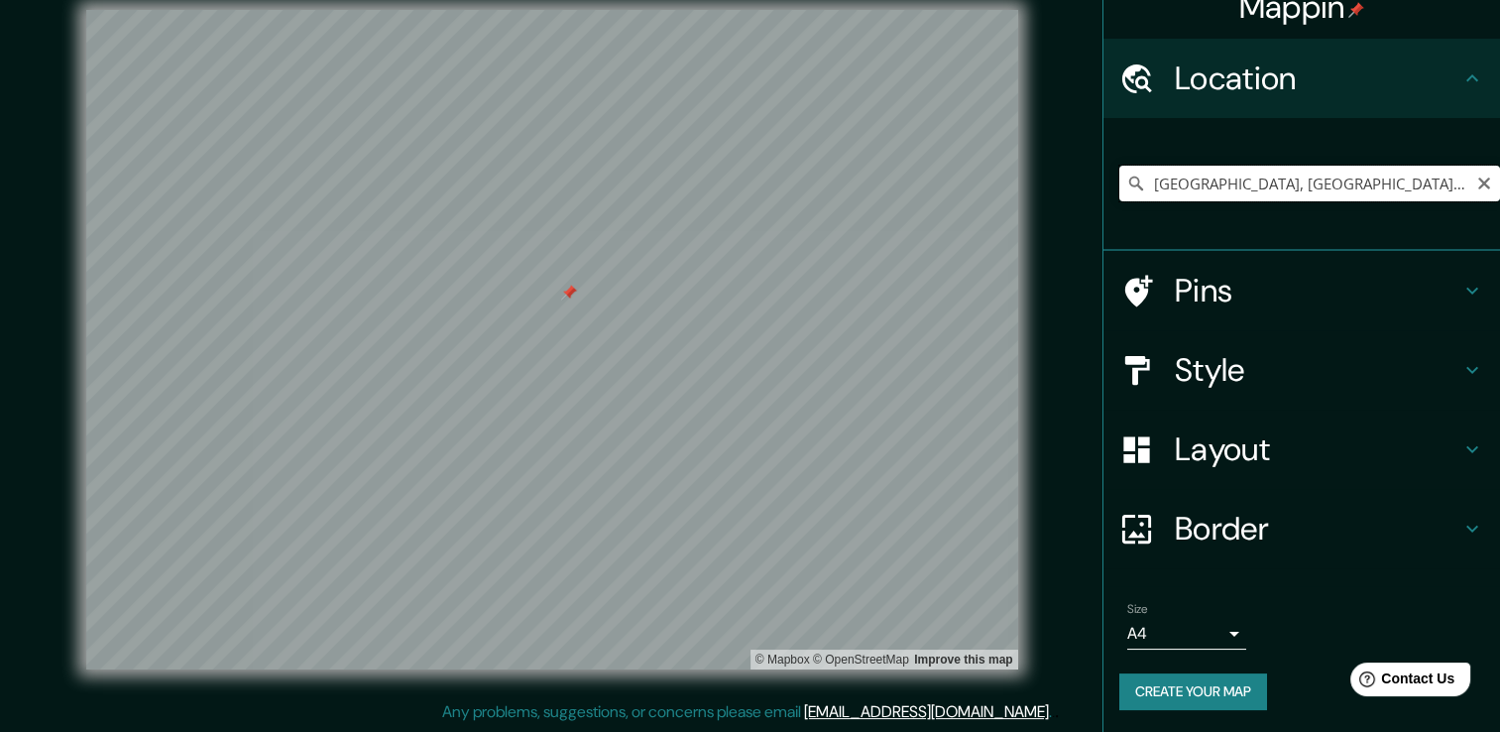
click at [1345, 186] on input "[GEOGRAPHIC_DATA], [GEOGRAPHIC_DATA], [GEOGRAPHIC_DATA]" at bounding box center [1309, 184] width 381 height 36
click at [1478, 187] on icon "Clear" at bounding box center [1484, 183] width 12 height 12
click at [1187, 189] on input "Pick your city or area" at bounding box center [1309, 184] width 381 height 36
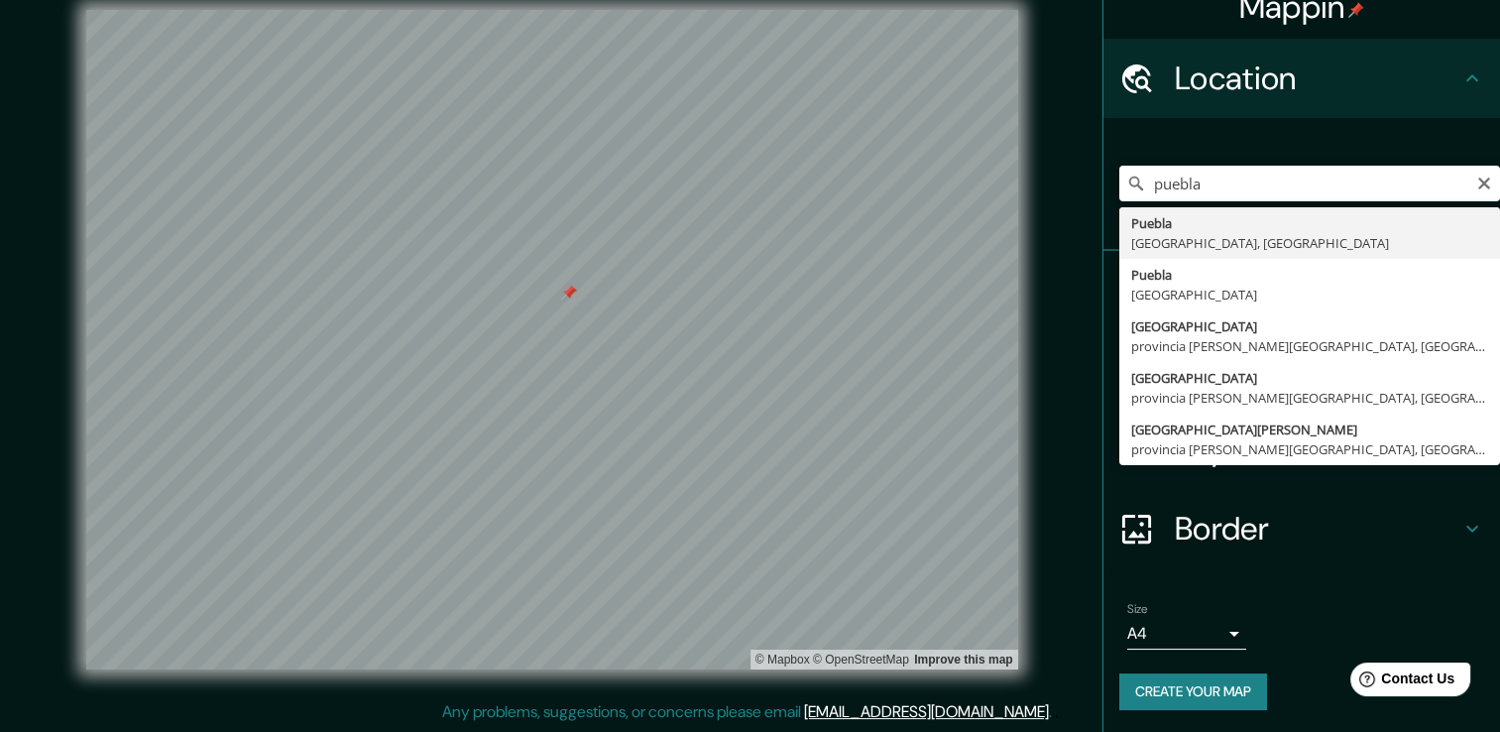
type input "[GEOGRAPHIC_DATA], [GEOGRAPHIC_DATA], [GEOGRAPHIC_DATA]"
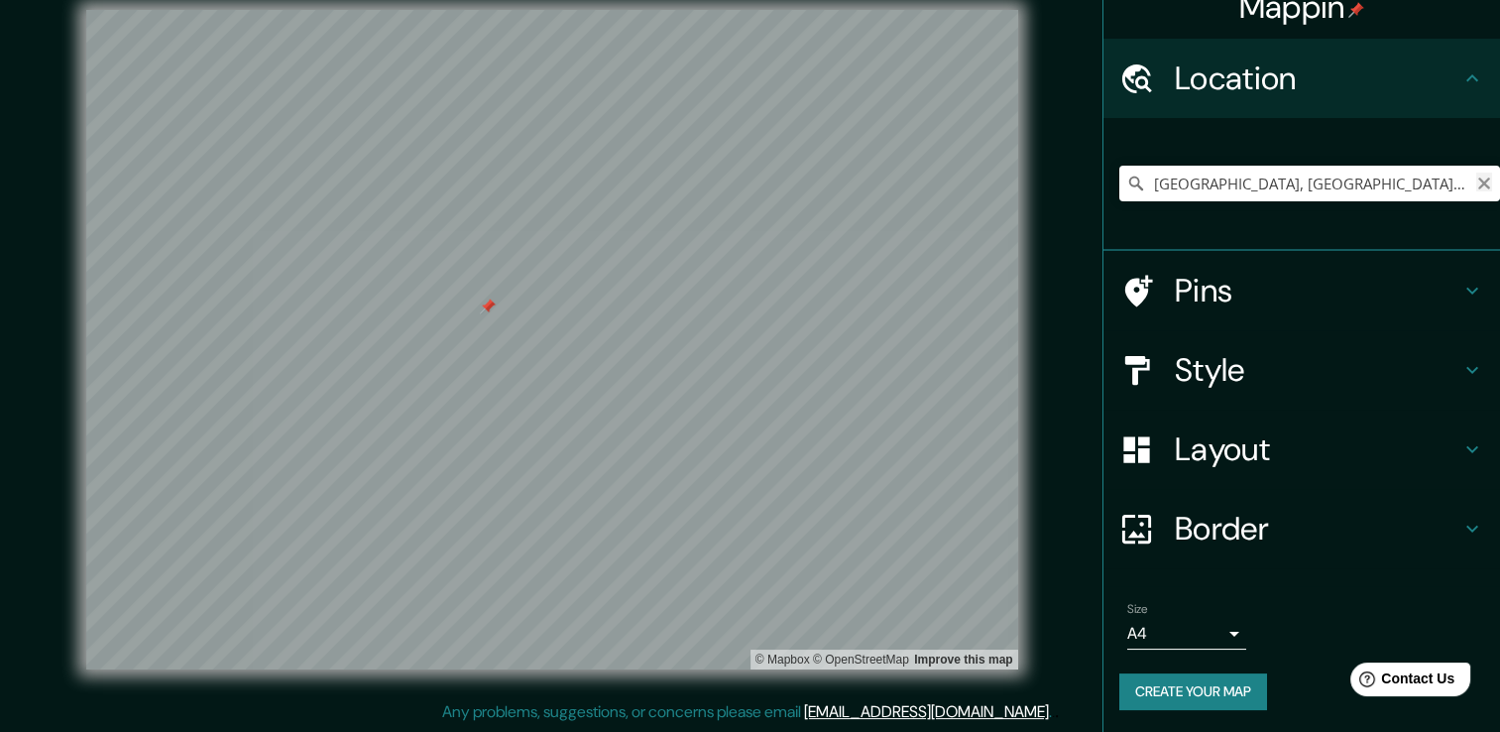
click at [1478, 180] on icon "Clear" at bounding box center [1484, 183] width 12 height 12
click at [1460, 280] on icon at bounding box center [1472, 291] width 24 height 24
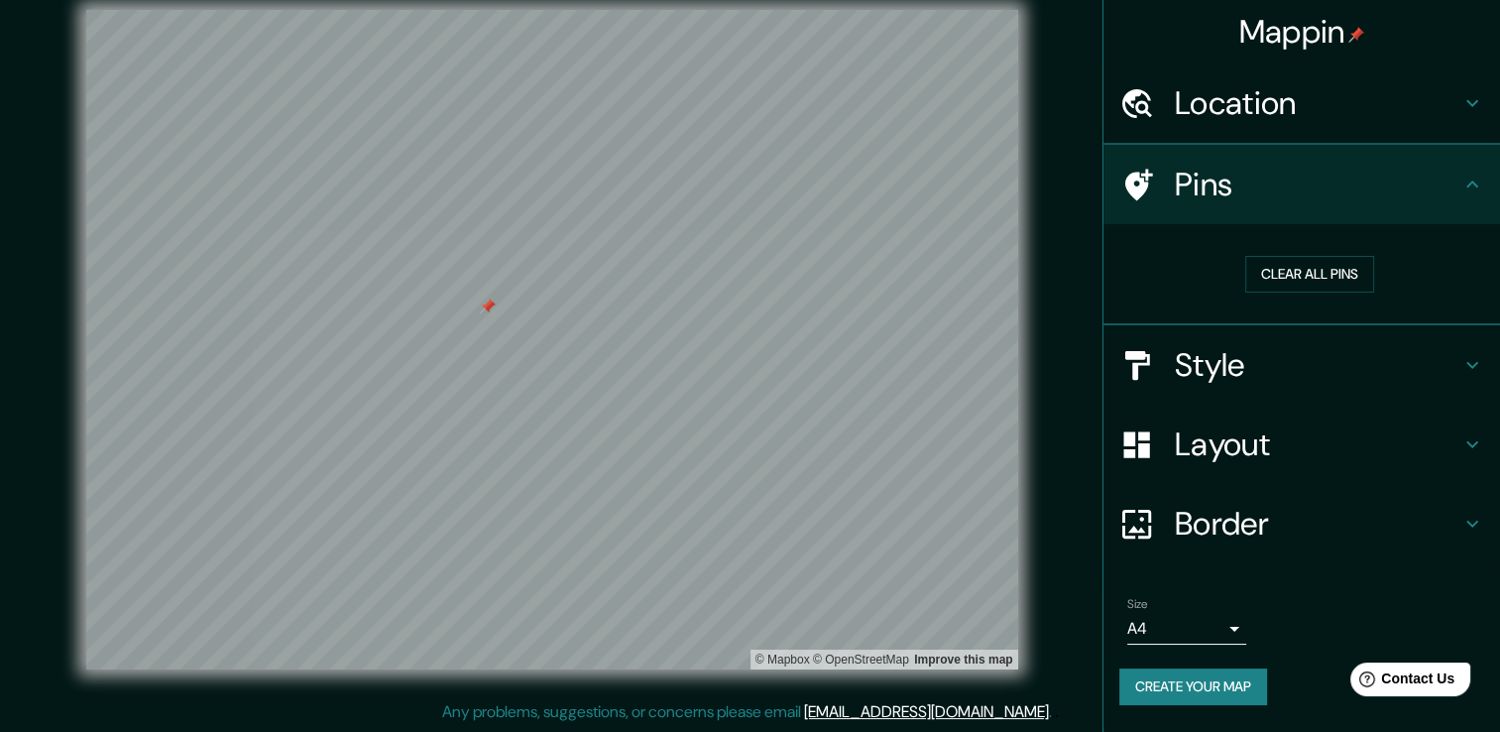
scroll to position [0, 0]
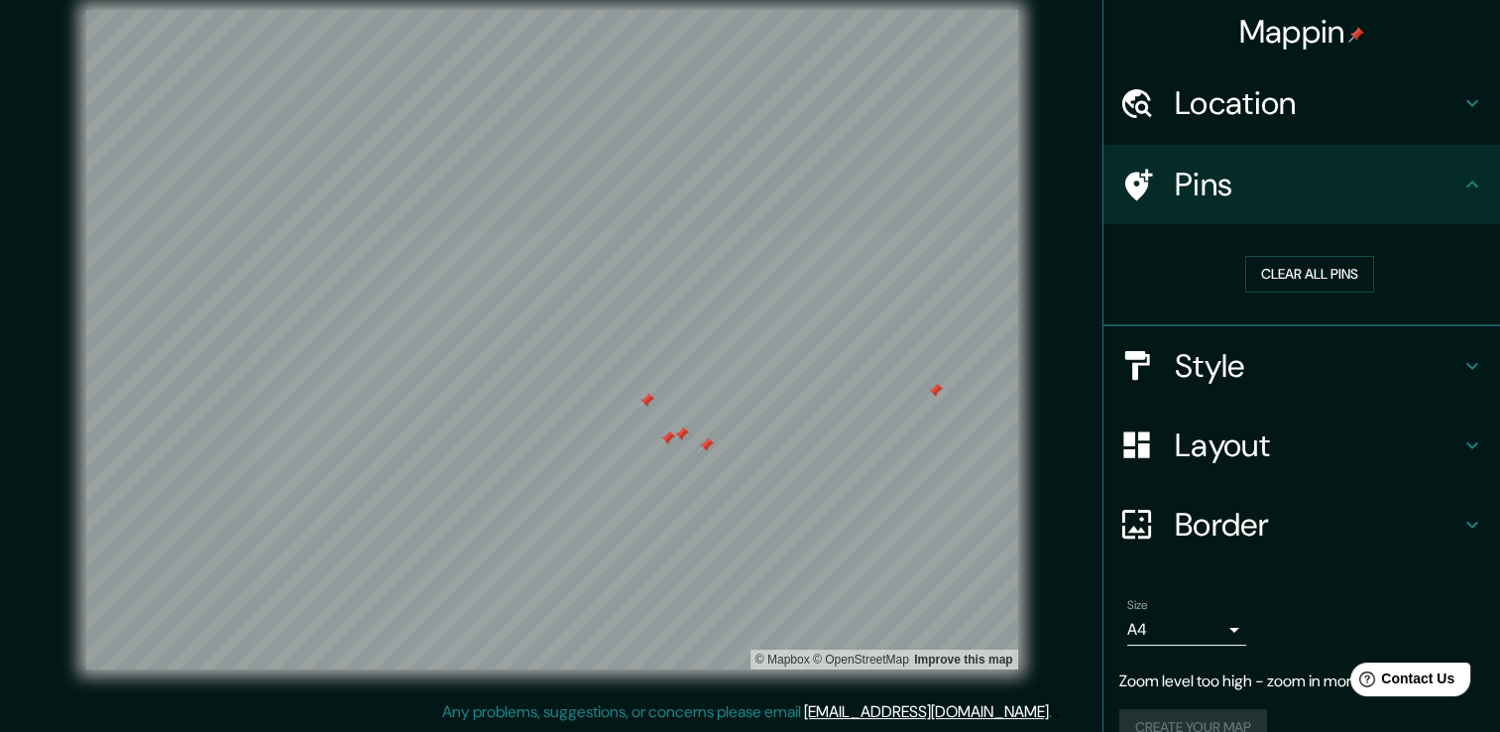
click at [646, 398] on div at bounding box center [646, 401] width 16 height 16
